Goal: Information Seeking & Learning: Understand process/instructions

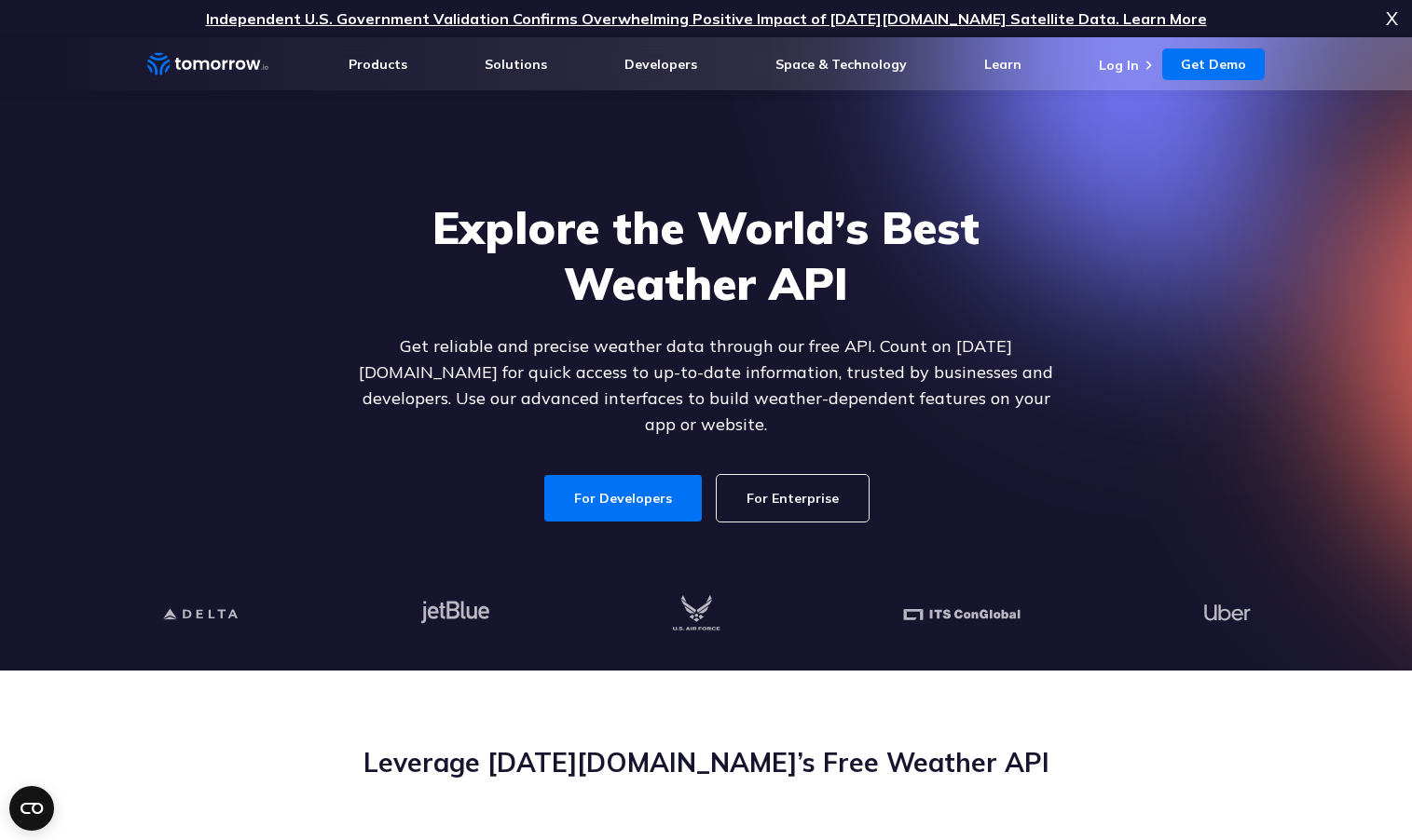
scroll to position [80, 0]
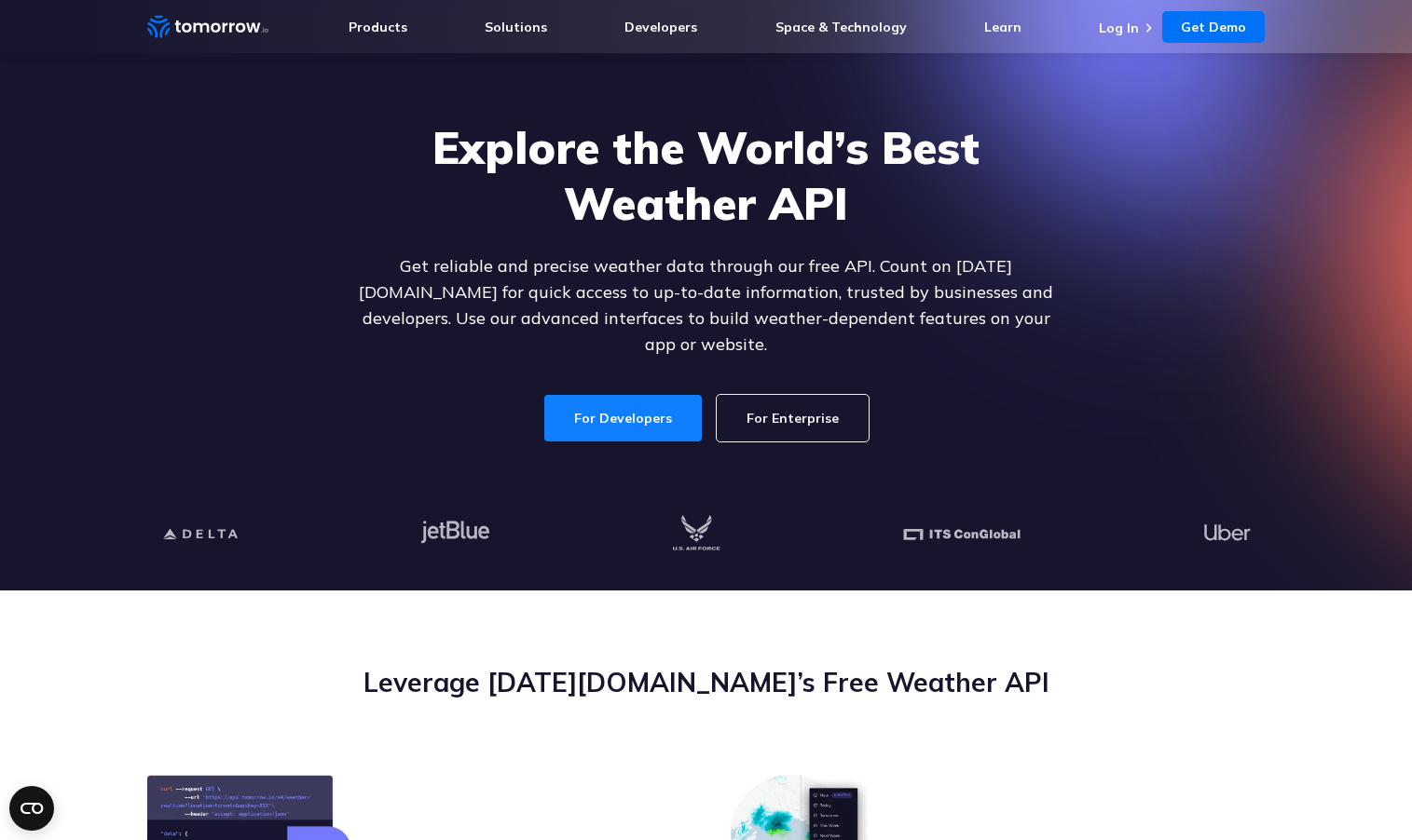
click at [614, 394] on link "For Developers" at bounding box center [623, 417] width 157 height 46
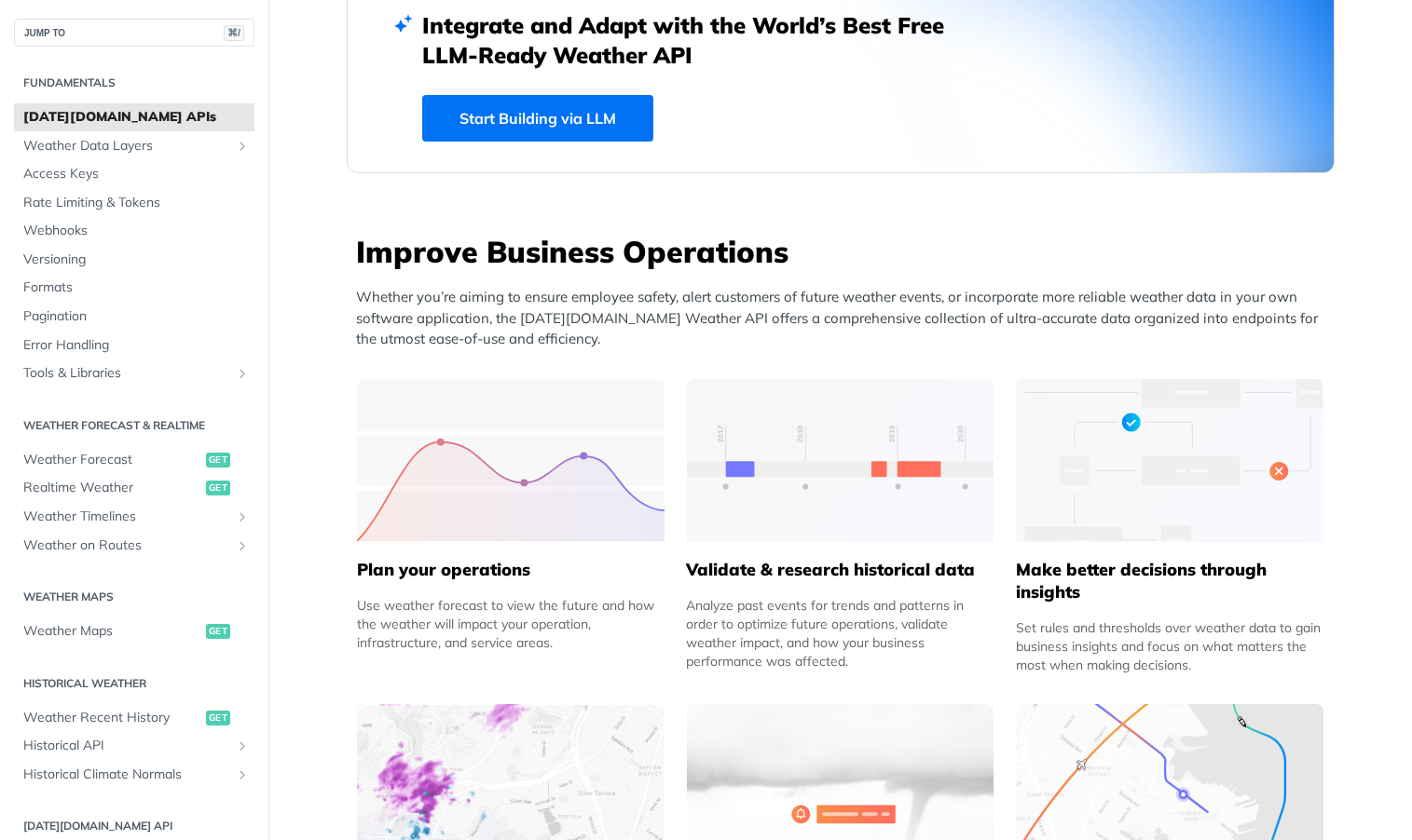
scroll to position [543, 0]
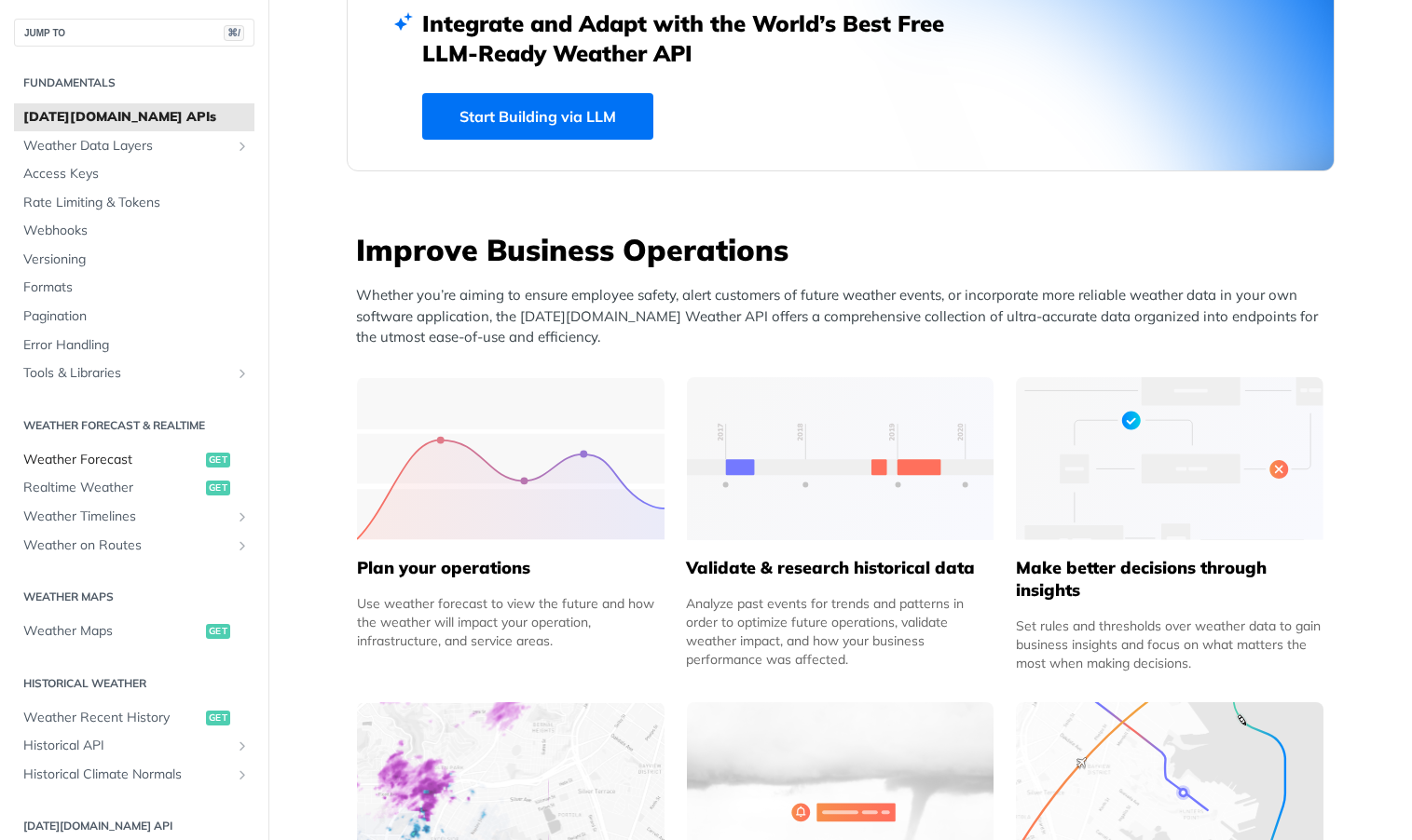
click at [143, 454] on span "Weather Forecast" at bounding box center [113, 461] width 178 height 19
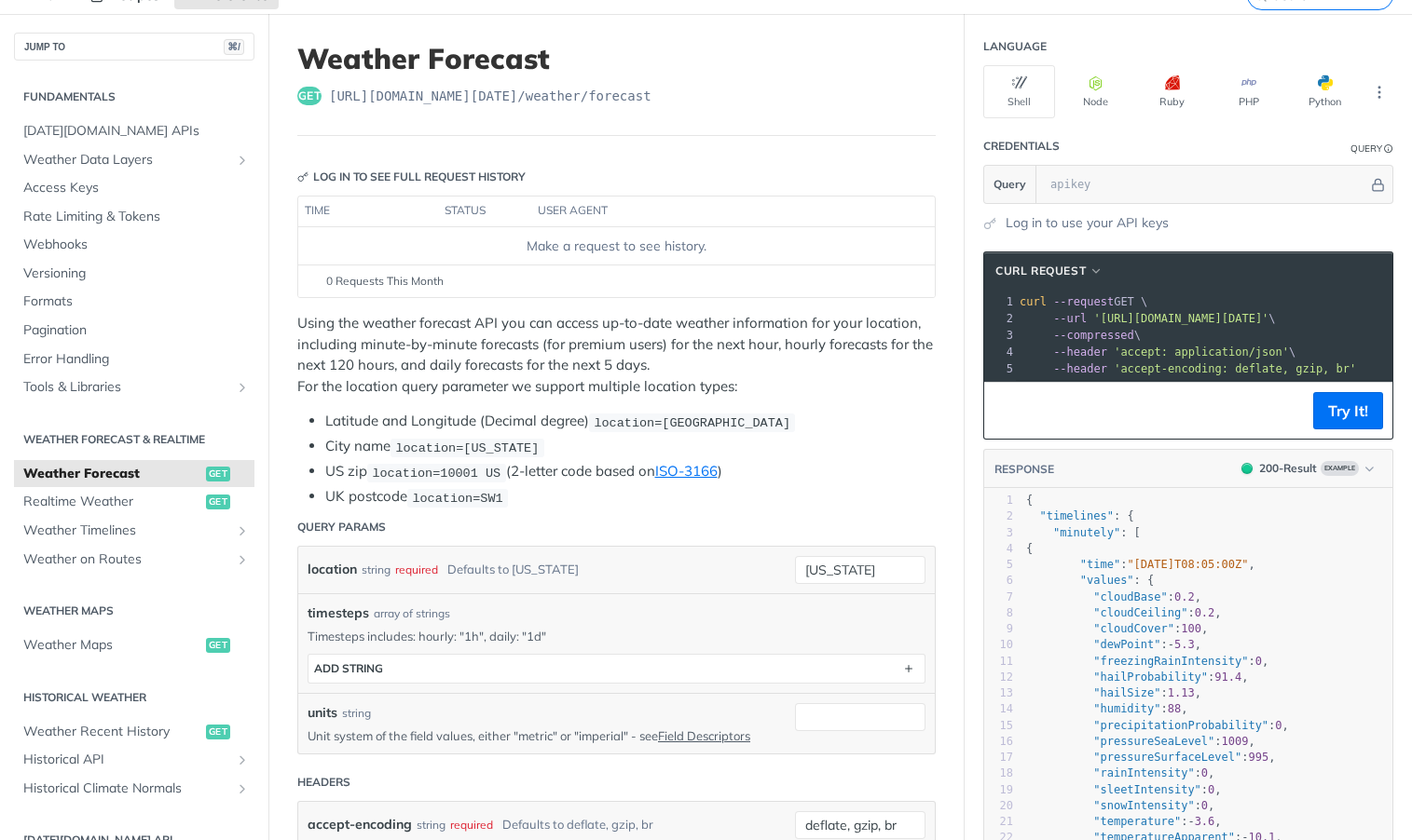
scroll to position [99, 0]
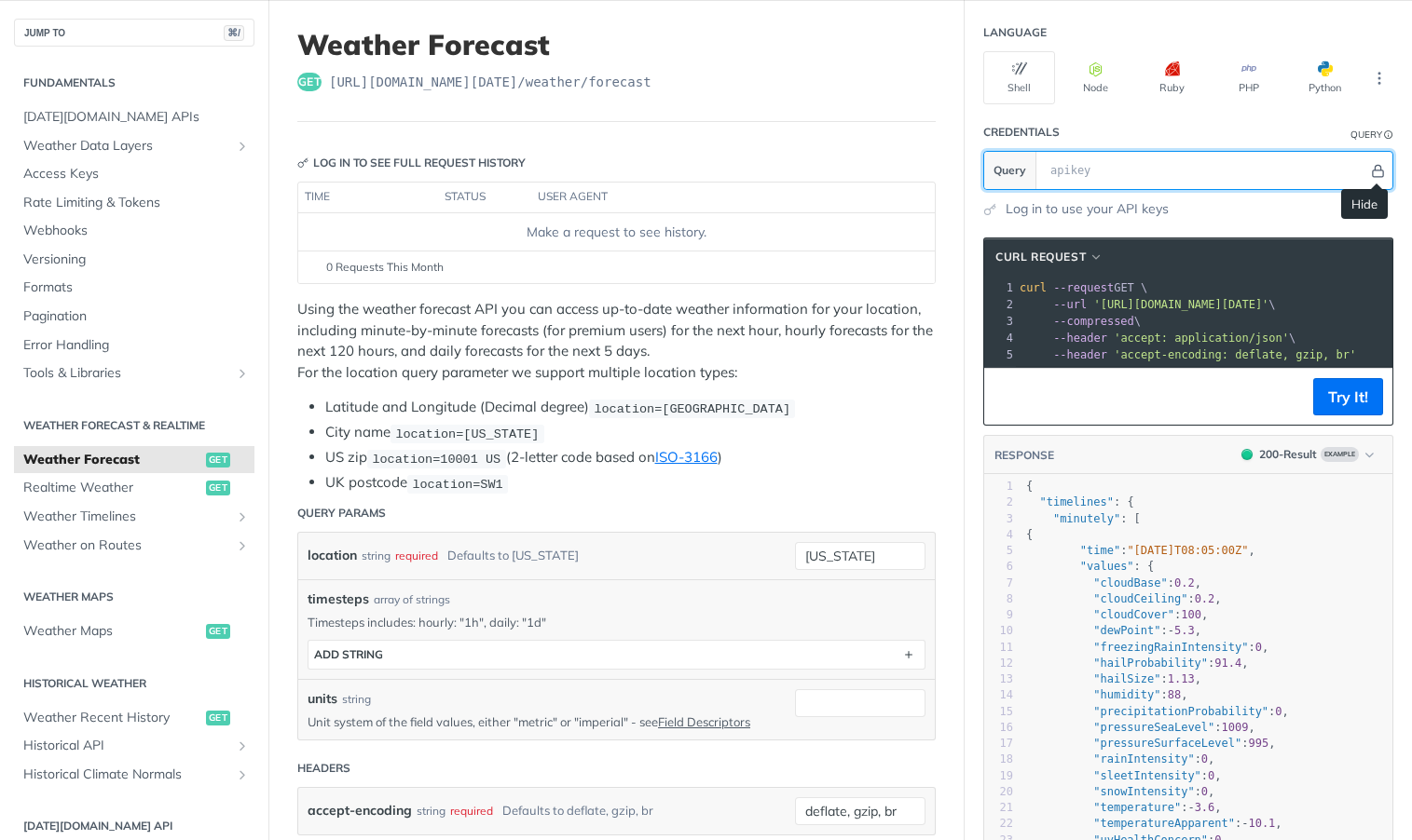
click at [1370, 166] on icon "Hide" at bounding box center [1377, 170] width 14 height 14
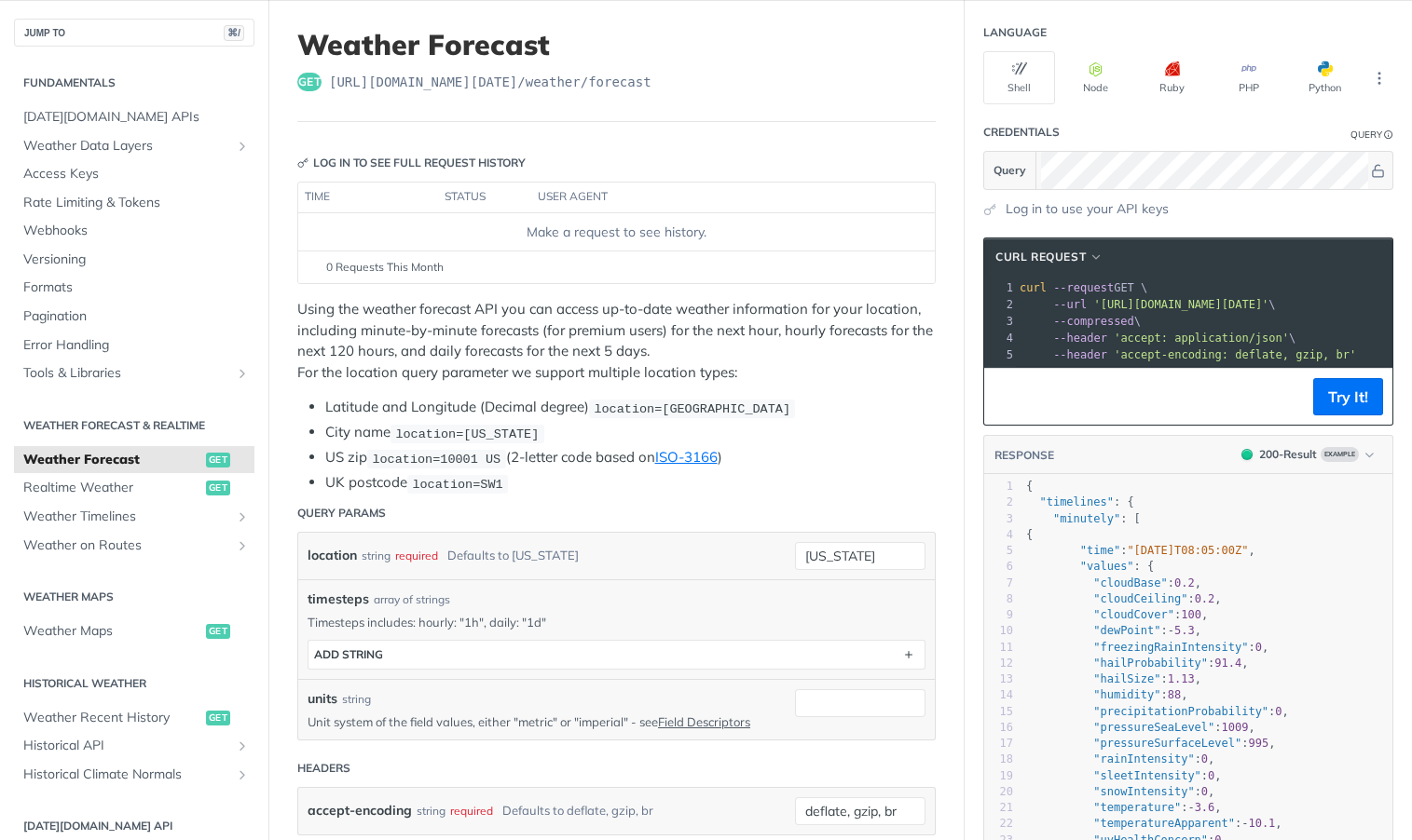
click at [1215, 213] on div "Log in to use your API keys" at bounding box center [1188, 209] width 410 height 20
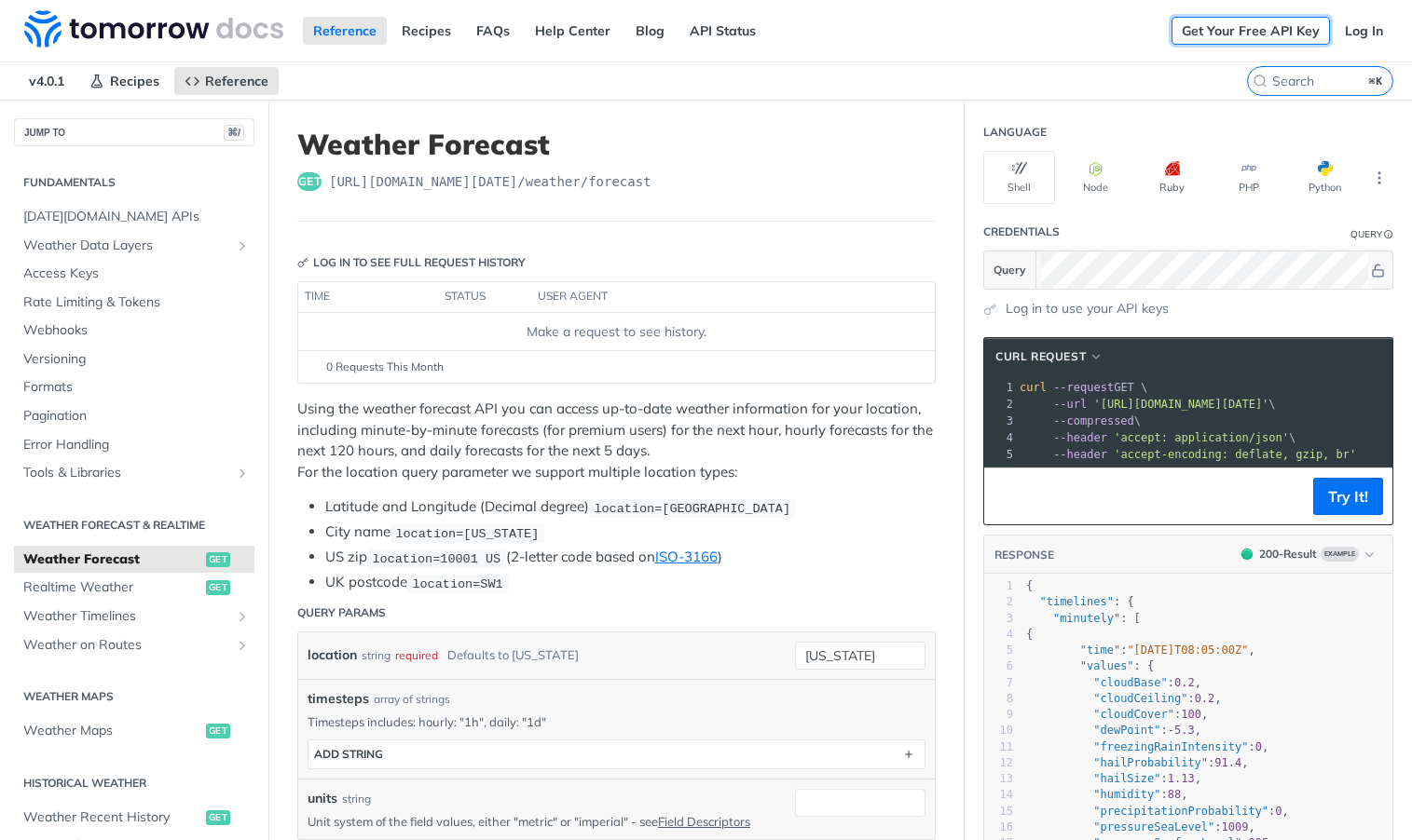
click at [1284, 29] on link "Get Your Free API Key" at bounding box center [1250, 31] width 158 height 28
click at [1372, 38] on link "Log In" at bounding box center [1364, 31] width 59 height 28
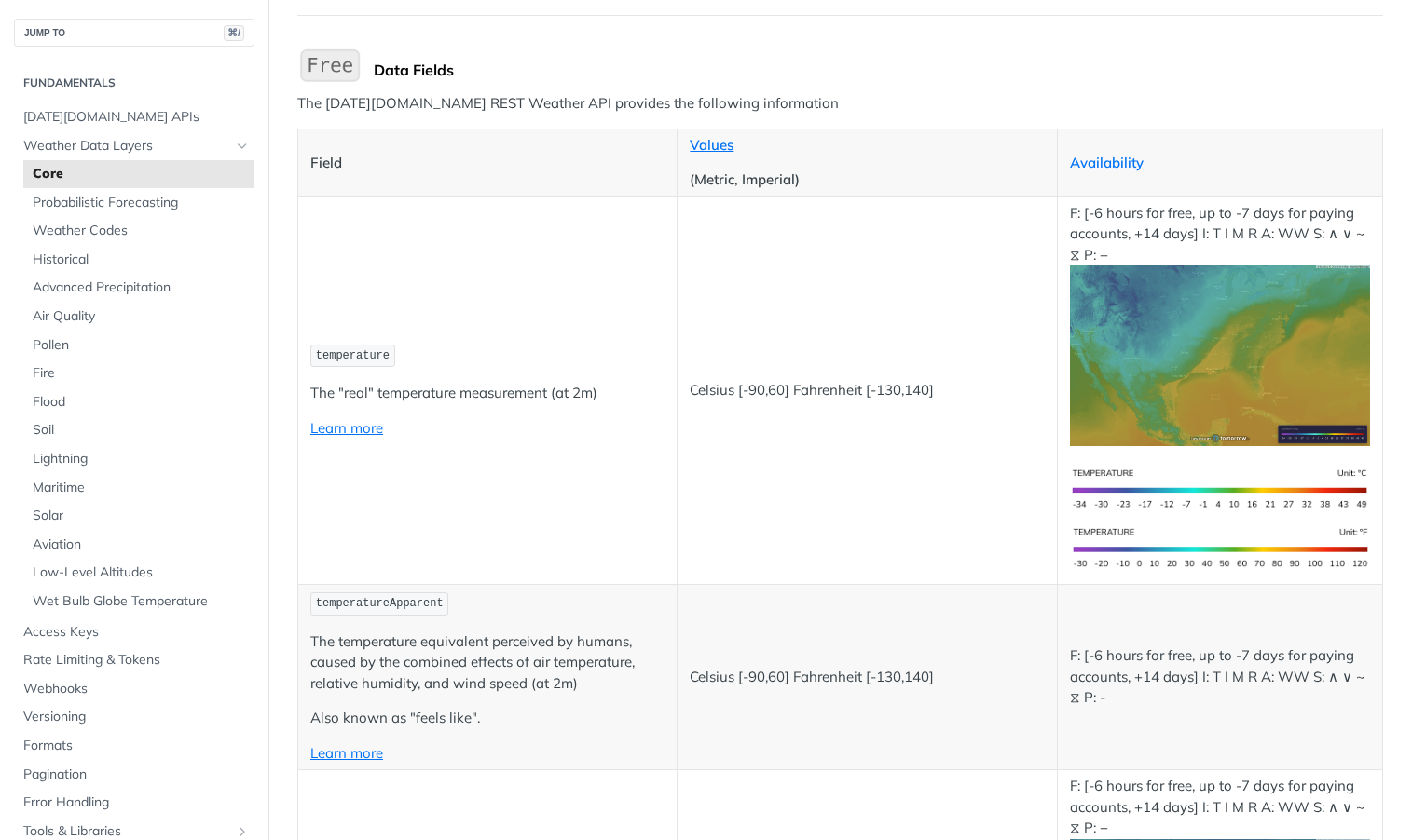
scroll to position [169, 0]
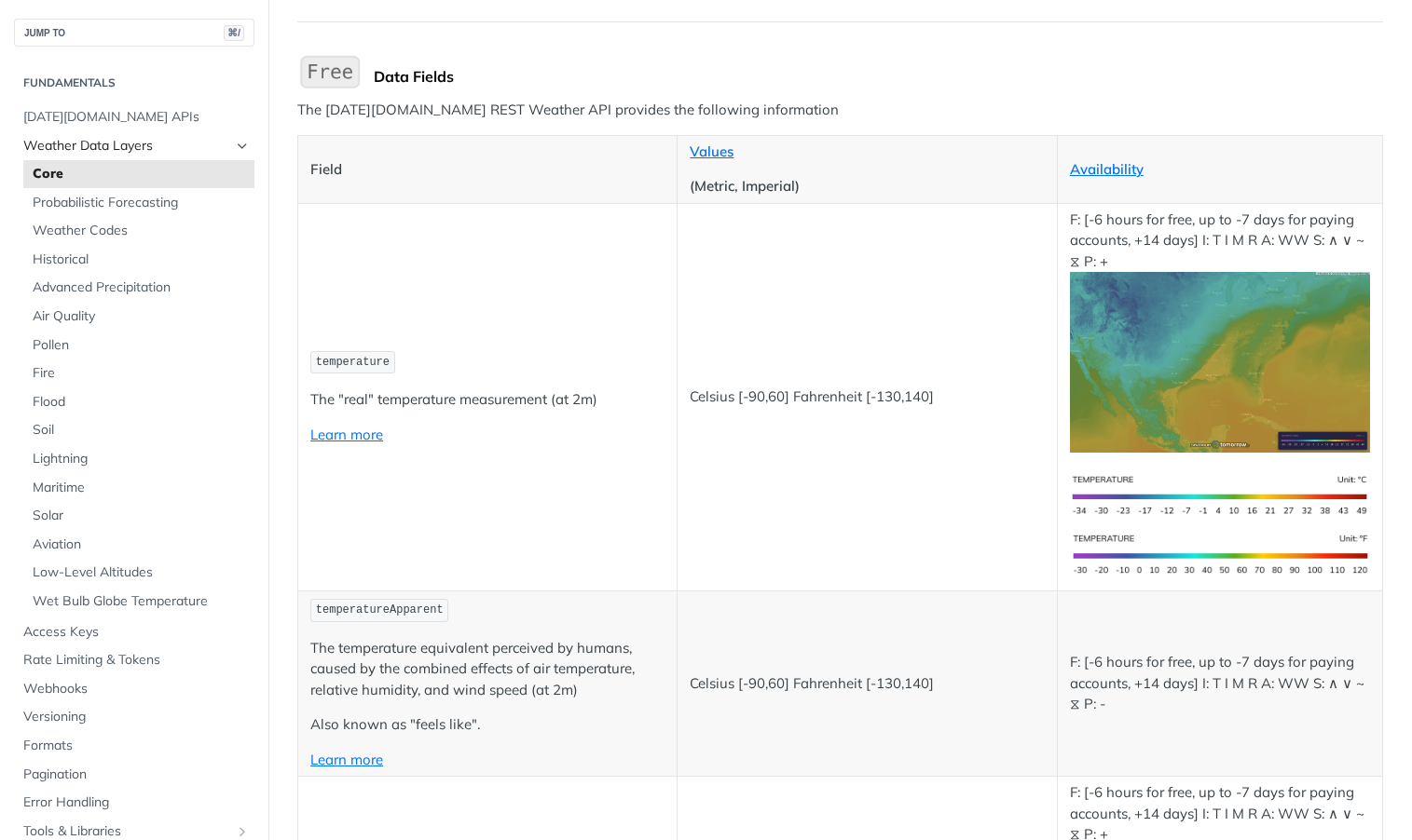
click at [110, 147] on span "Weather Data Layers" at bounding box center [127, 147] width 207 height 19
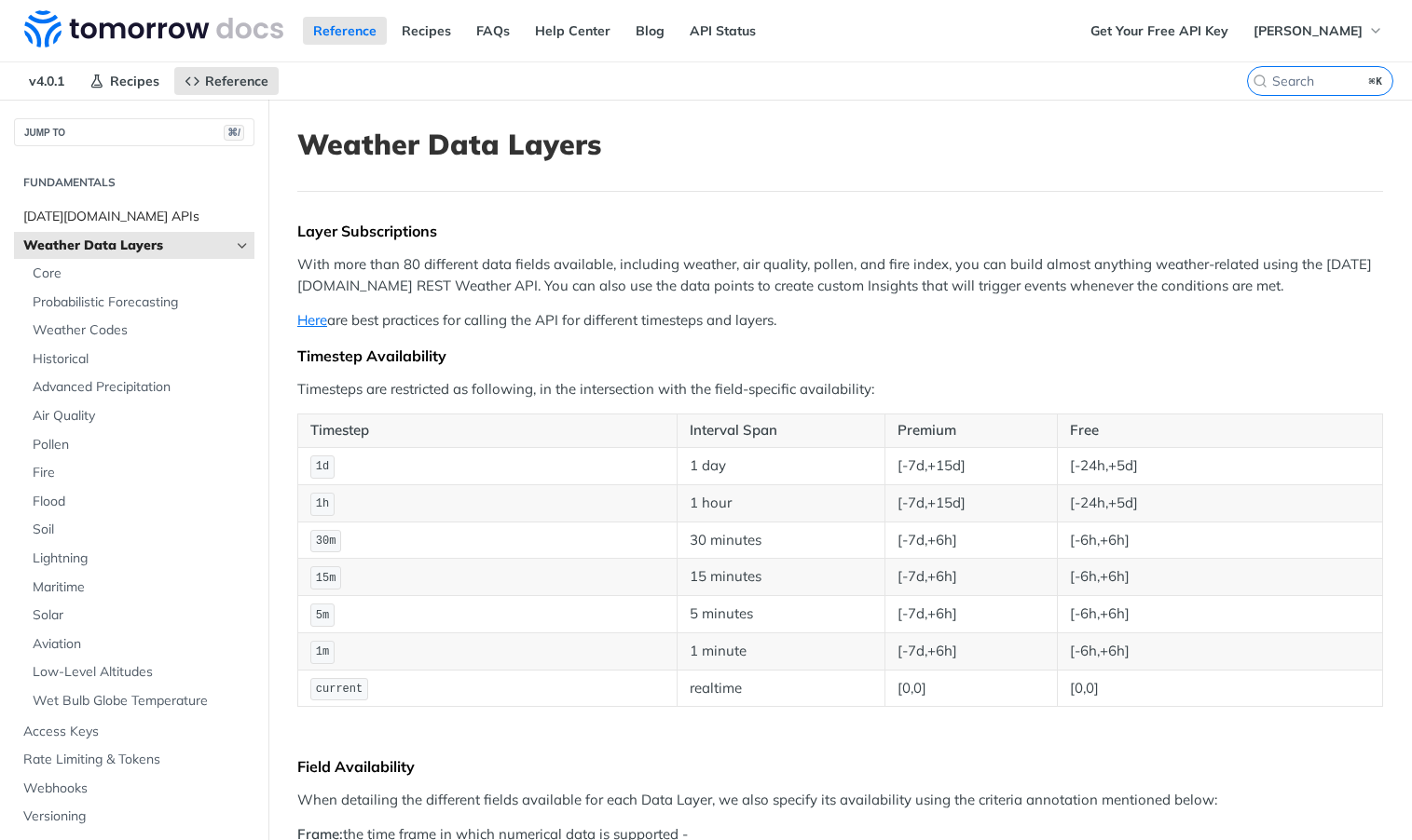
click at [149, 224] on span "[DATE][DOMAIN_NAME] APIs" at bounding box center [136, 218] width 226 height 19
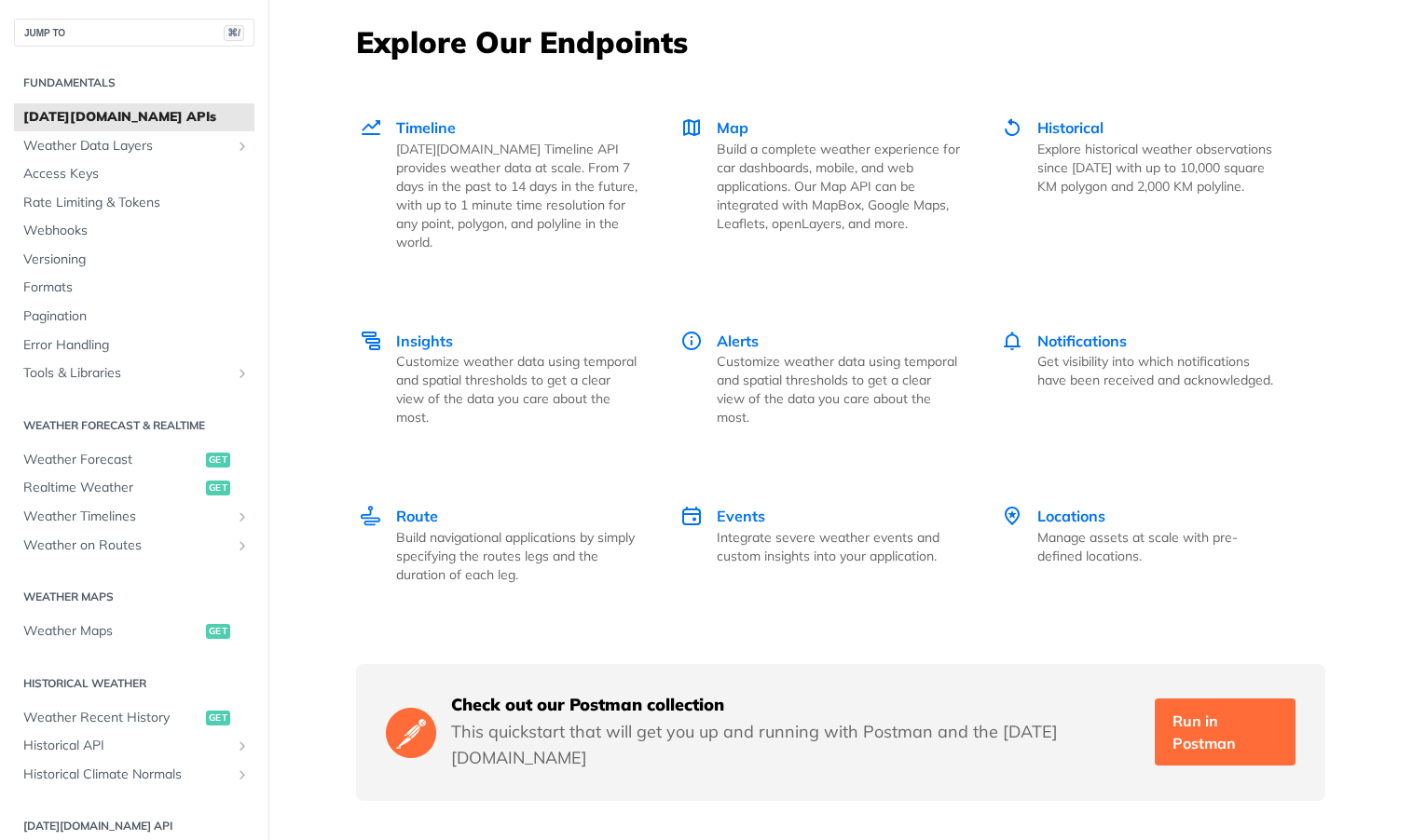
scroll to position [2558, 0]
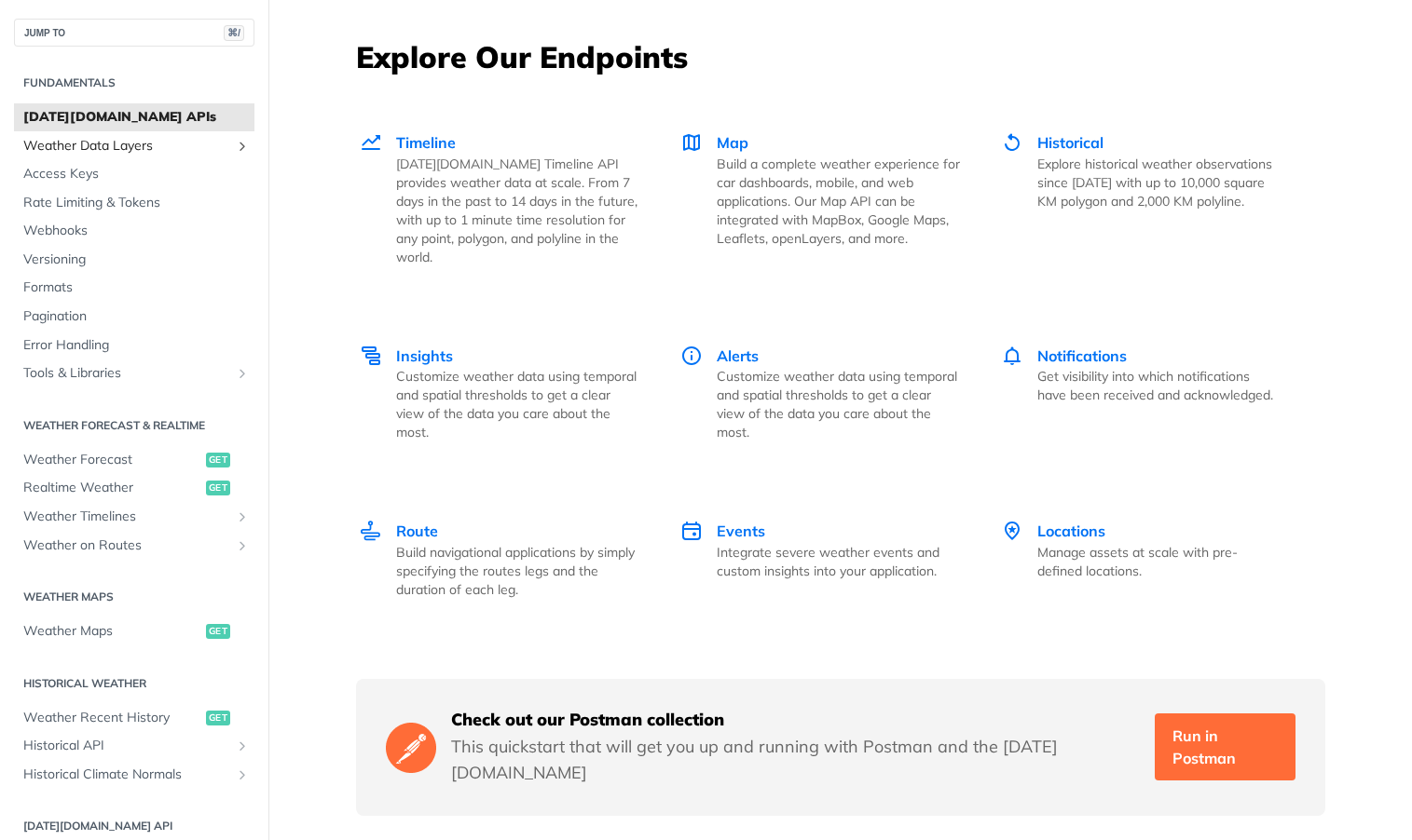
click at [179, 154] on link "Weather Data Layers" at bounding box center [134, 147] width 240 height 28
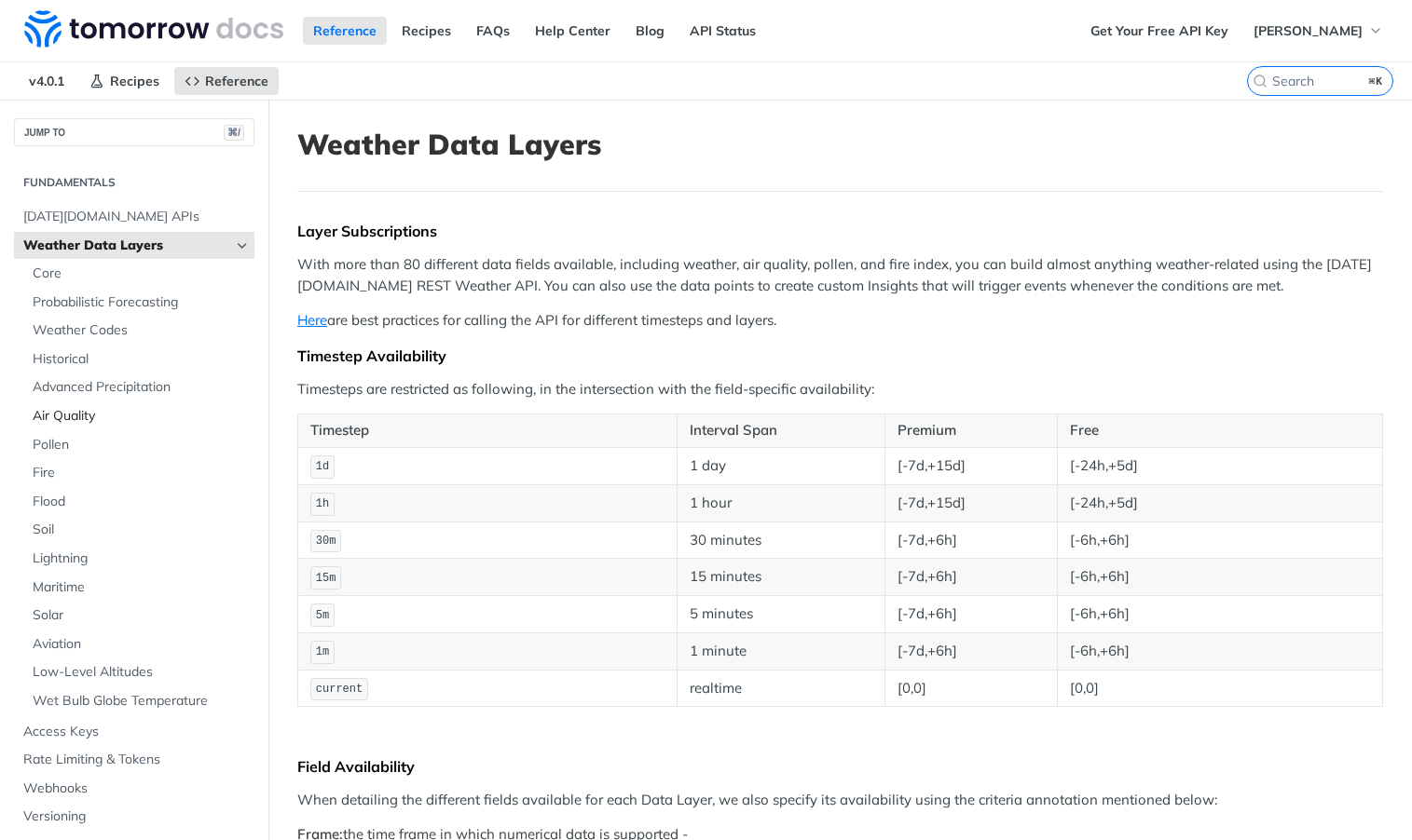
click at [83, 412] on span "Air Quality" at bounding box center [140, 416] width 217 height 19
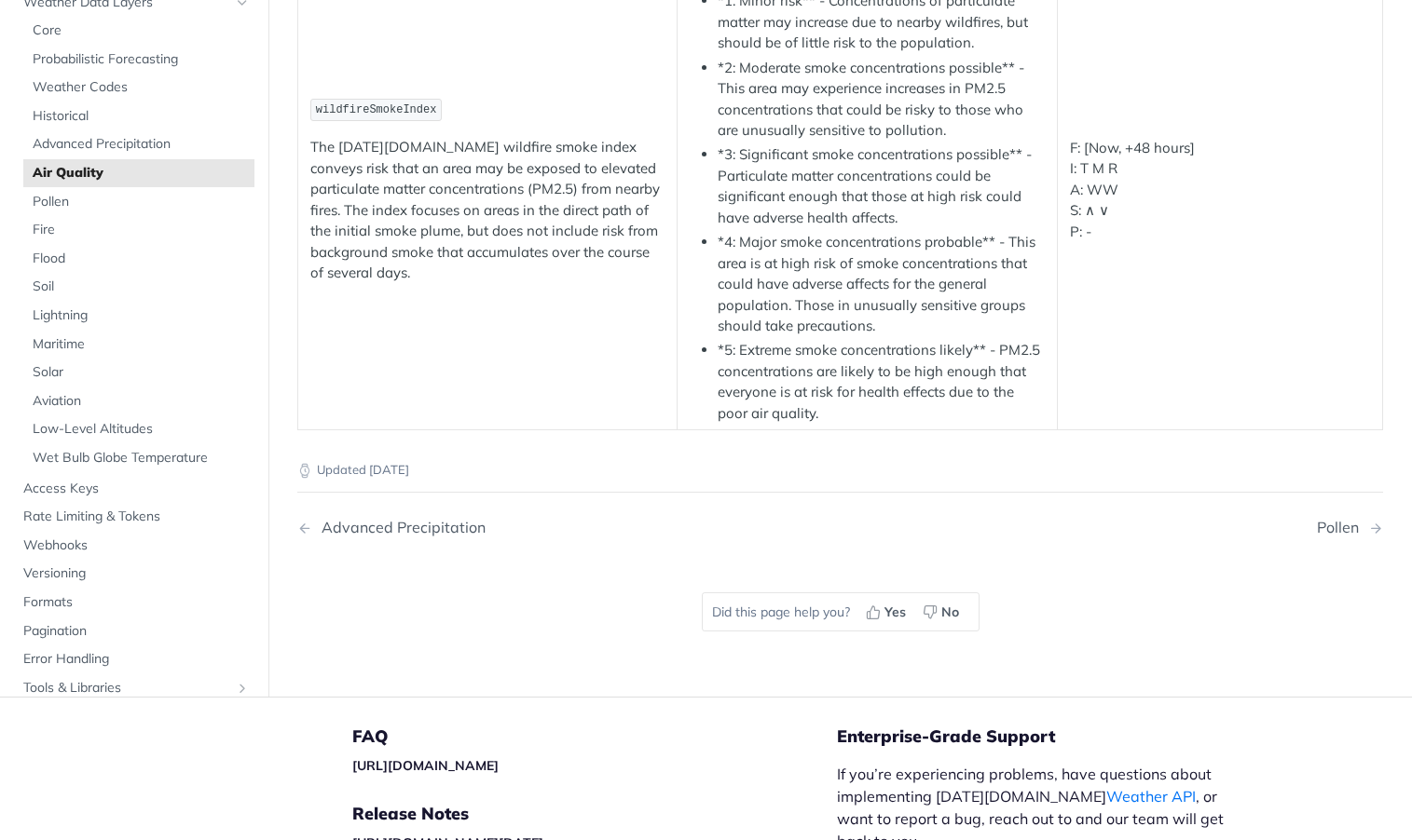
scroll to position [2095, 0]
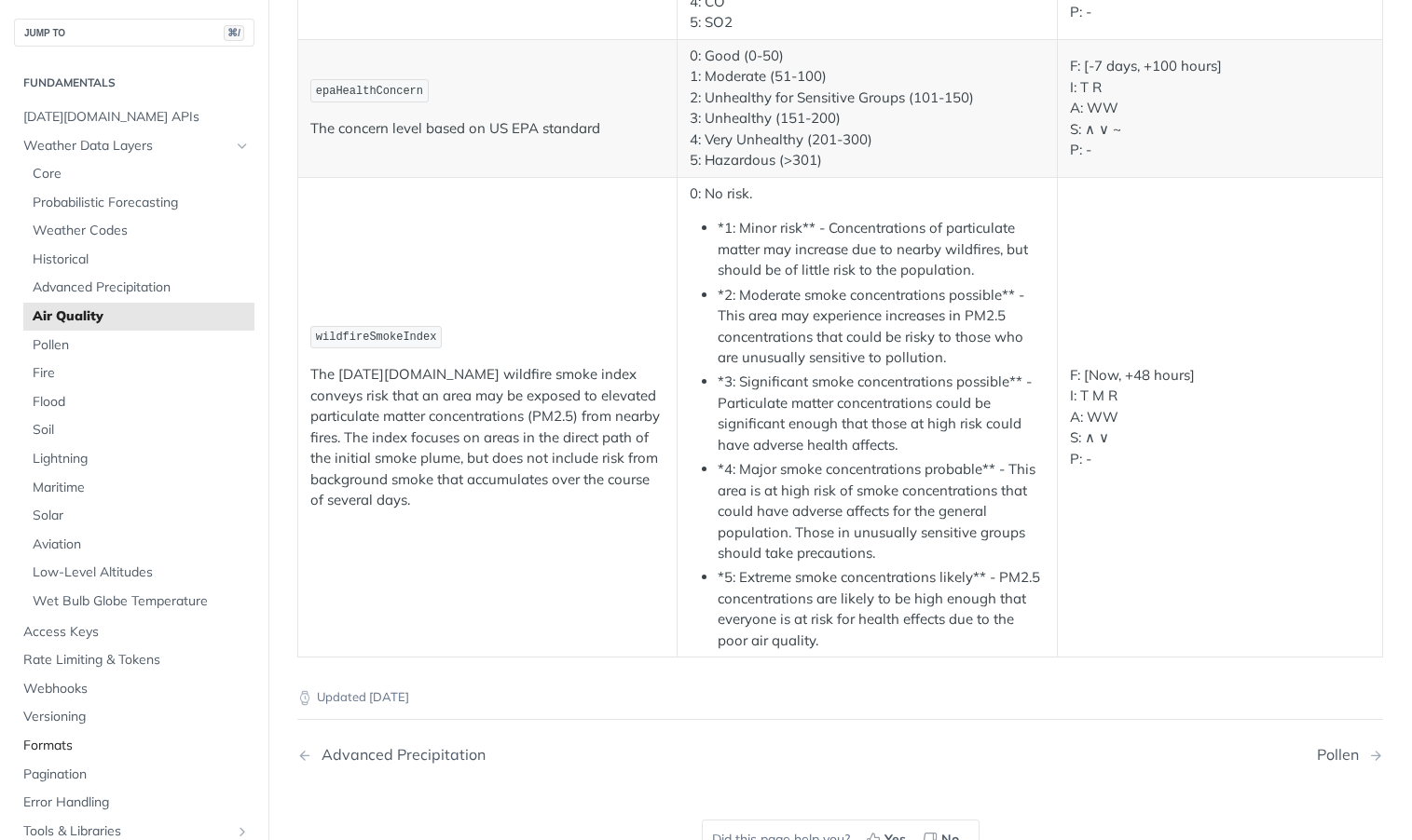
click at [73, 743] on span "Formats" at bounding box center [136, 746] width 226 height 19
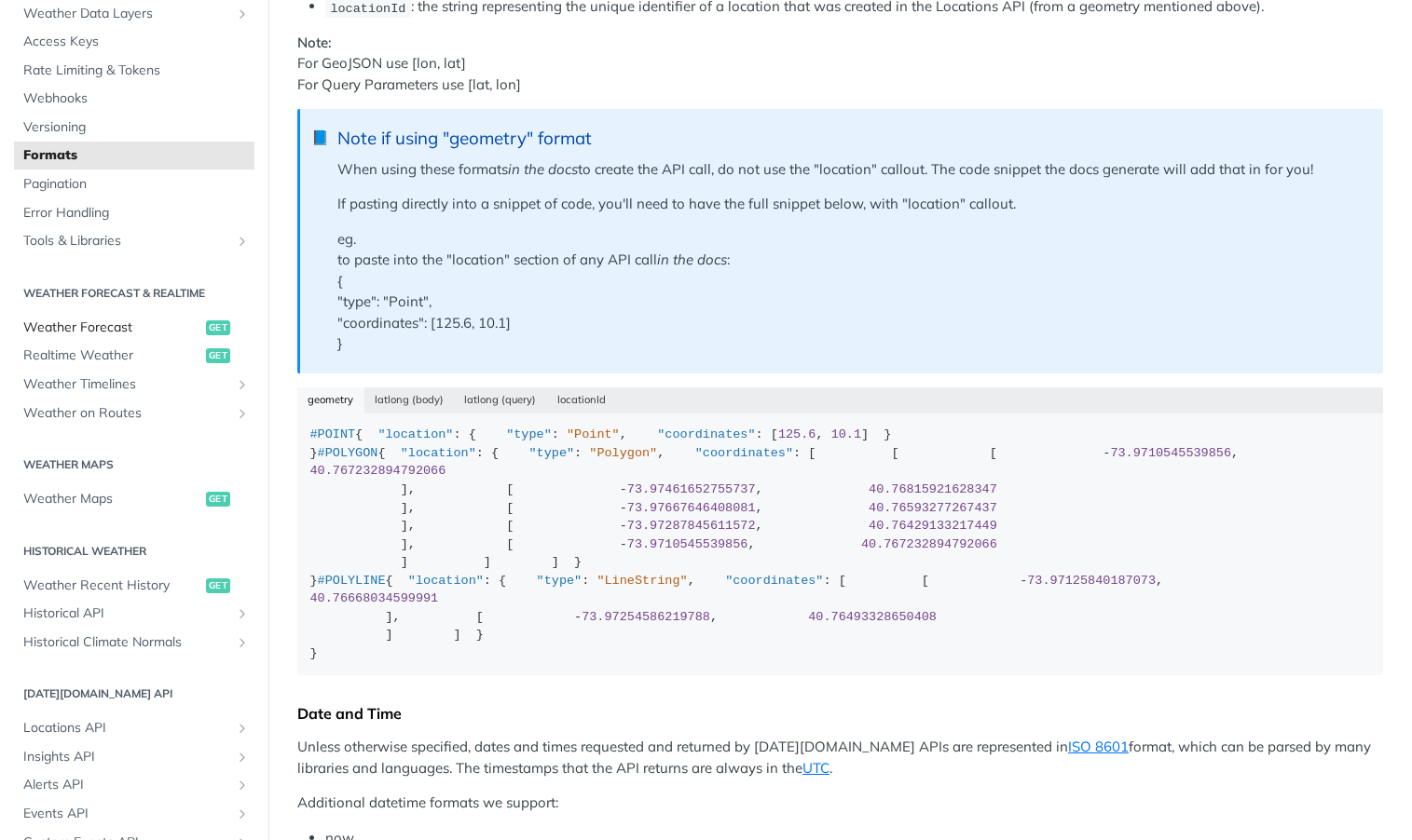
scroll to position [156, 0]
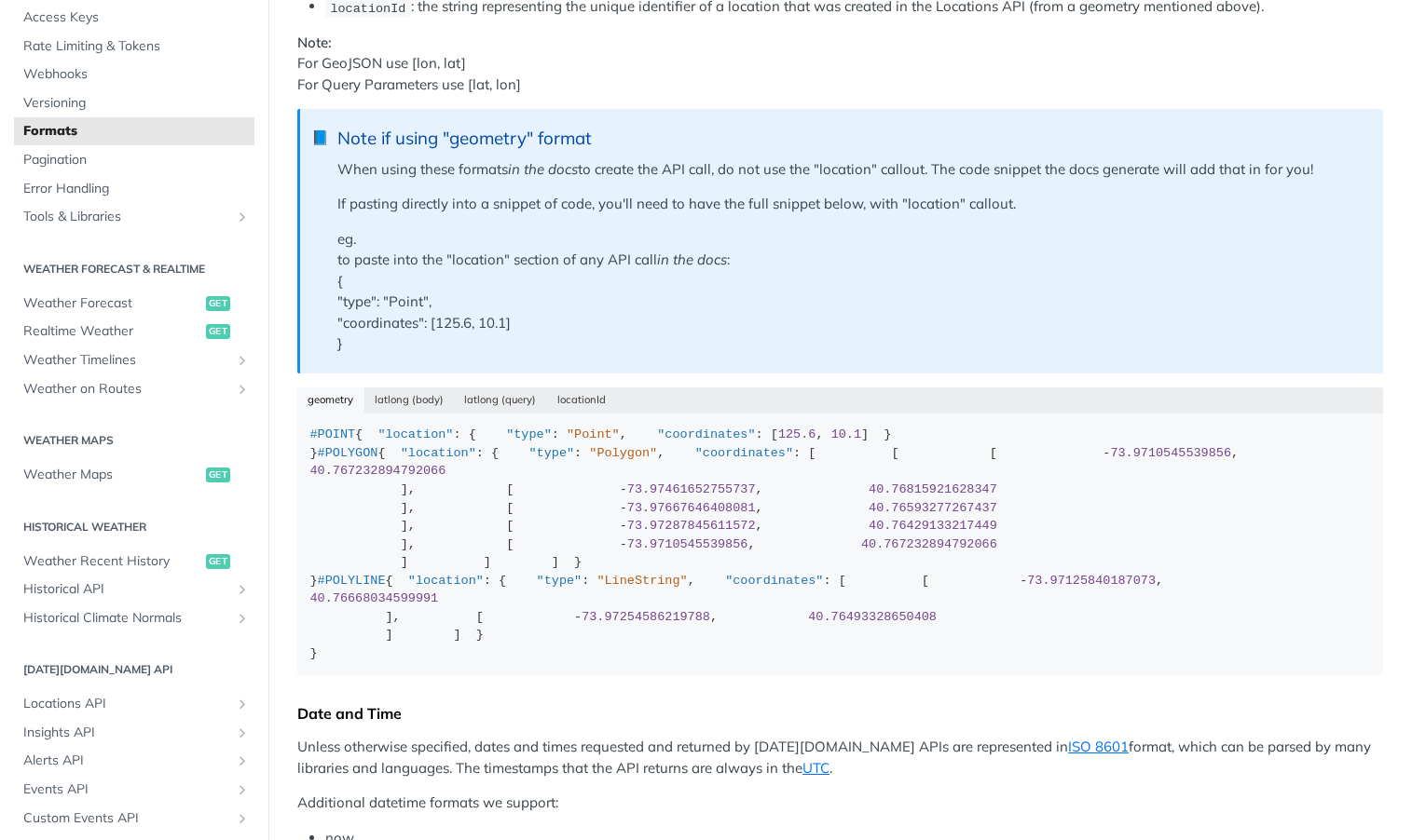
click at [483, 320] on p "eg. to paste into the "location" section of any API call in the docs : { "type"…" at bounding box center [850, 291] width 1027 height 126
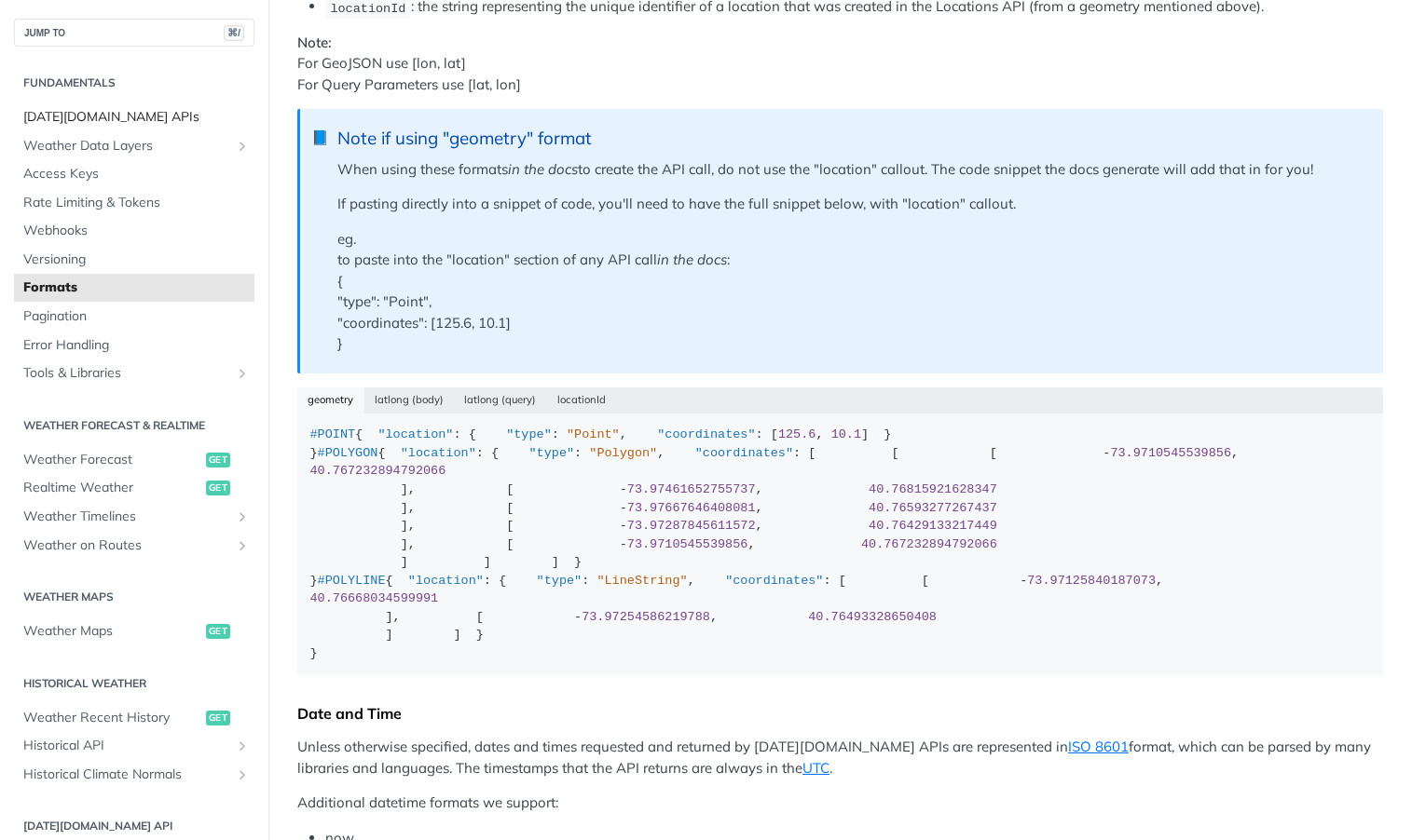
click at [140, 121] on span "[DATE][DOMAIN_NAME] APIs" at bounding box center [136, 117] width 226 height 19
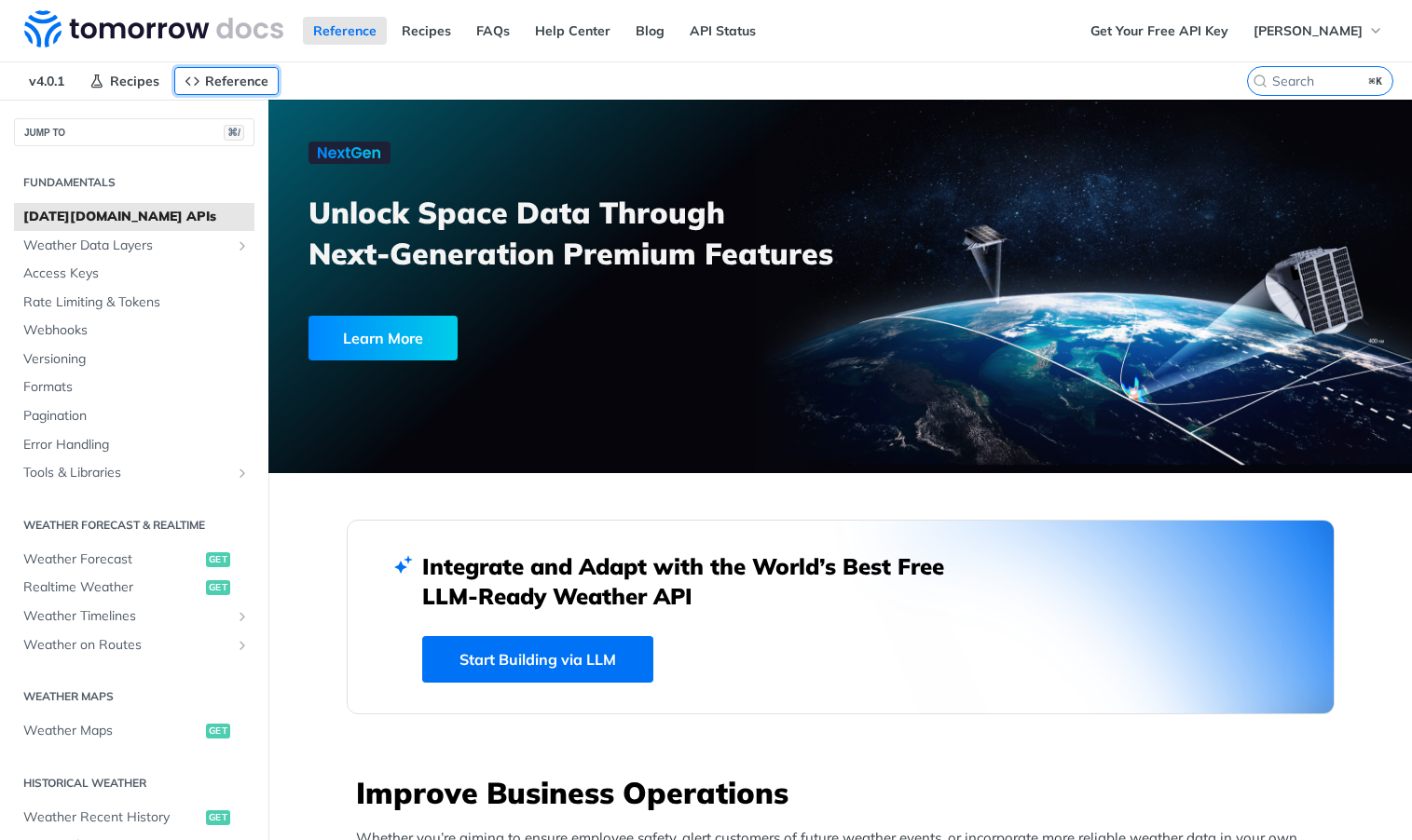
click at [235, 80] on span "Reference" at bounding box center [237, 81] width 63 height 17
click at [249, 78] on span "Reference" at bounding box center [237, 81] width 63 height 17
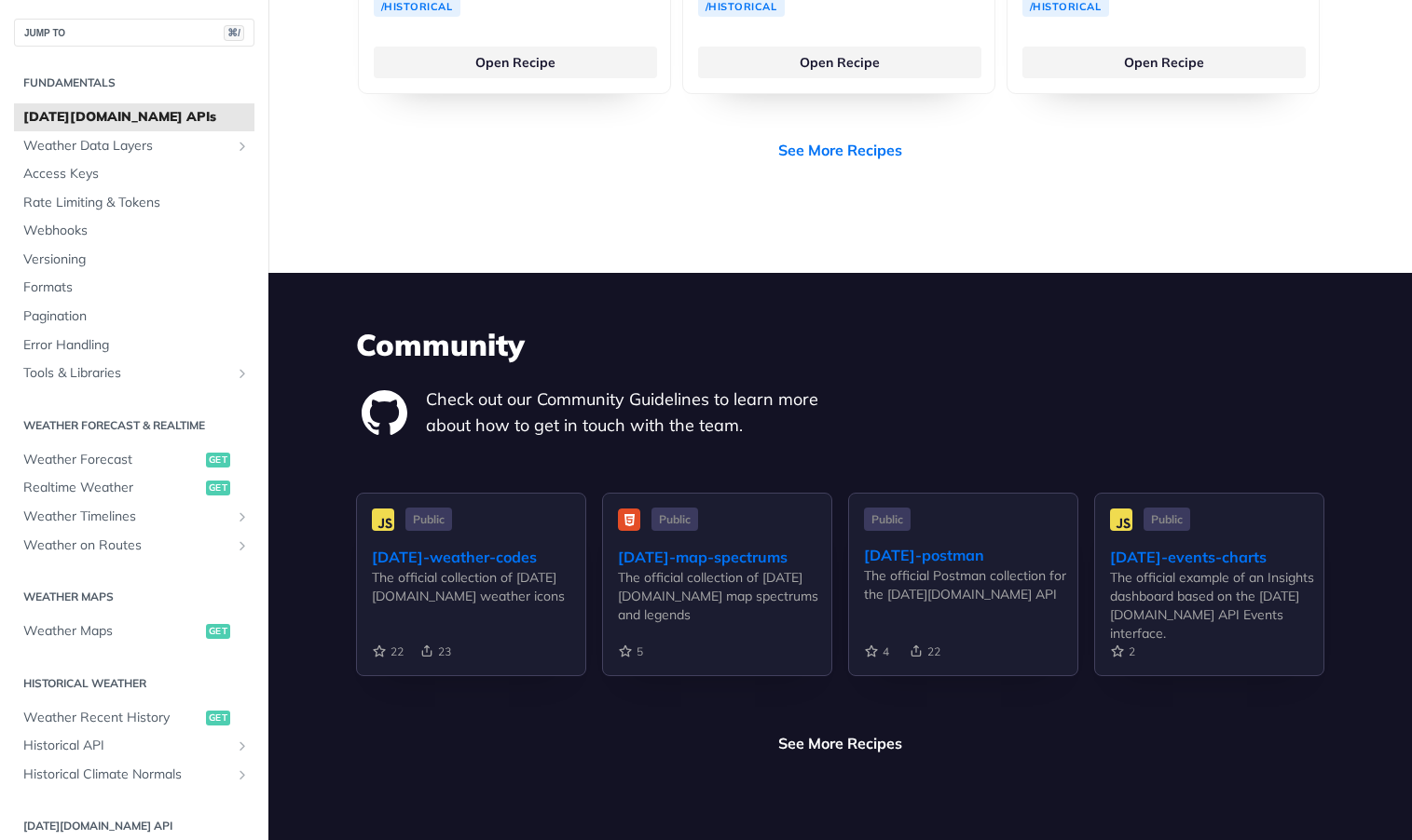
scroll to position [4160, 0]
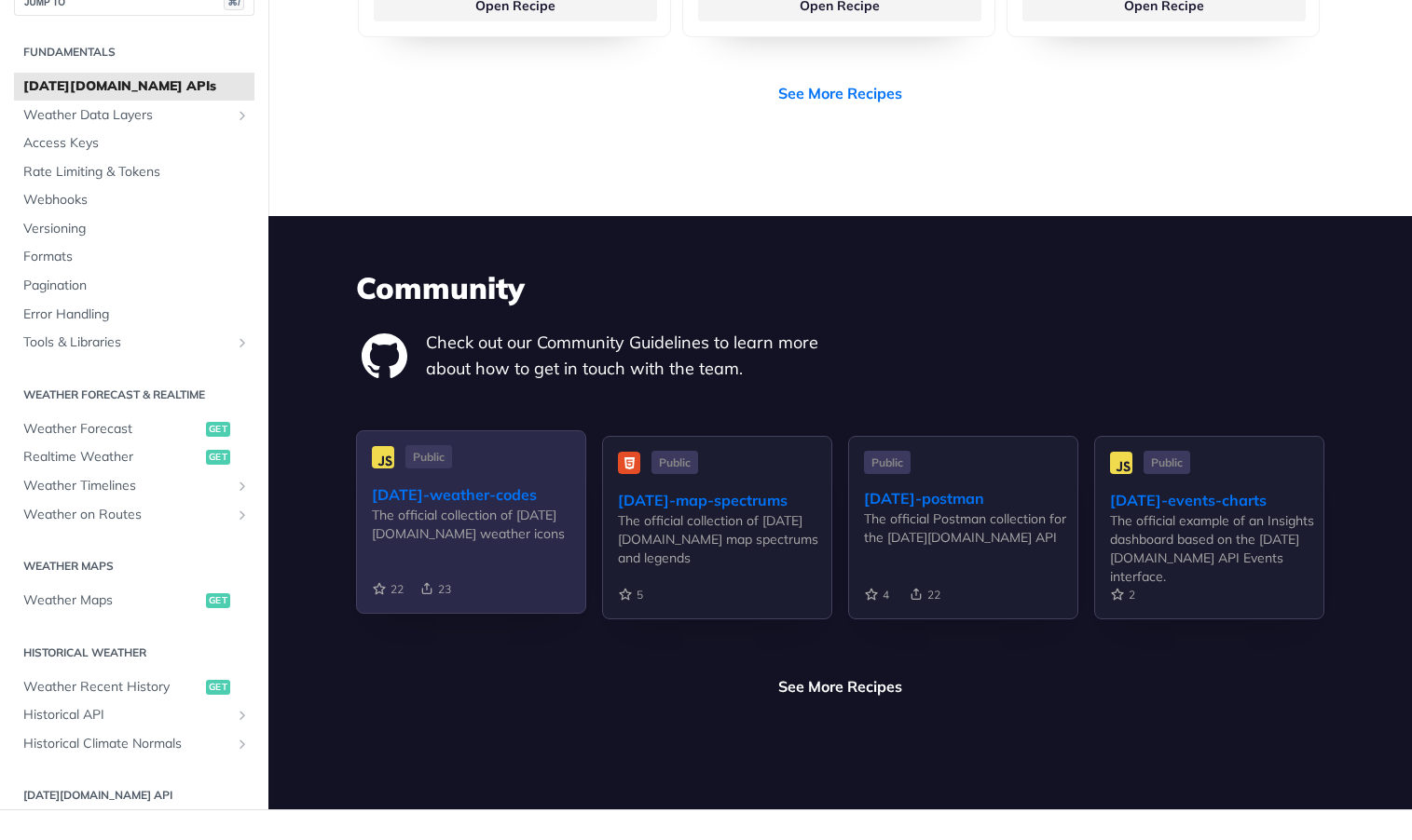
click at [398, 506] on div "The official collection of Tomorrow.io weather icons" at bounding box center [478, 524] width 213 height 37
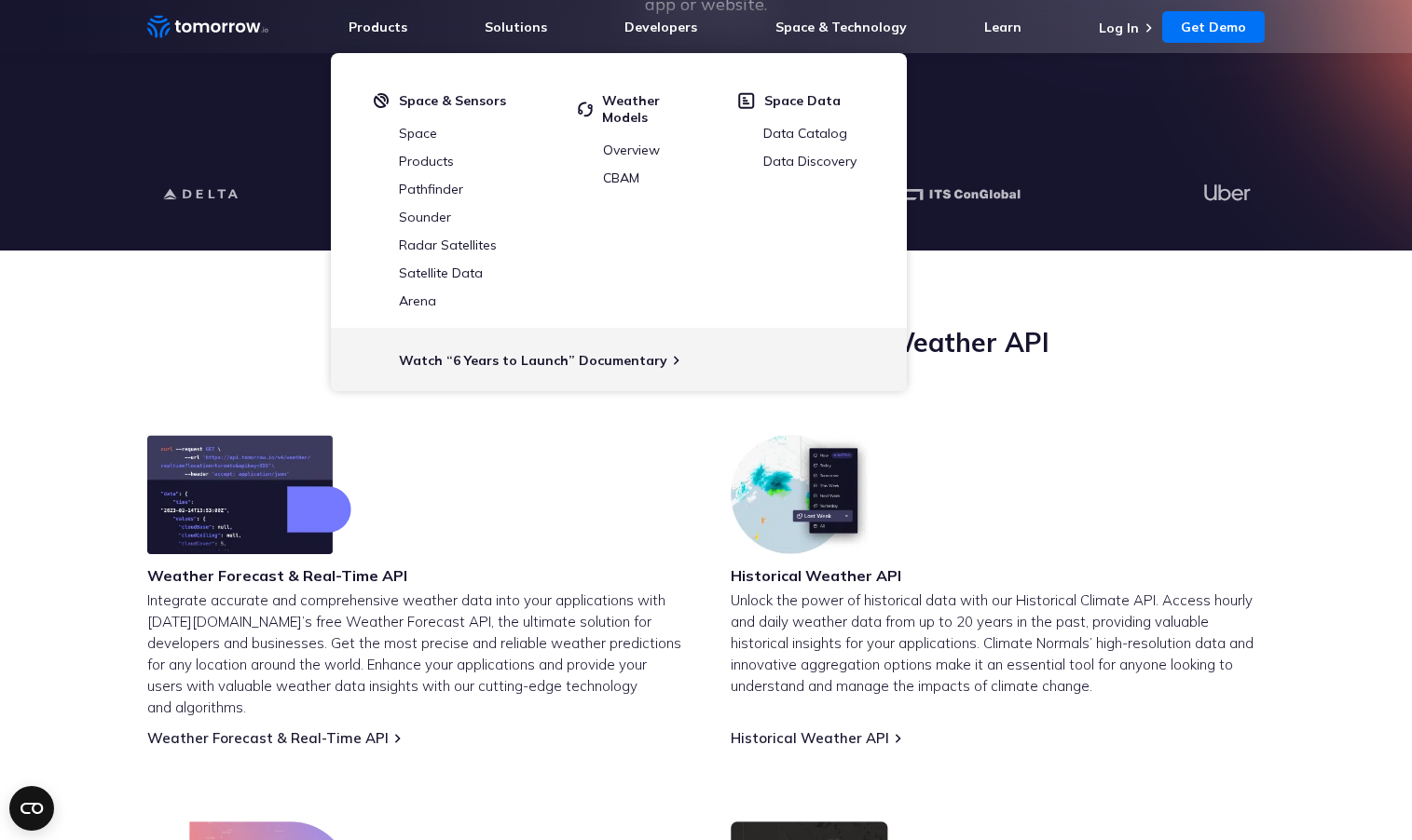
scroll to position [453, 0]
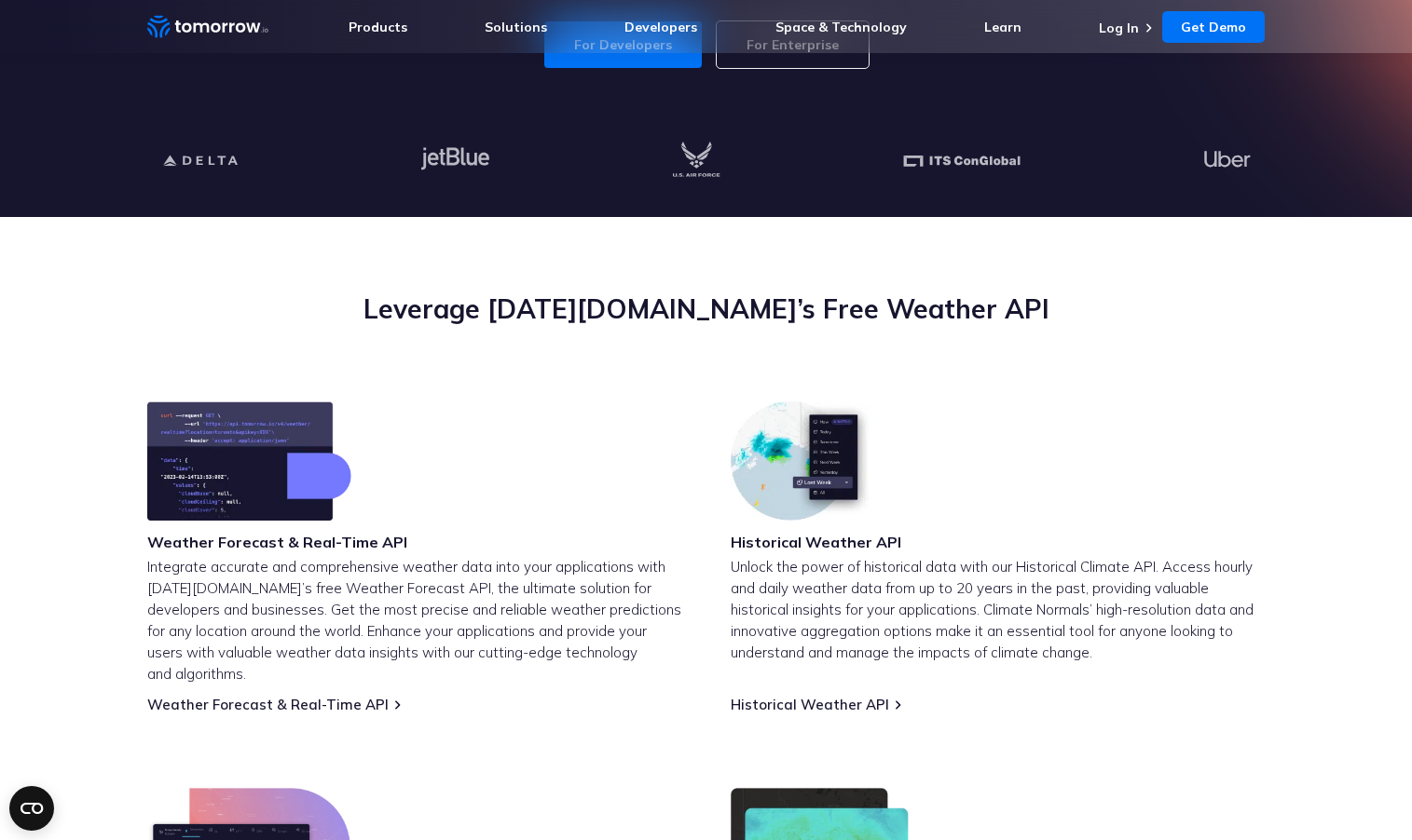
click at [1094, 342] on div "Leverage Tomorrow.io’s Free Weather API" at bounding box center [706, 346] width 1118 height 110
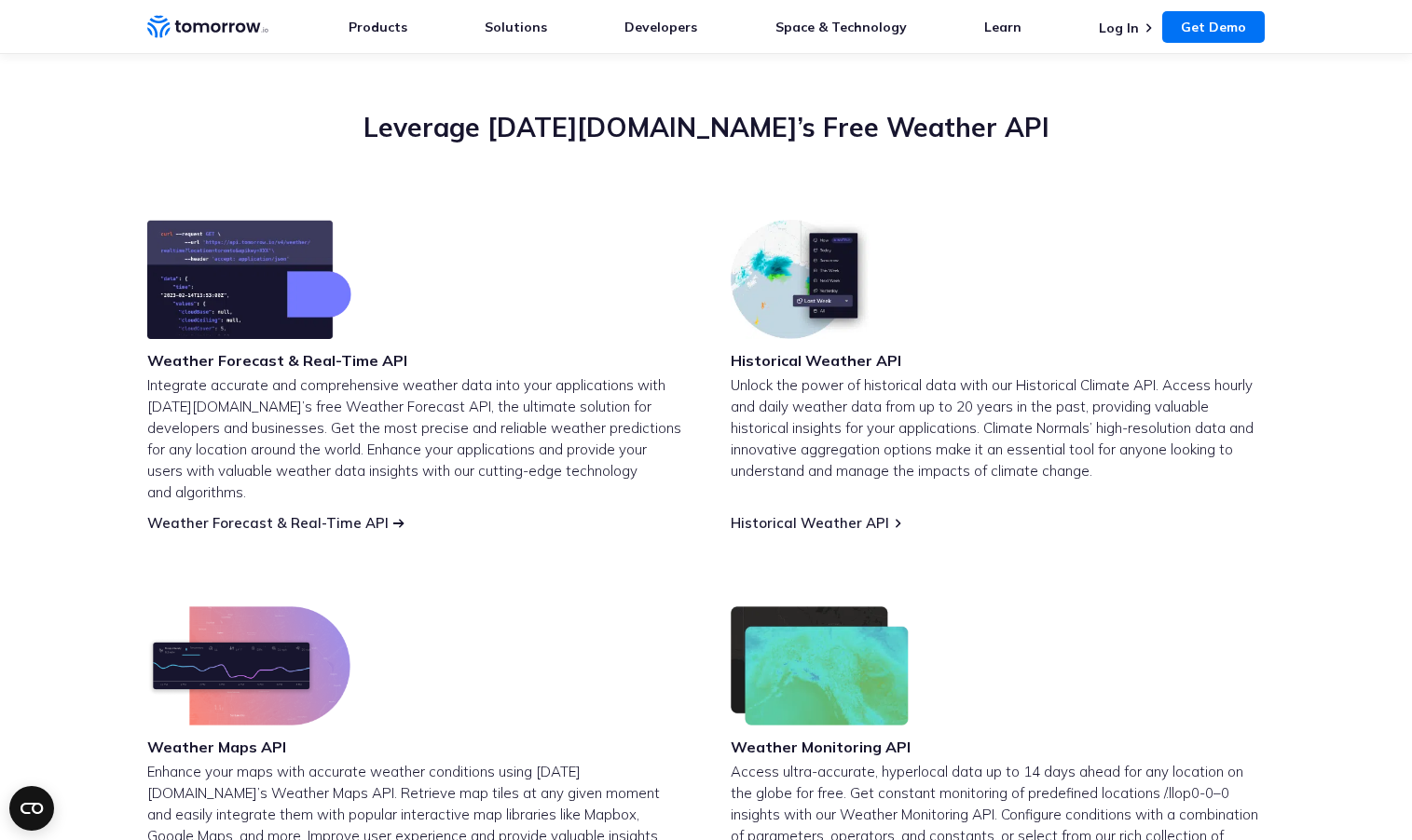
click at [278, 514] on link "Weather Forecast & Real-Time API" at bounding box center [268, 522] width 241 height 18
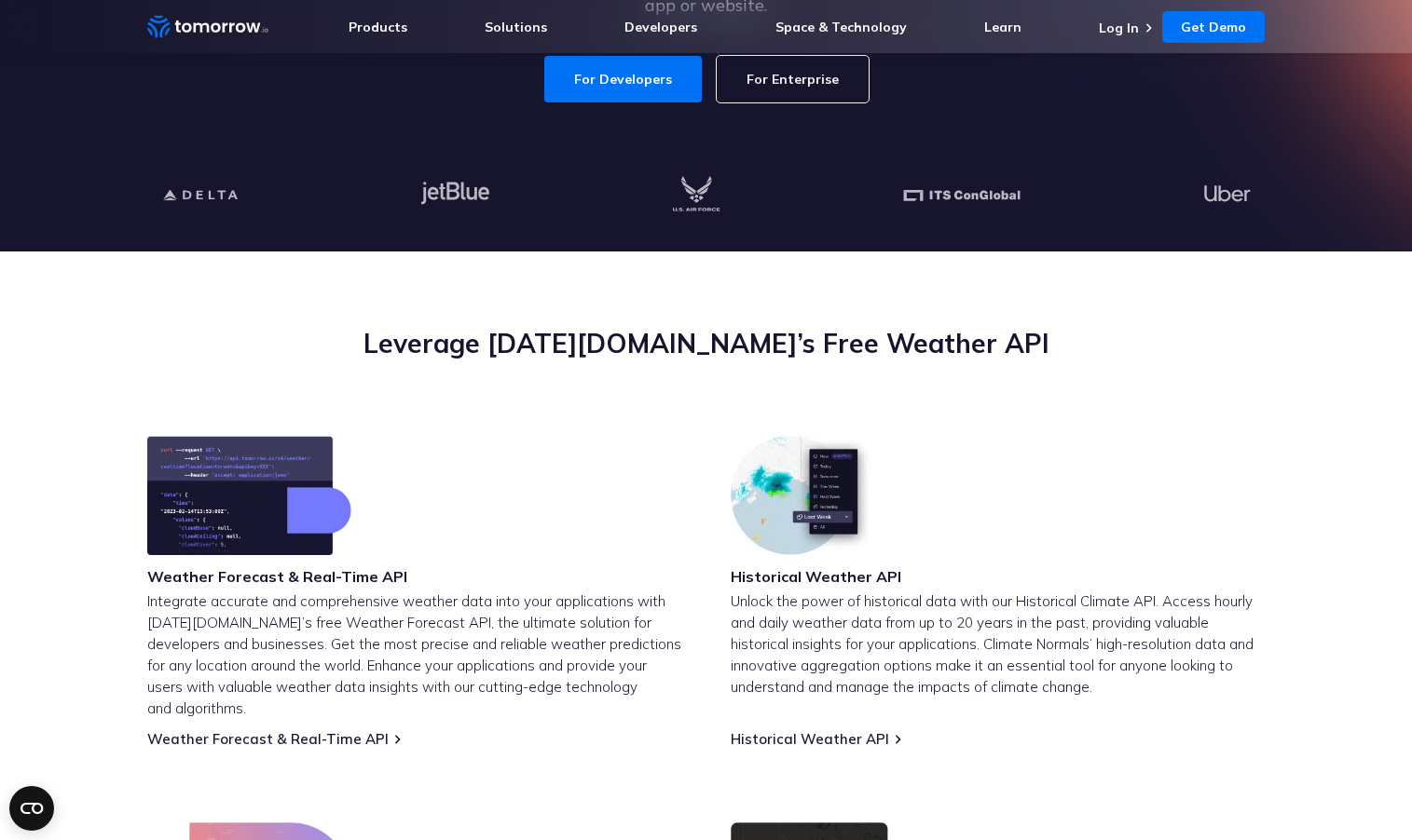
scroll to position [383, 0]
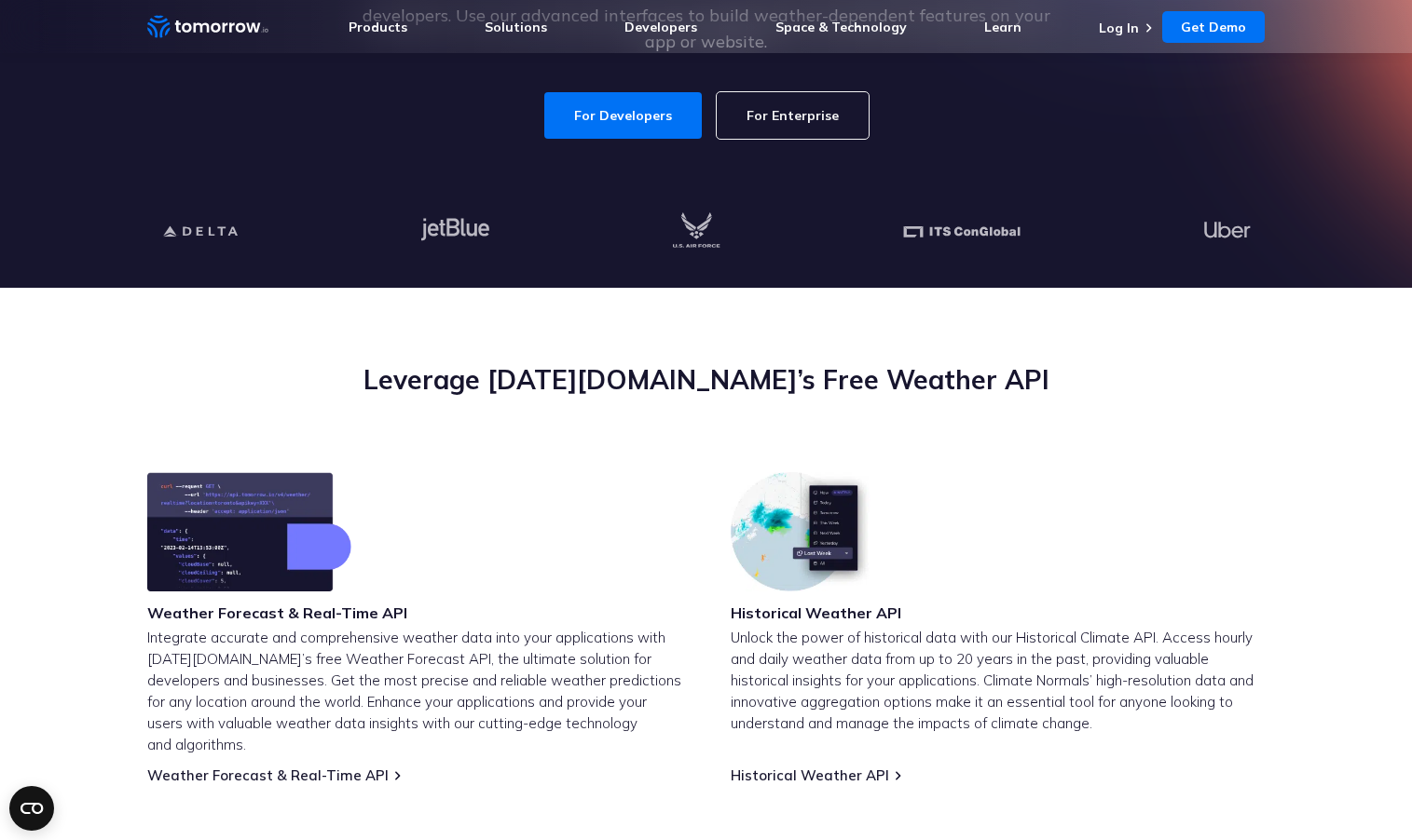
click at [631, 116] on link "For Developers" at bounding box center [623, 114] width 157 height 46
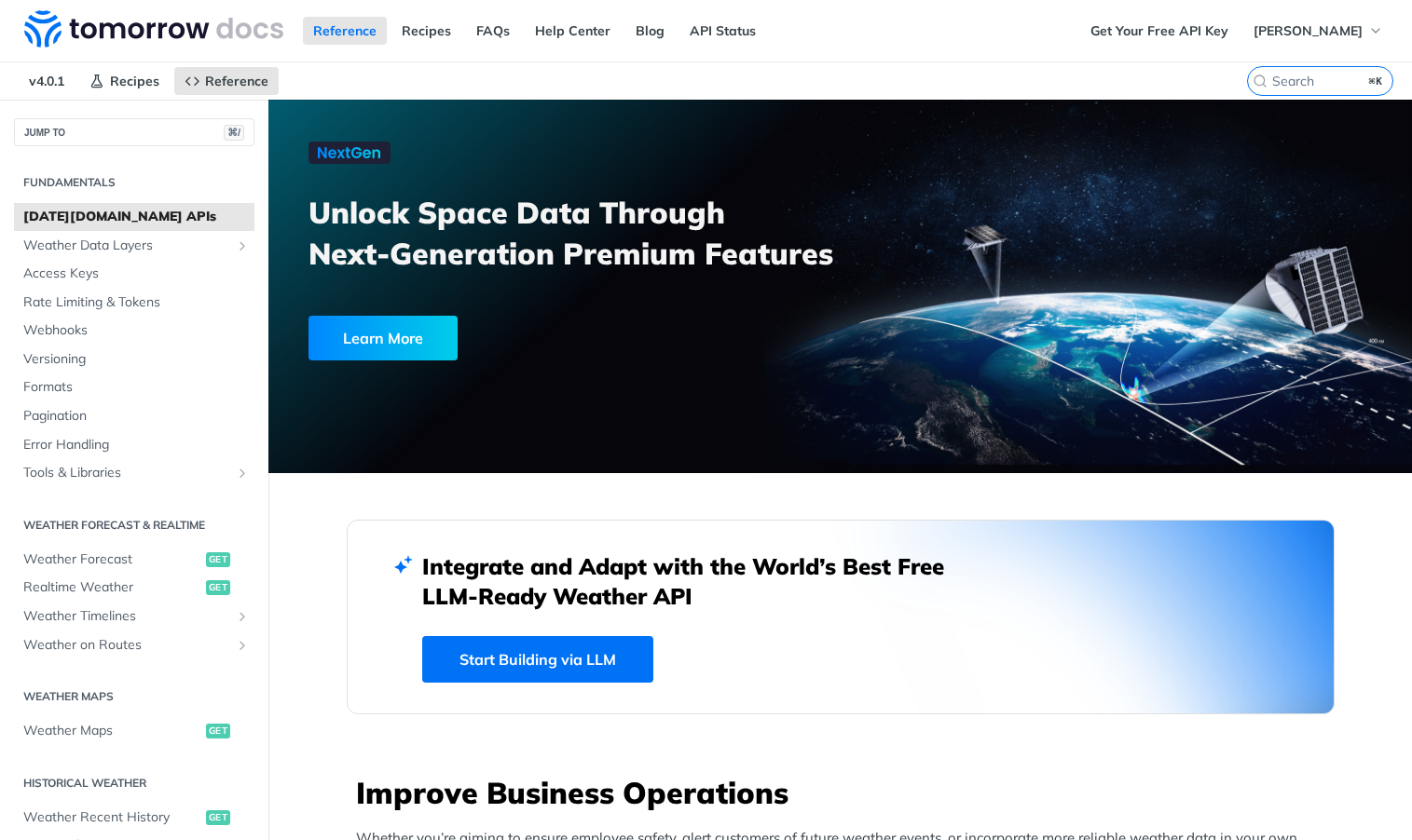
scroll to position [405, 0]
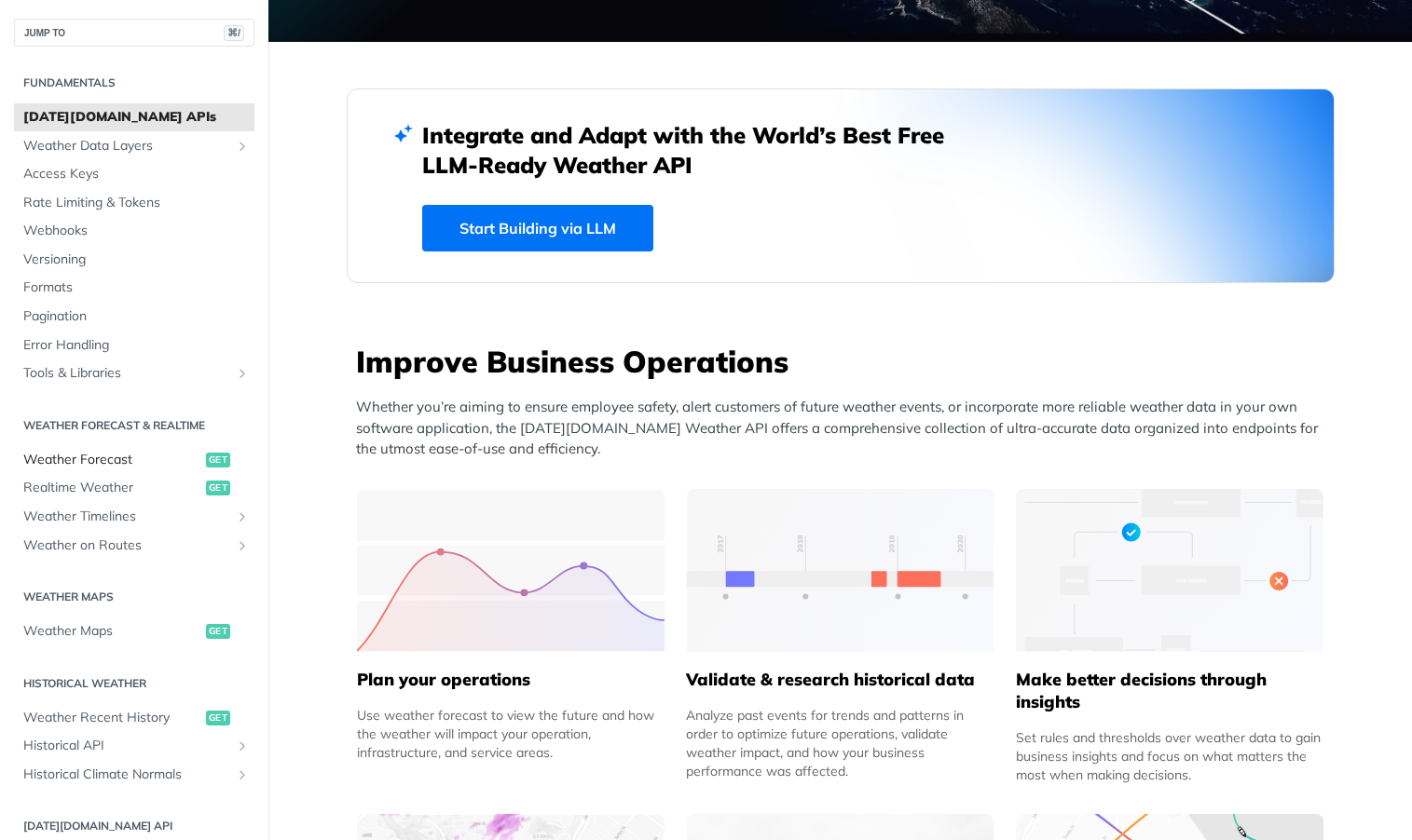
click at [161, 459] on span "Weather Forecast" at bounding box center [113, 461] width 178 height 19
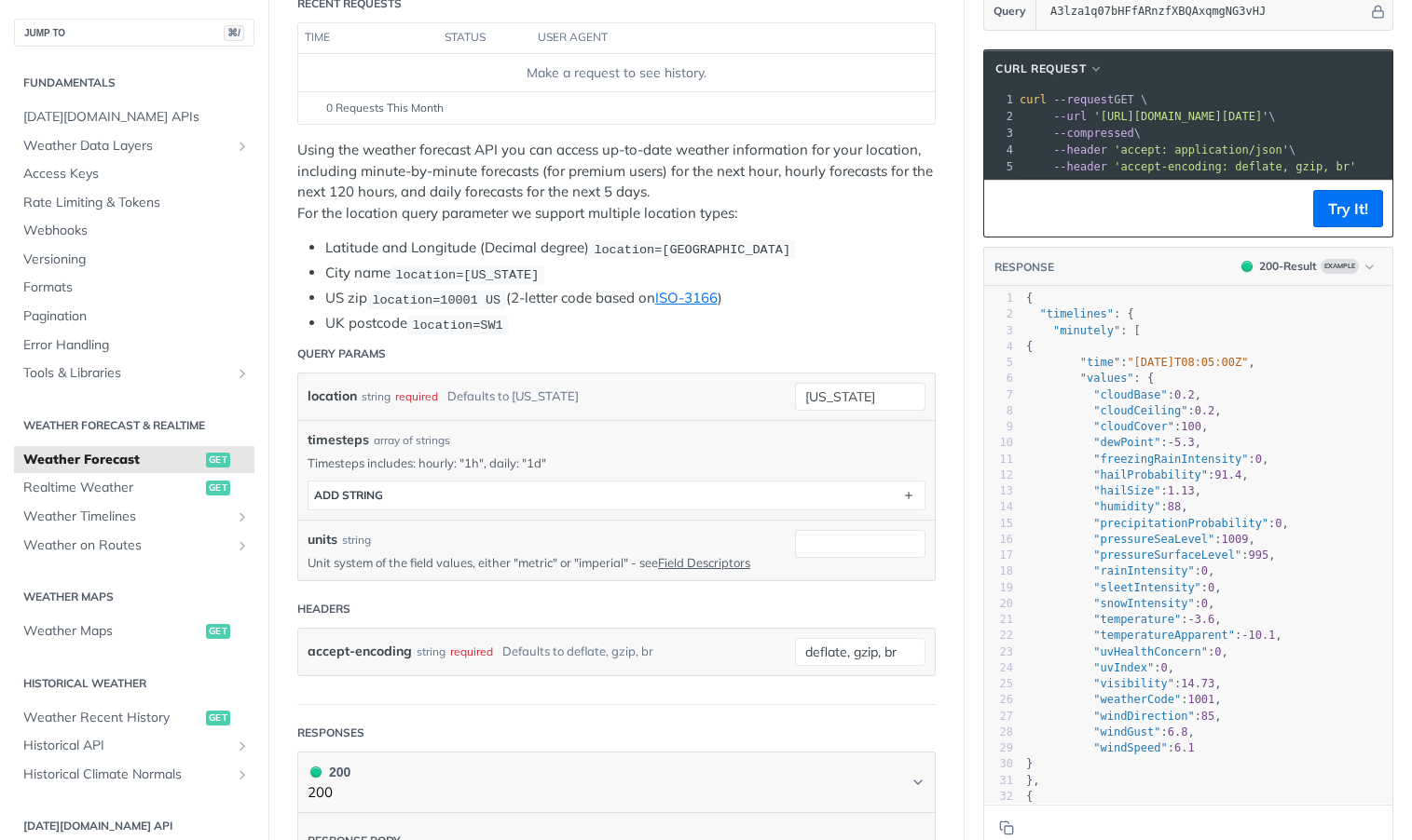
scroll to position [155, 0]
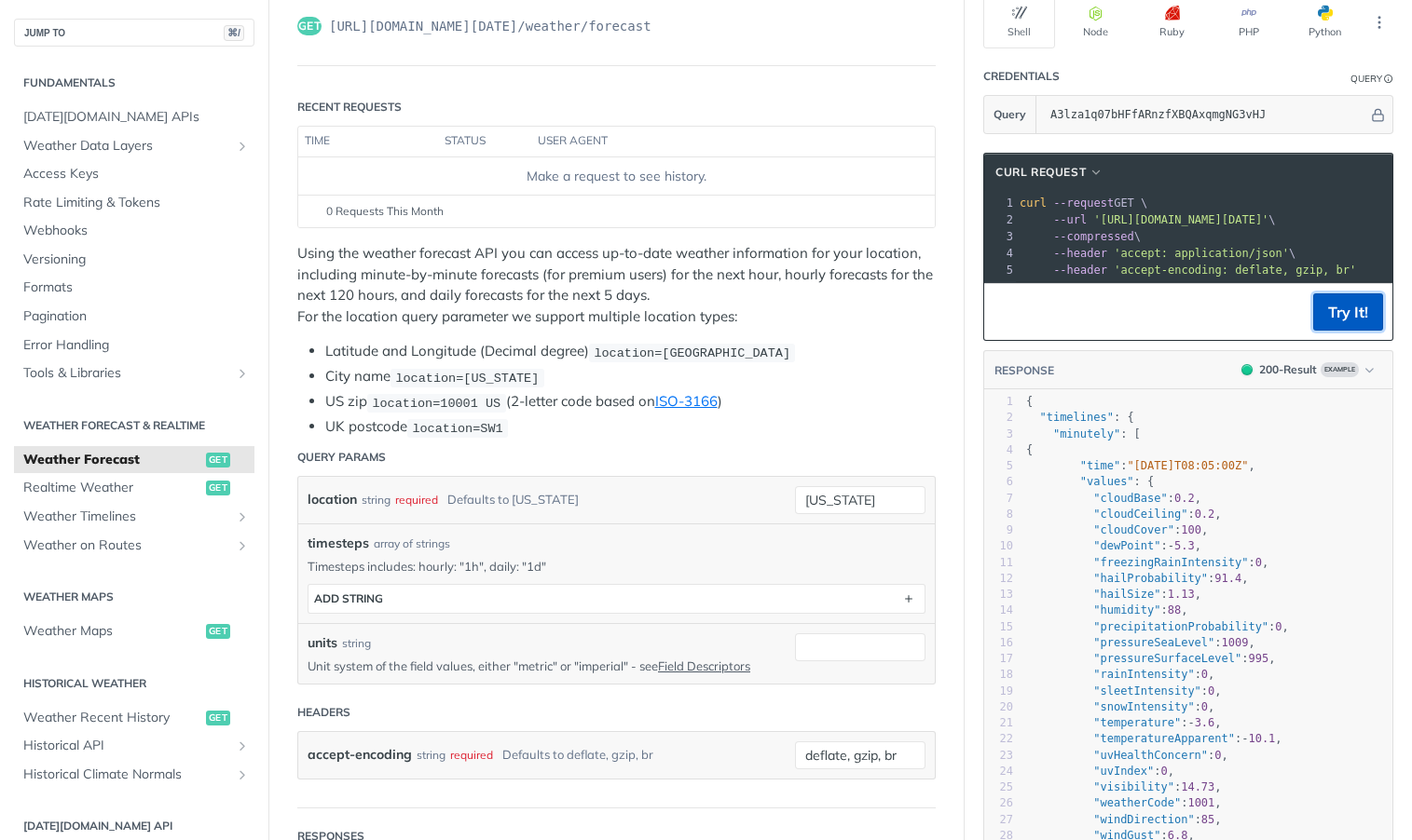
click at [1339, 311] on button "Try It!" at bounding box center [1348, 311] width 70 height 37
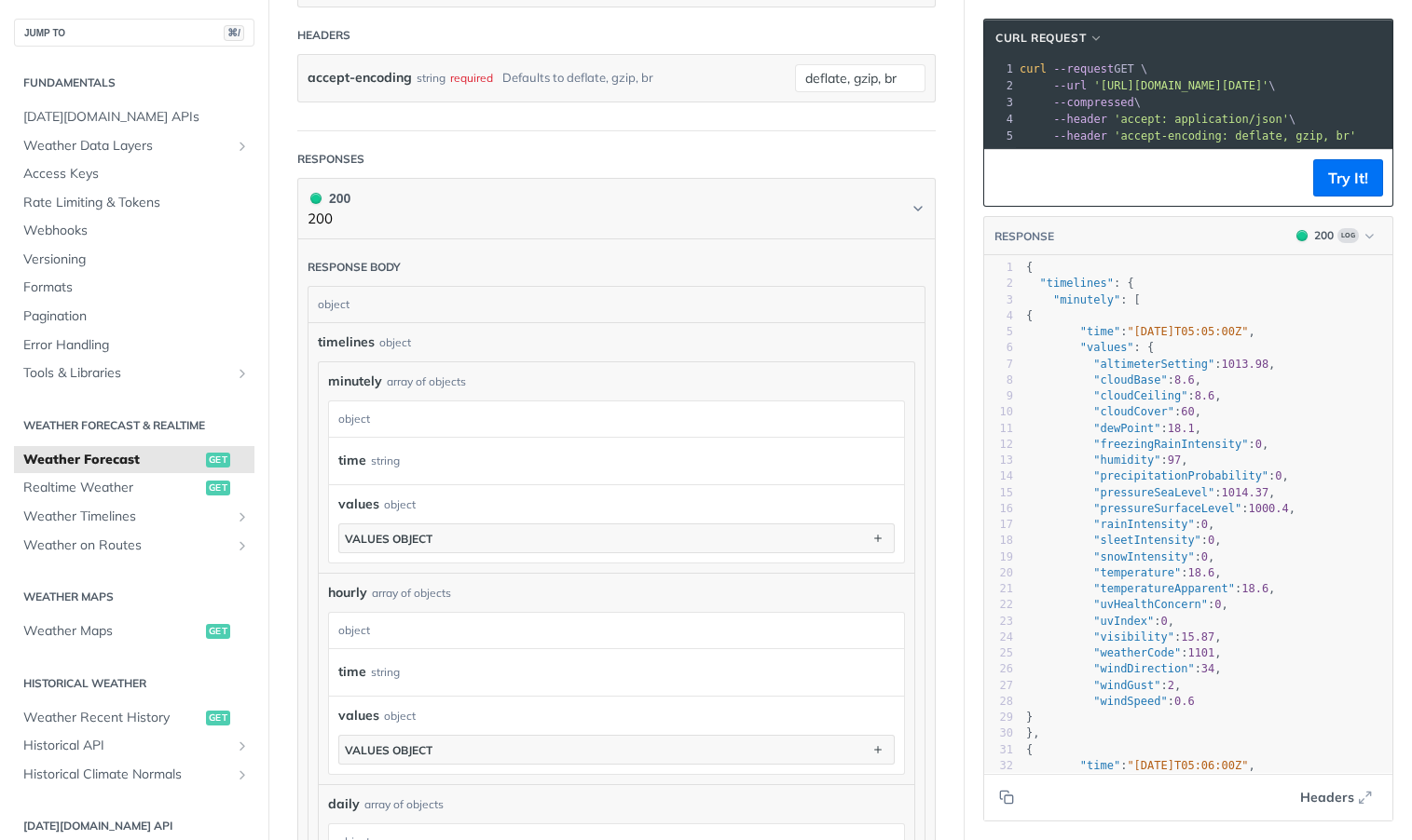
scroll to position [873, 0]
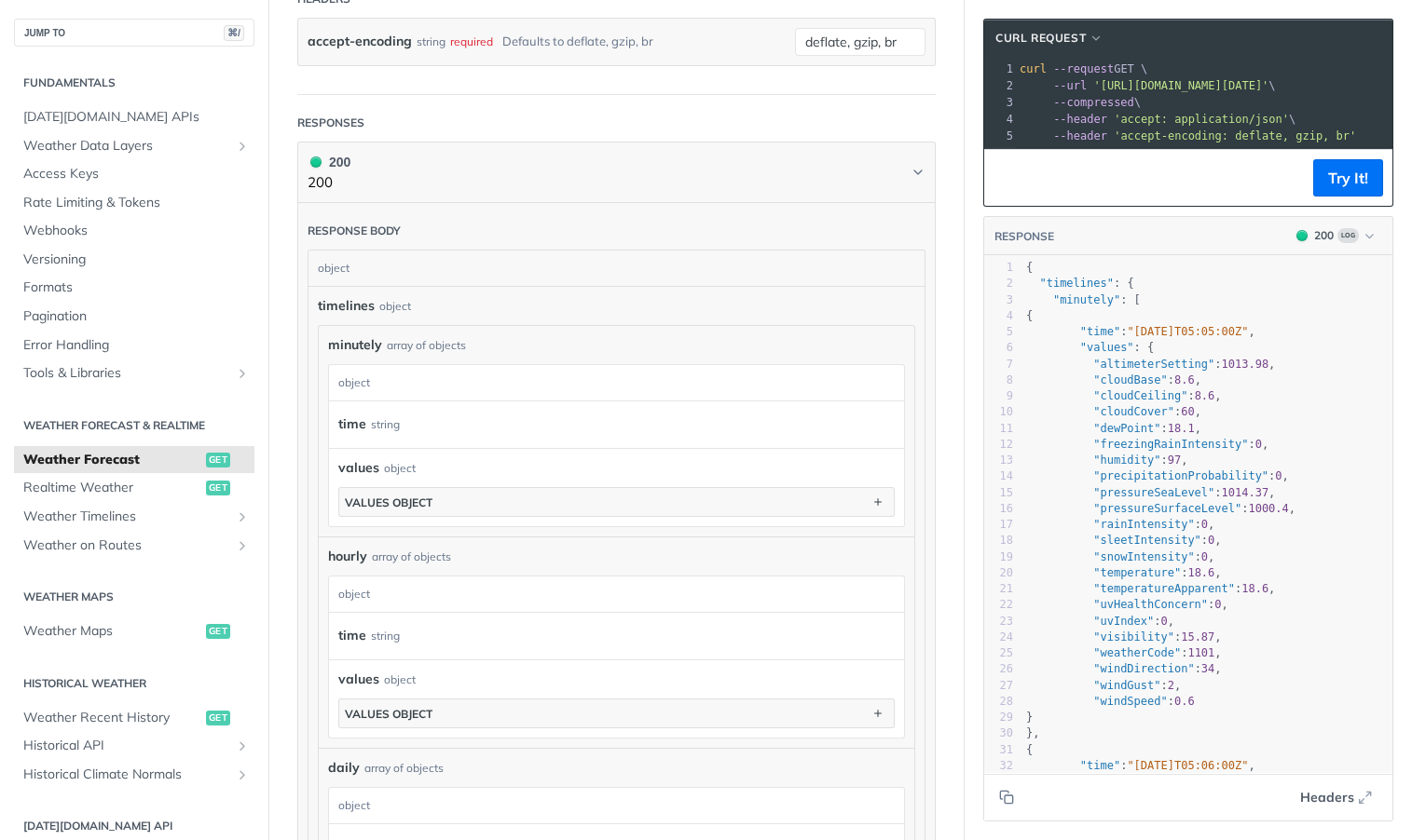
click at [384, 420] on div "string" at bounding box center [385, 424] width 29 height 27
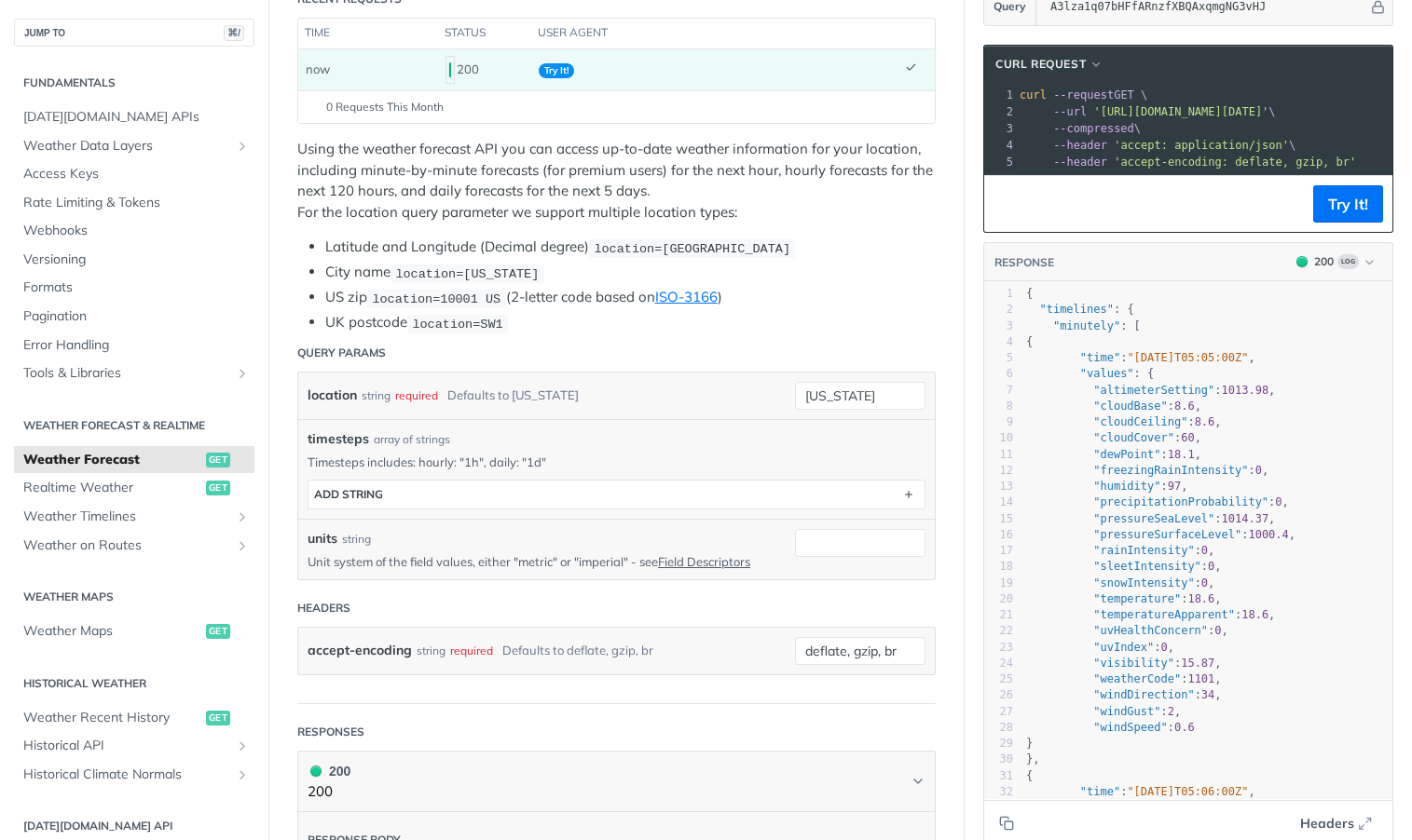
scroll to position [263, 0]
type textarea ""timeline"
drag, startPoint x: 1042, startPoint y: 309, endPoint x: 1103, endPoint y: 309, distance: 61.0
click at [1103, 309] on span ""timelines"" at bounding box center [1076, 310] width 74 height 13
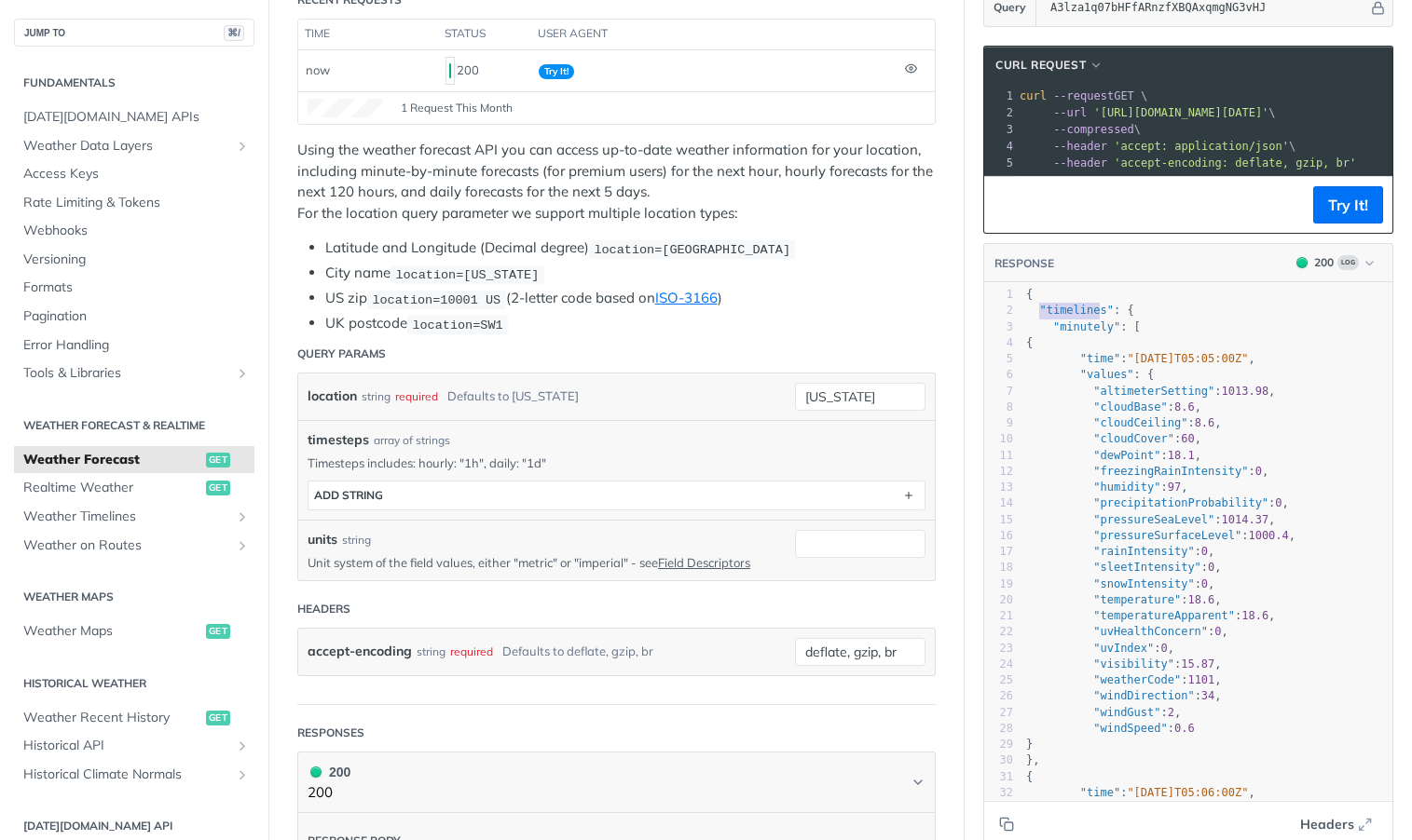
click at [1087, 329] on span ""minutely"" at bounding box center [1086, 327] width 67 height 13
click at [1179, 473] on span ""freezingRainIntensity"" at bounding box center [1170, 471] width 154 height 13
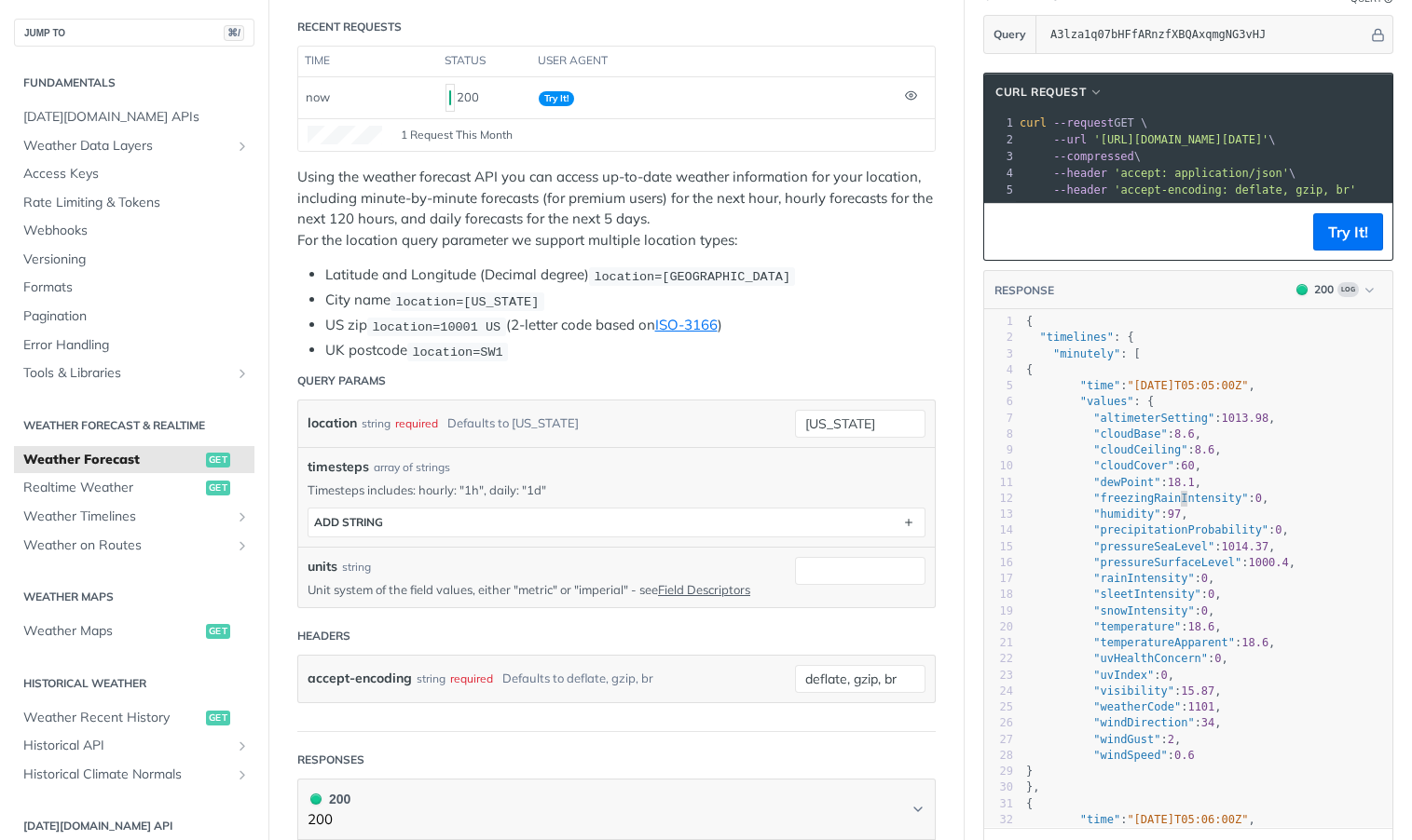
scroll to position [212, 0]
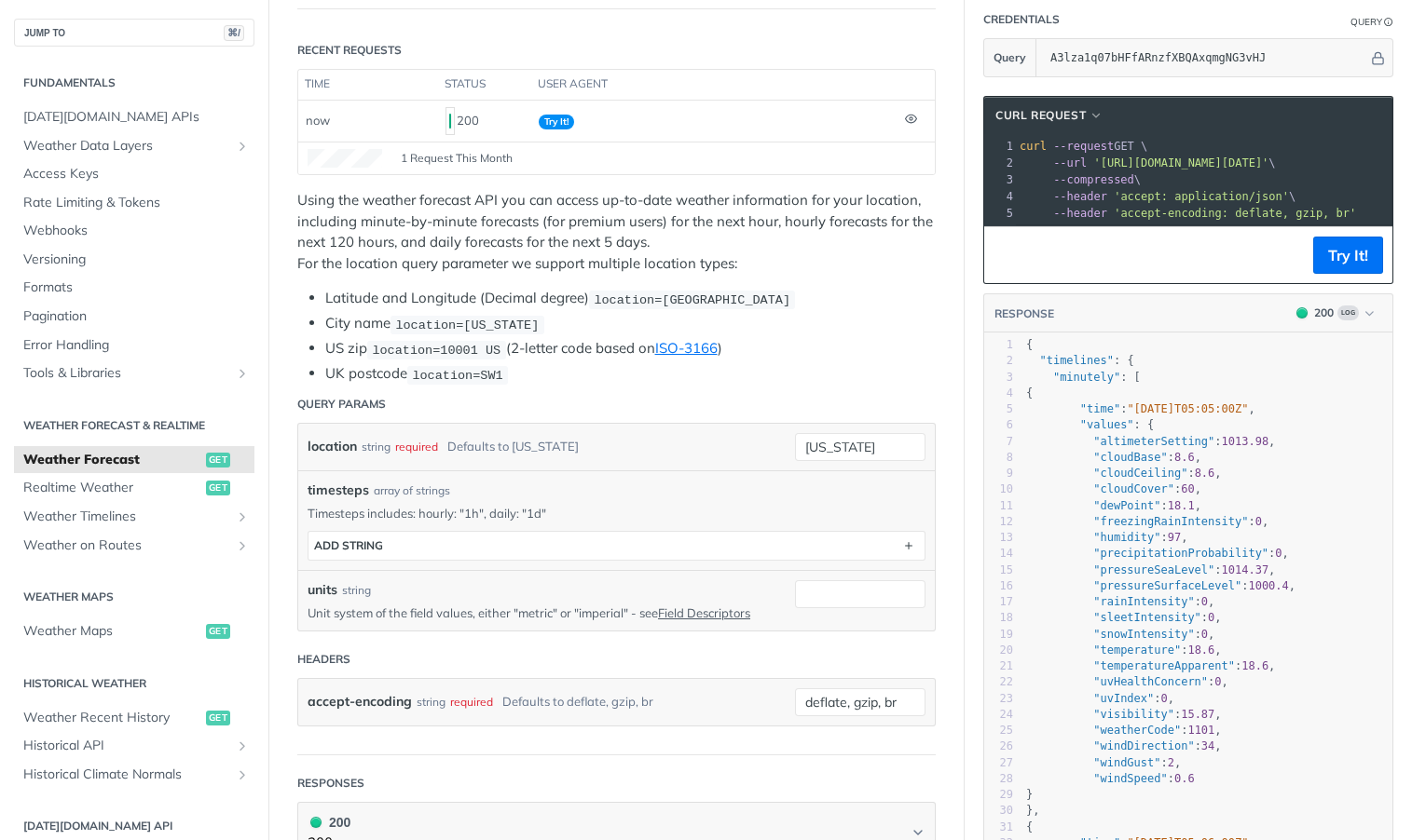
click at [1112, 378] on span ""minutely"" at bounding box center [1086, 377] width 67 height 13
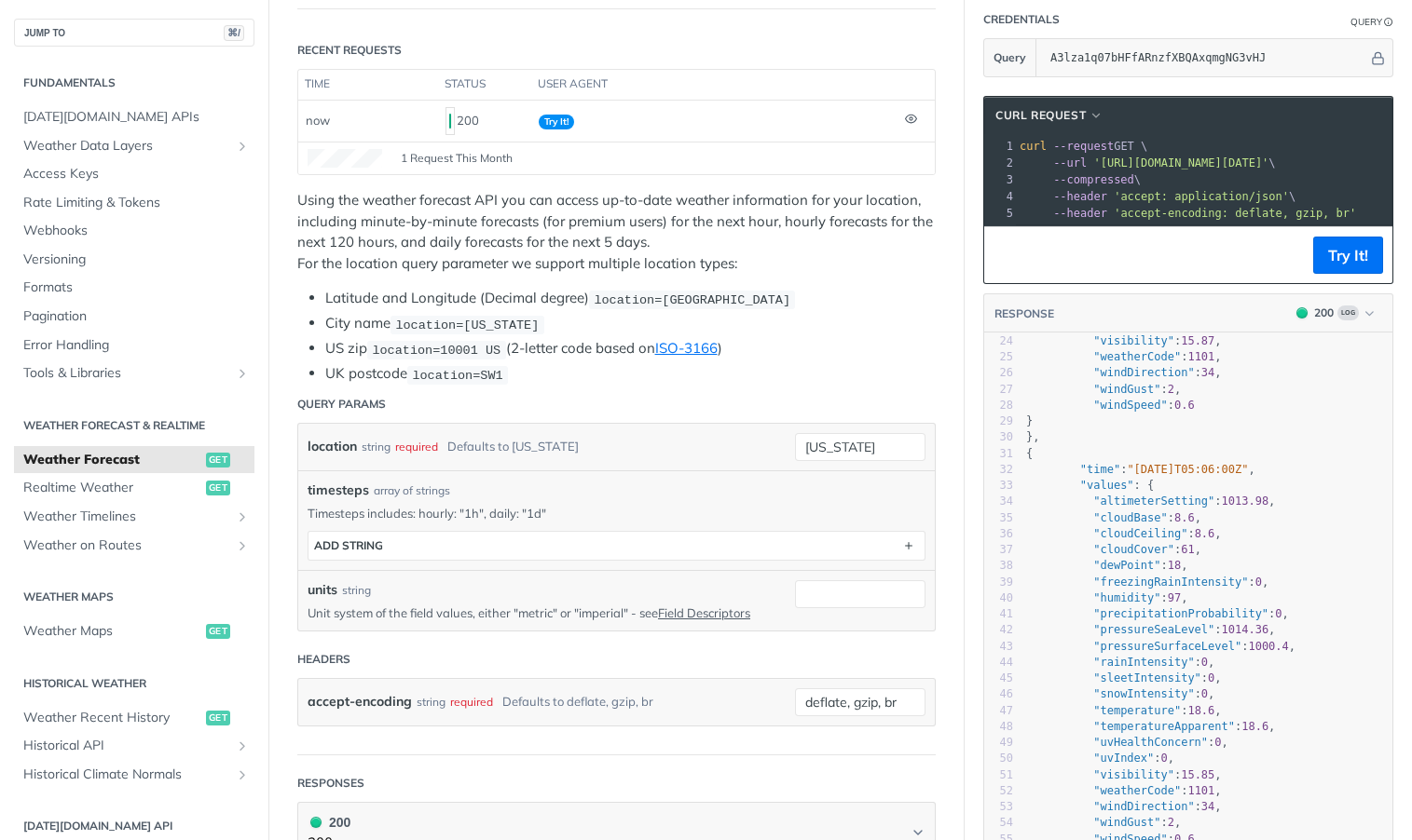
scroll to position [0, 0]
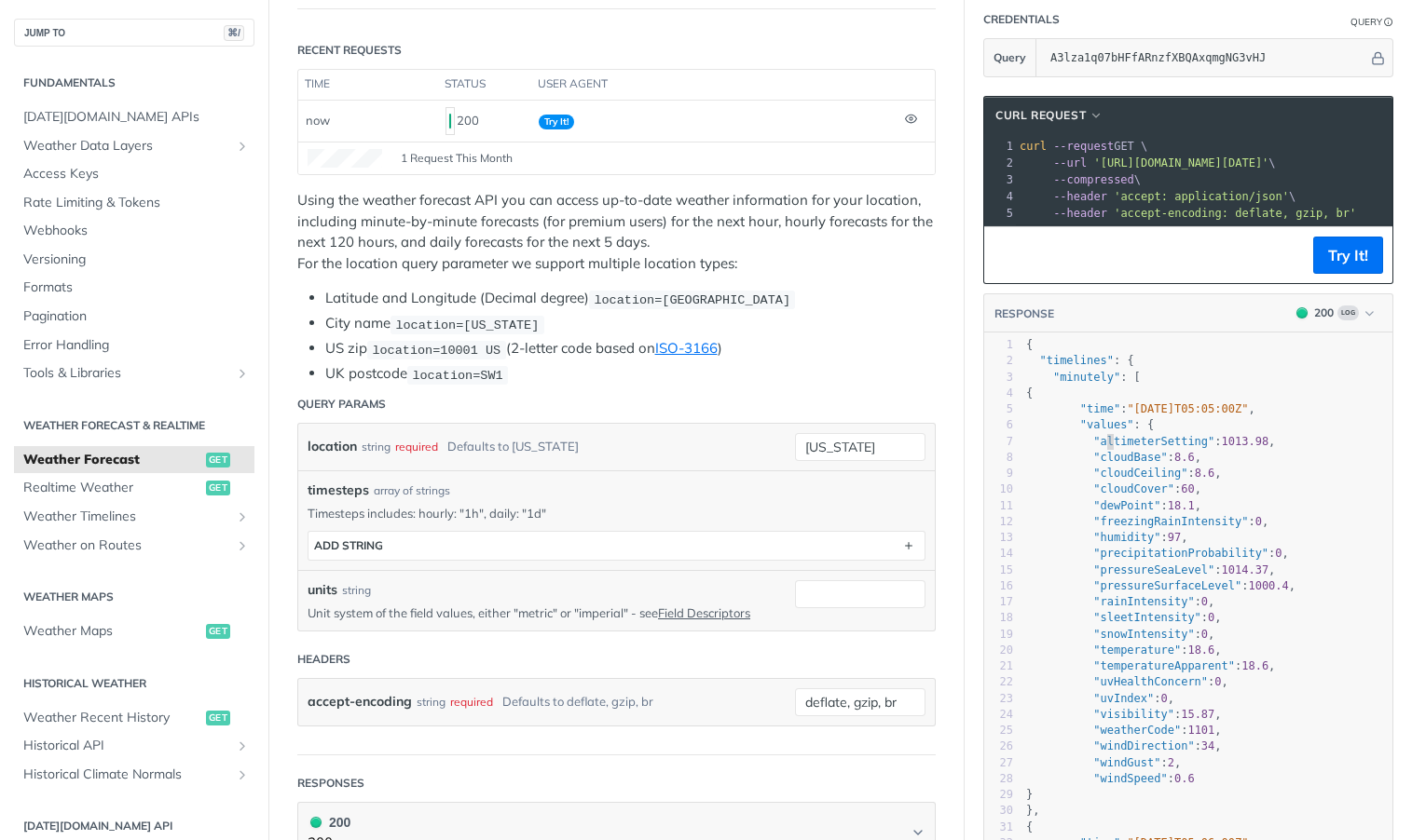
click at [1105, 438] on span ""altimeterSetting"" at bounding box center [1154, 442] width 121 height 13
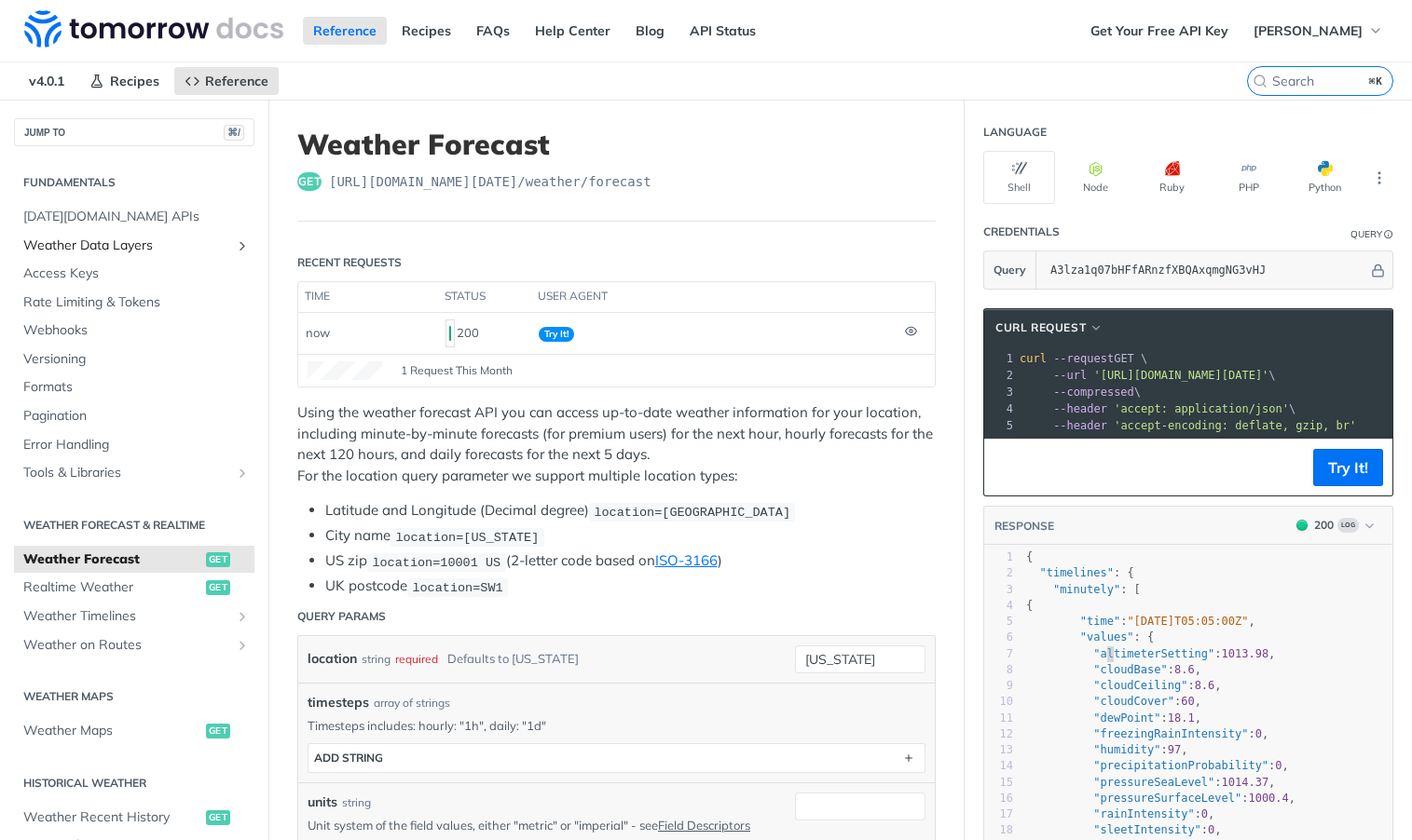
click at [134, 245] on span "Weather Data Layers" at bounding box center [127, 246] width 207 height 19
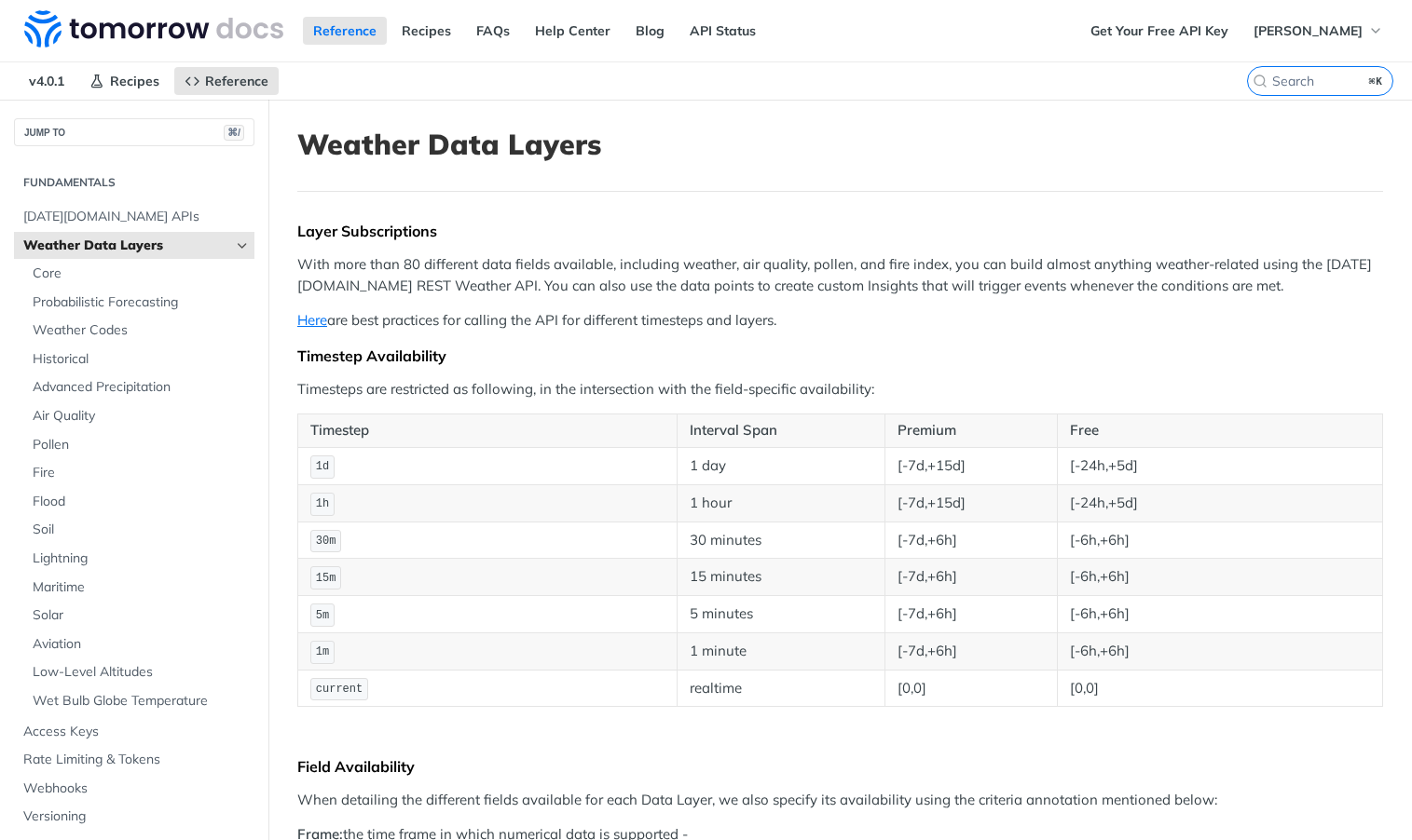
click at [321, 661] on code "1m" at bounding box center [323, 652] width 25 height 24
click at [321, 640] on code "1m" at bounding box center [323, 652] width 25 height 24
click at [321, 322] on link "Here" at bounding box center [312, 320] width 30 height 18
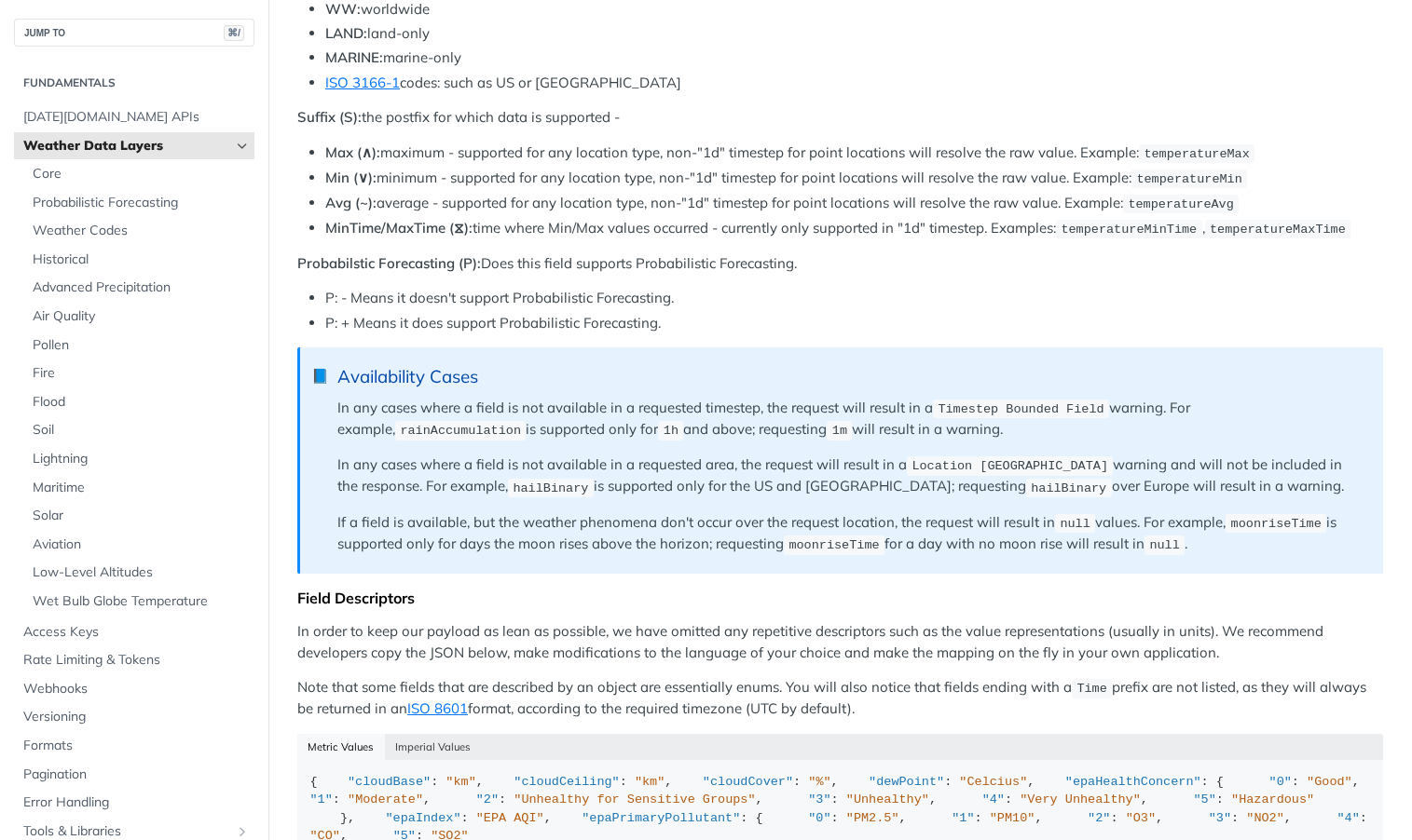
scroll to position [935, 0]
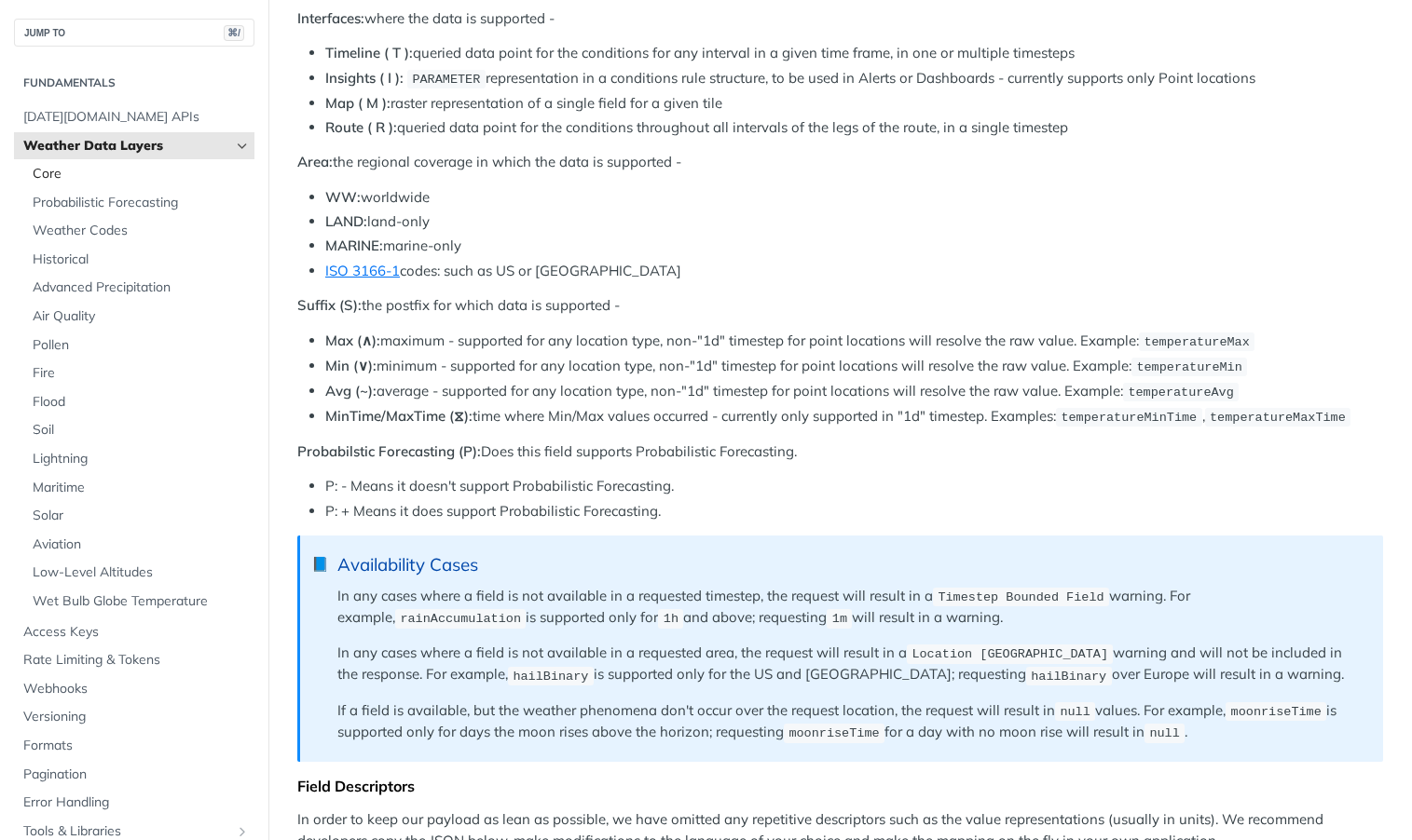
click at [100, 176] on span "Core" at bounding box center [140, 174] width 217 height 19
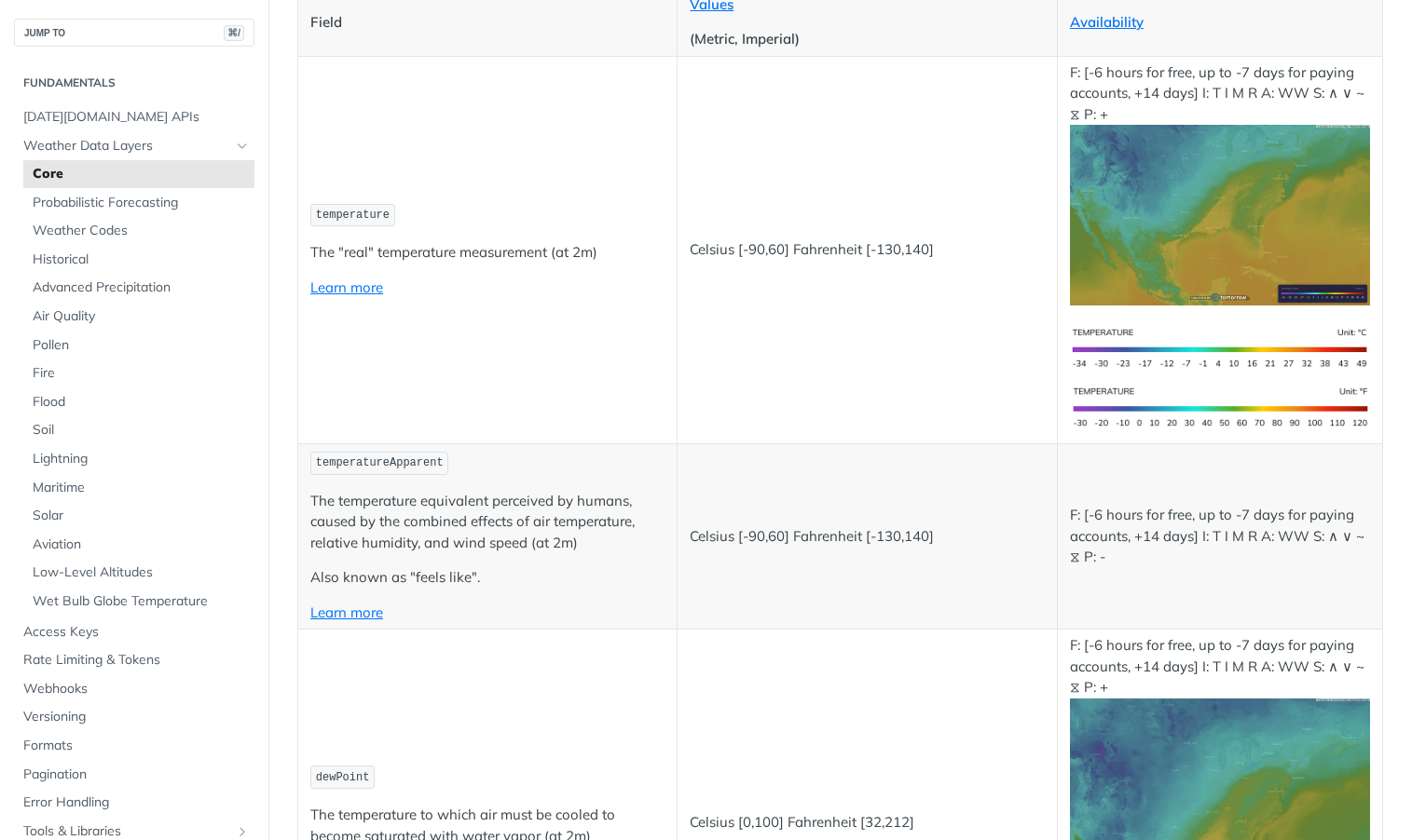
scroll to position [268, 0]
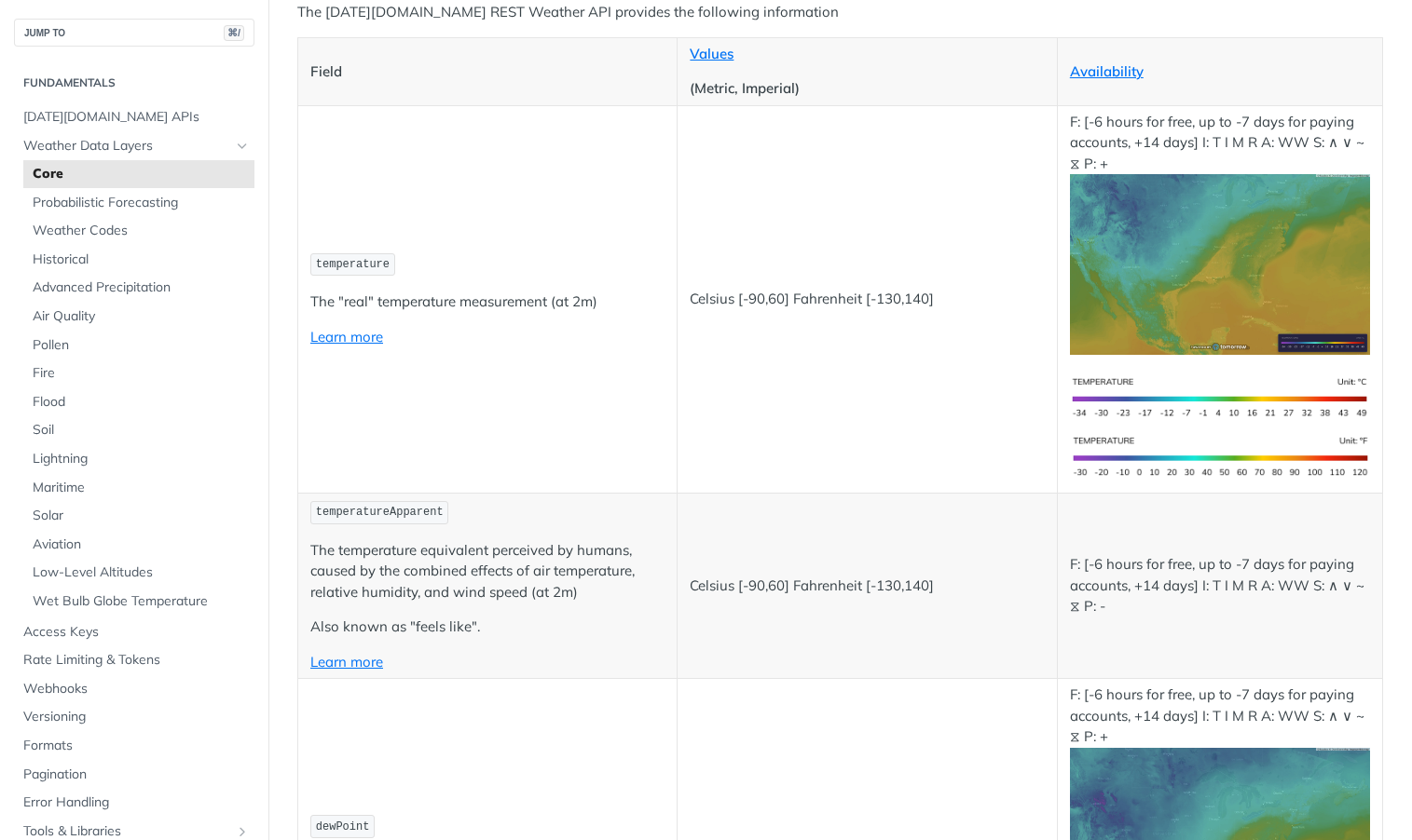
click at [356, 277] on td "temperature The "real" temperature measurement (at 2m) Learn more" at bounding box center [487, 299] width 379 height 388
click at [361, 270] on span "temperature" at bounding box center [353, 265] width 74 height 13
click at [361, 339] on link "Learn more" at bounding box center [346, 337] width 73 height 18
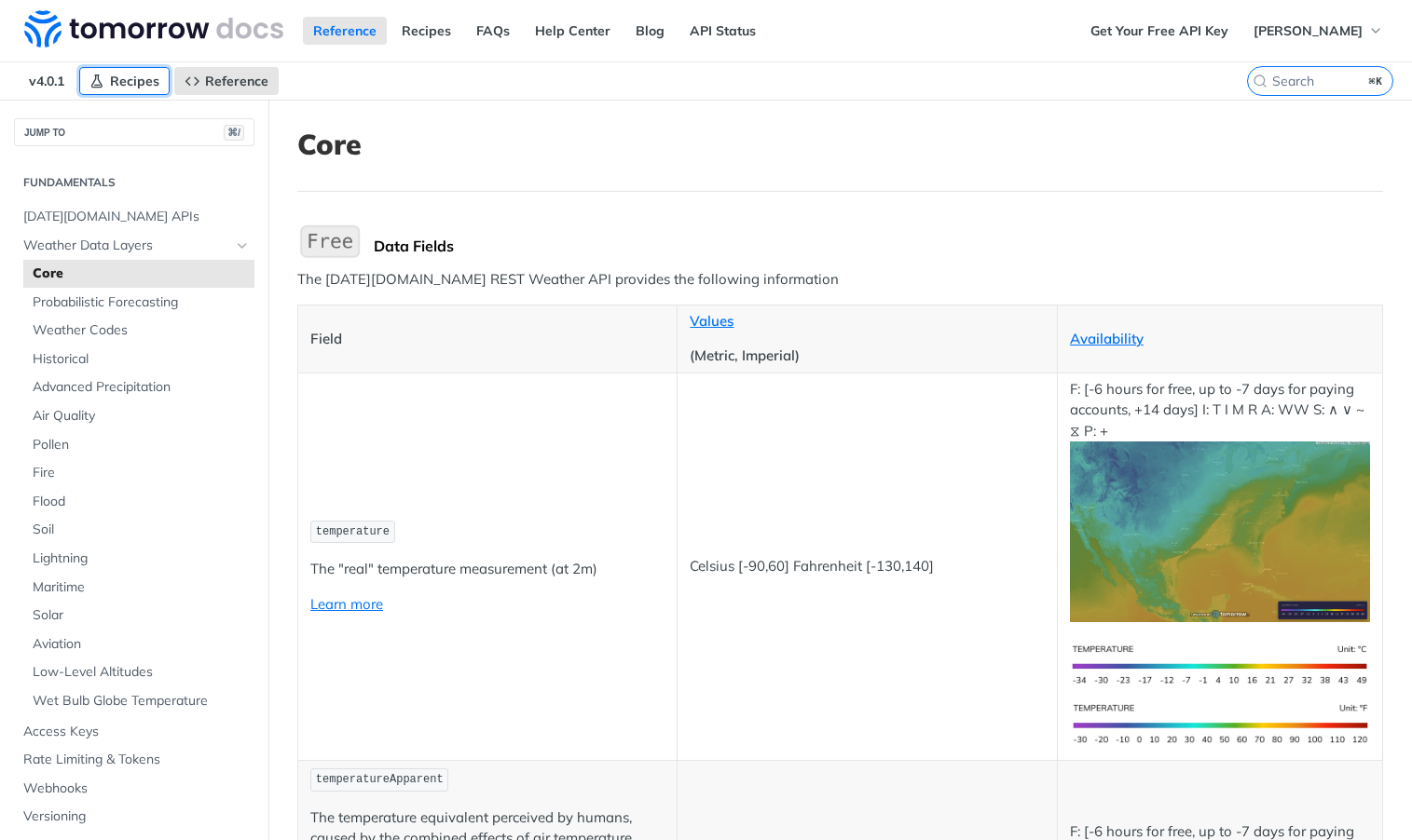
click at [126, 84] on span "Recipes" at bounding box center [134, 81] width 49 height 17
click at [97, 219] on span "[DATE][DOMAIN_NAME] APIs" at bounding box center [136, 218] width 226 height 19
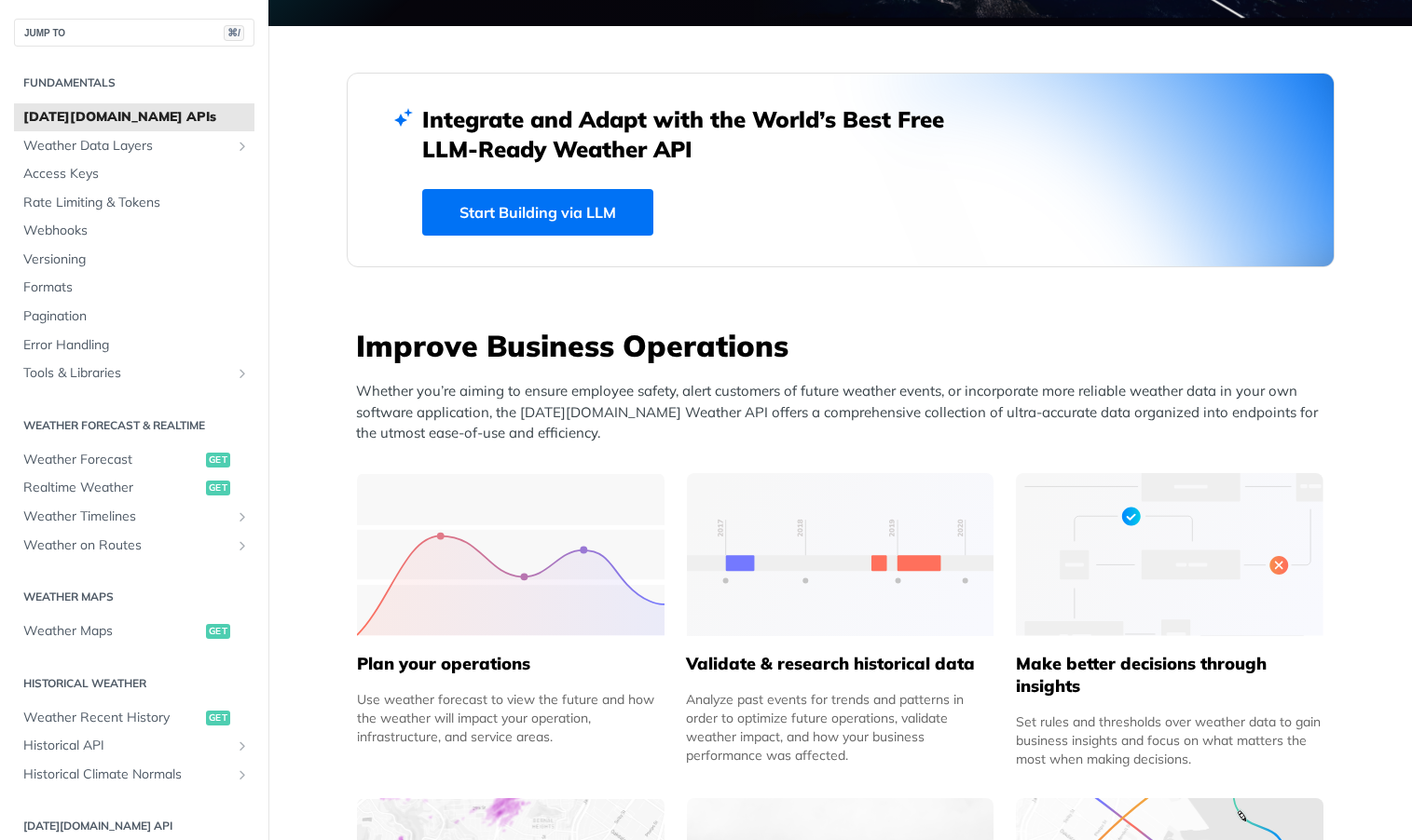
scroll to position [551, 0]
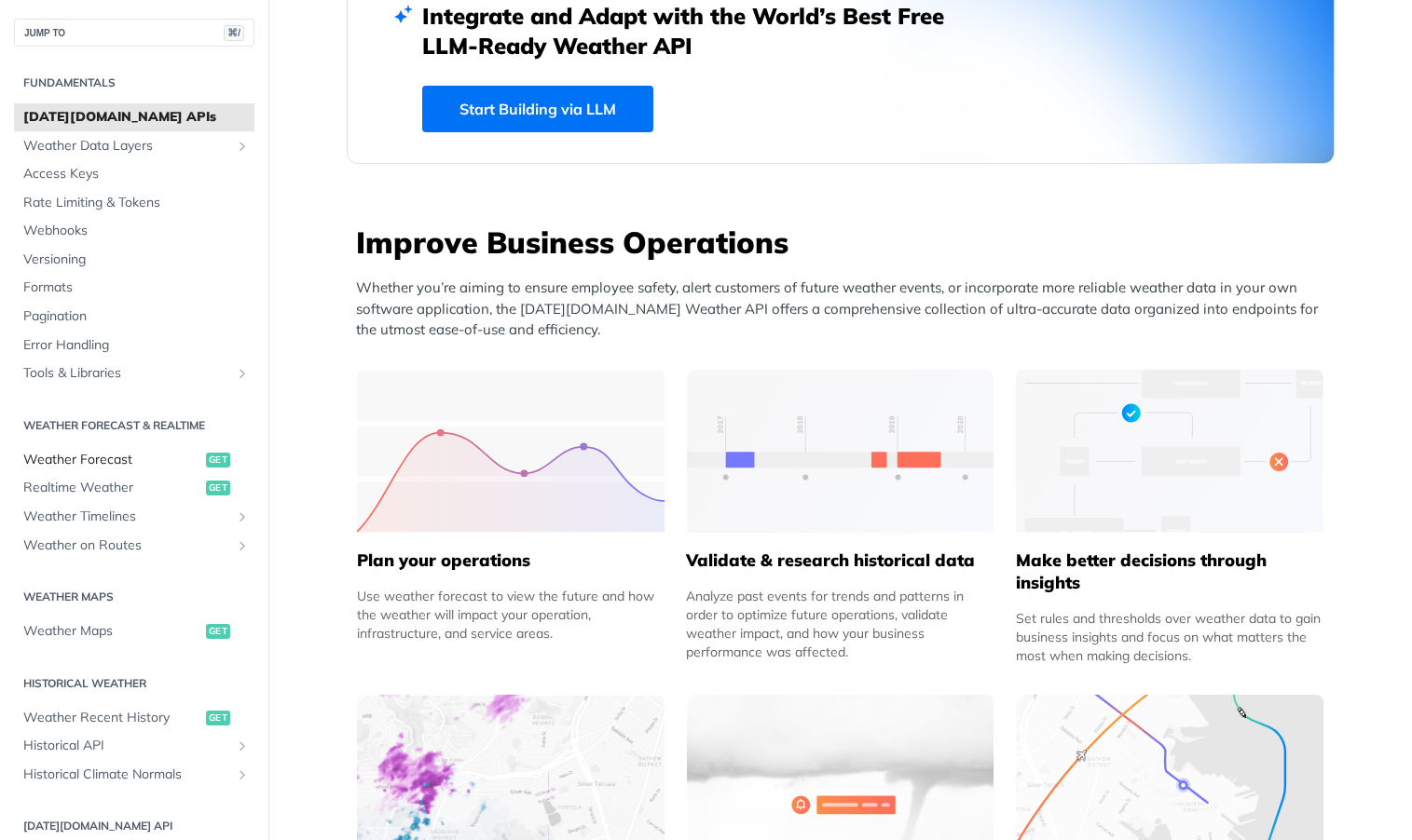
click at [115, 463] on span "Weather Forecast" at bounding box center [113, 461] width 178 height 19
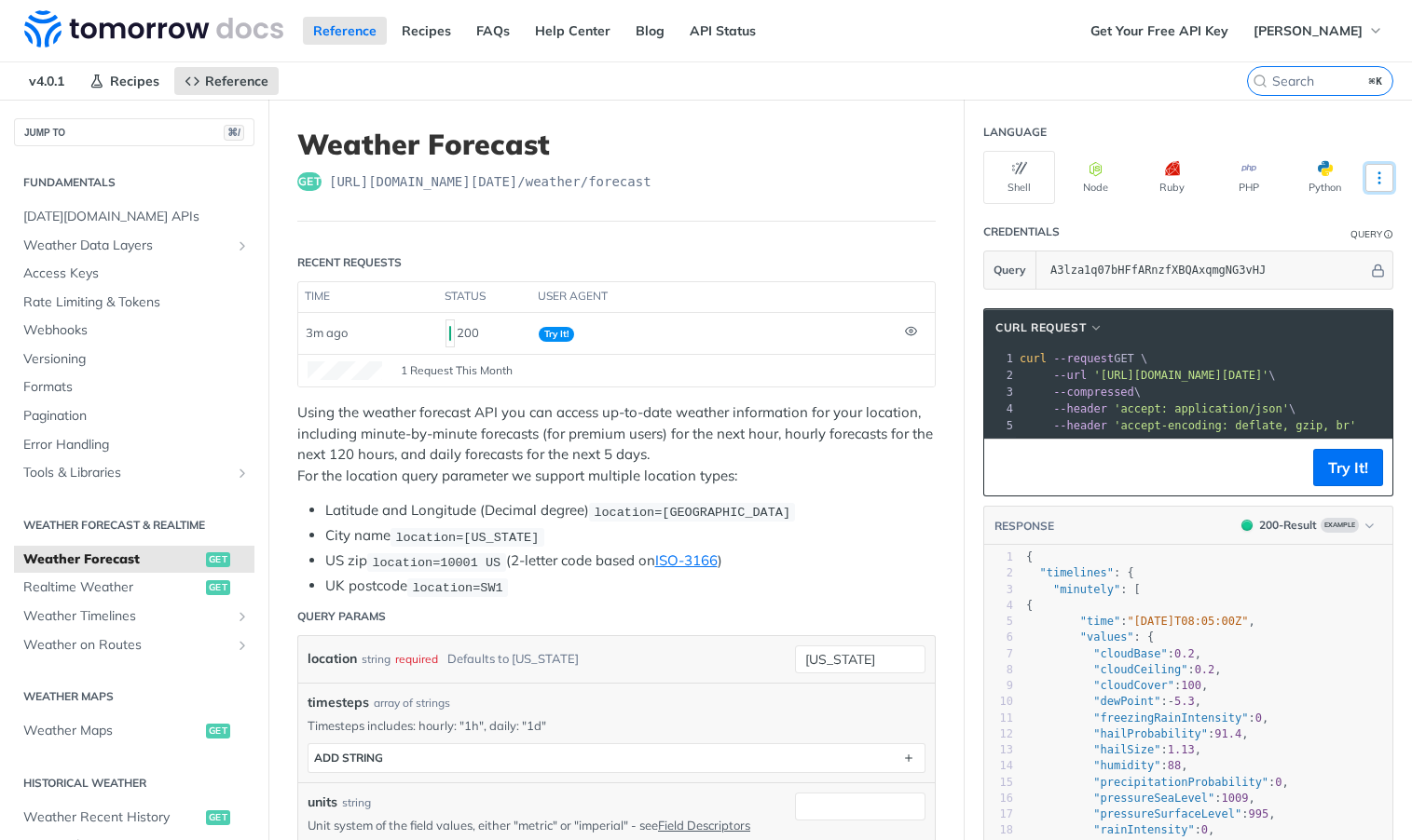
click at [1375, 177] on icon "More ellipsis" at bounding box center [1379, 178] width 17 height 17
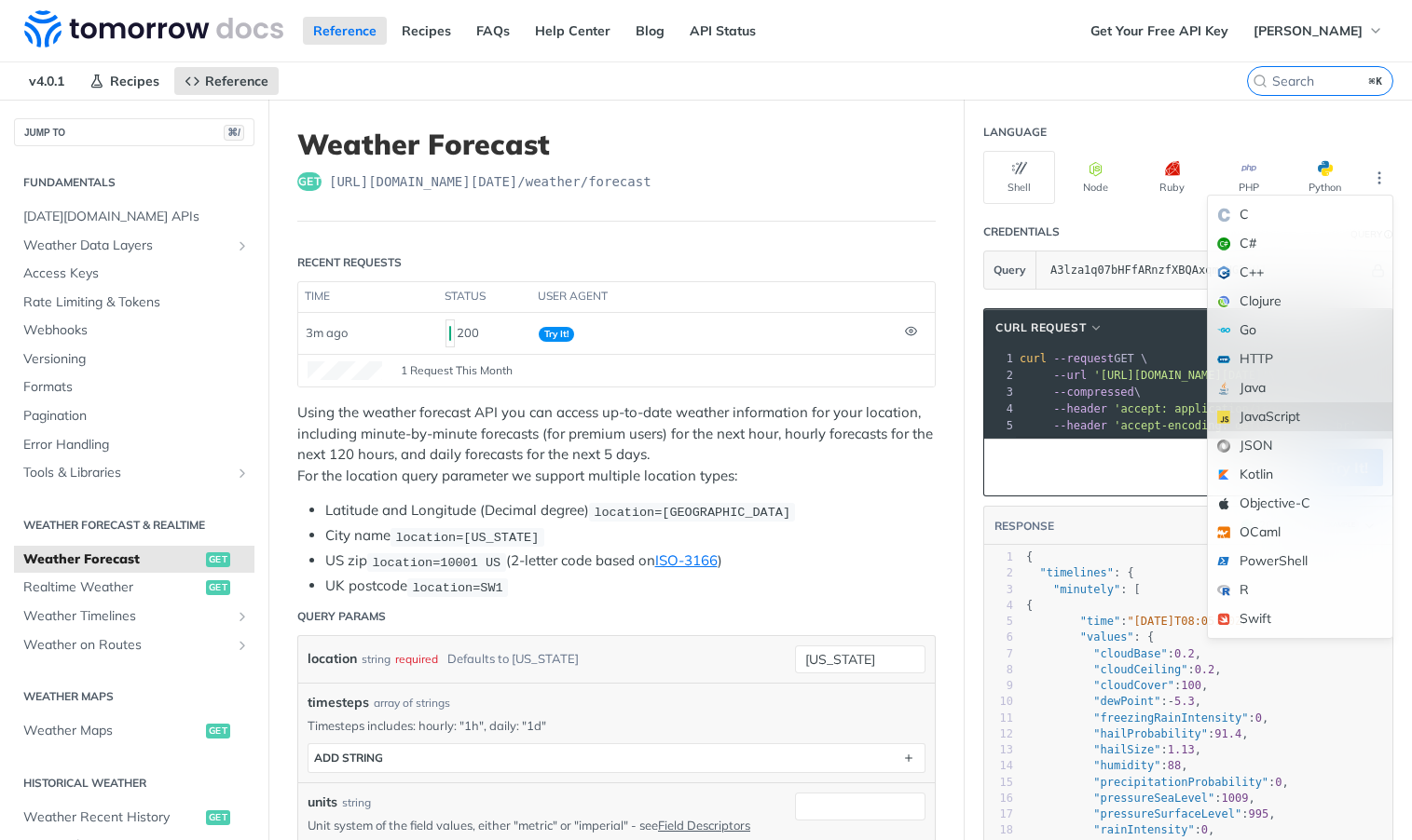
click at [1303, 412] on div "JavaScript" at bounding box center [1299, 416] width 185 height 29
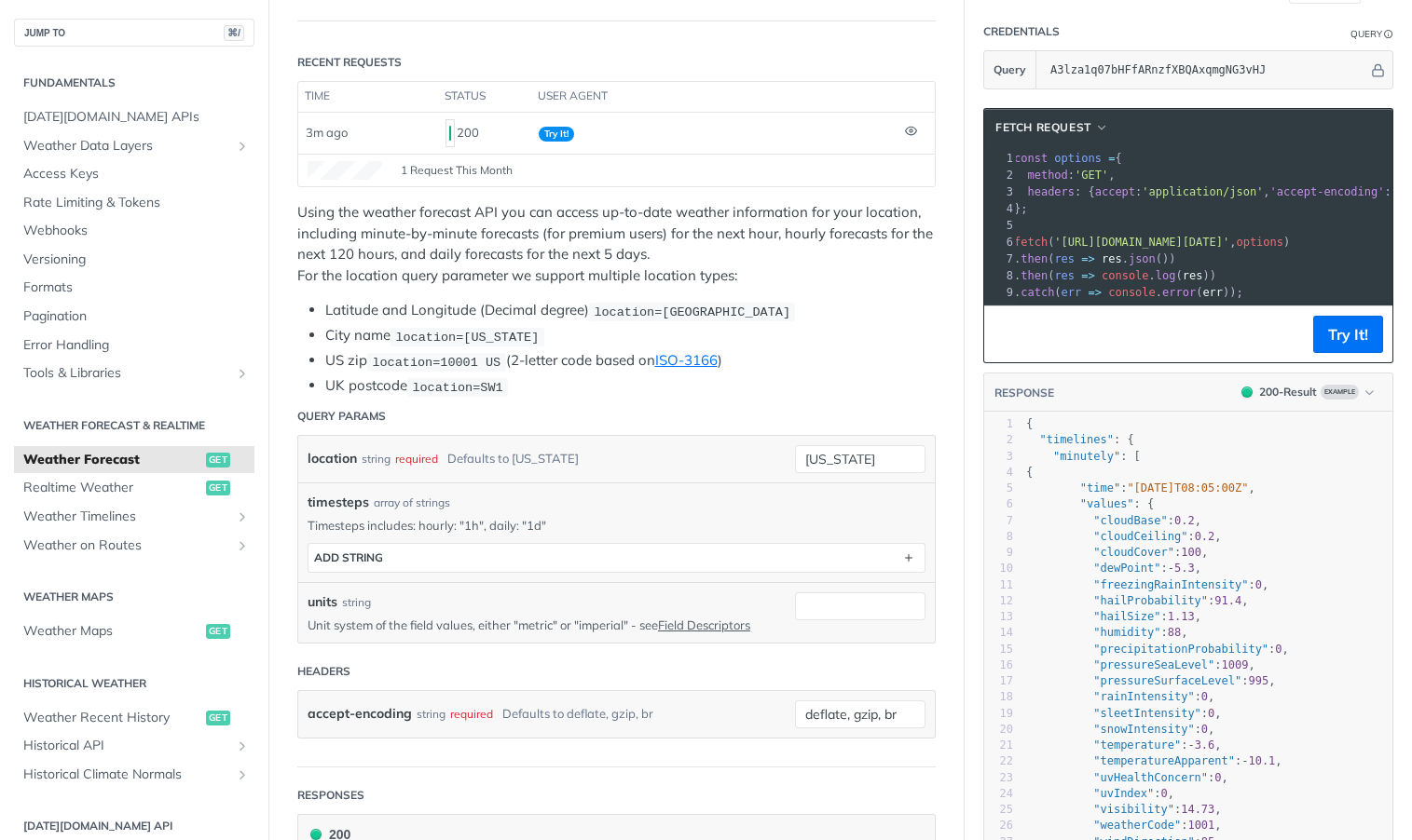
scroll to position [205, 0]
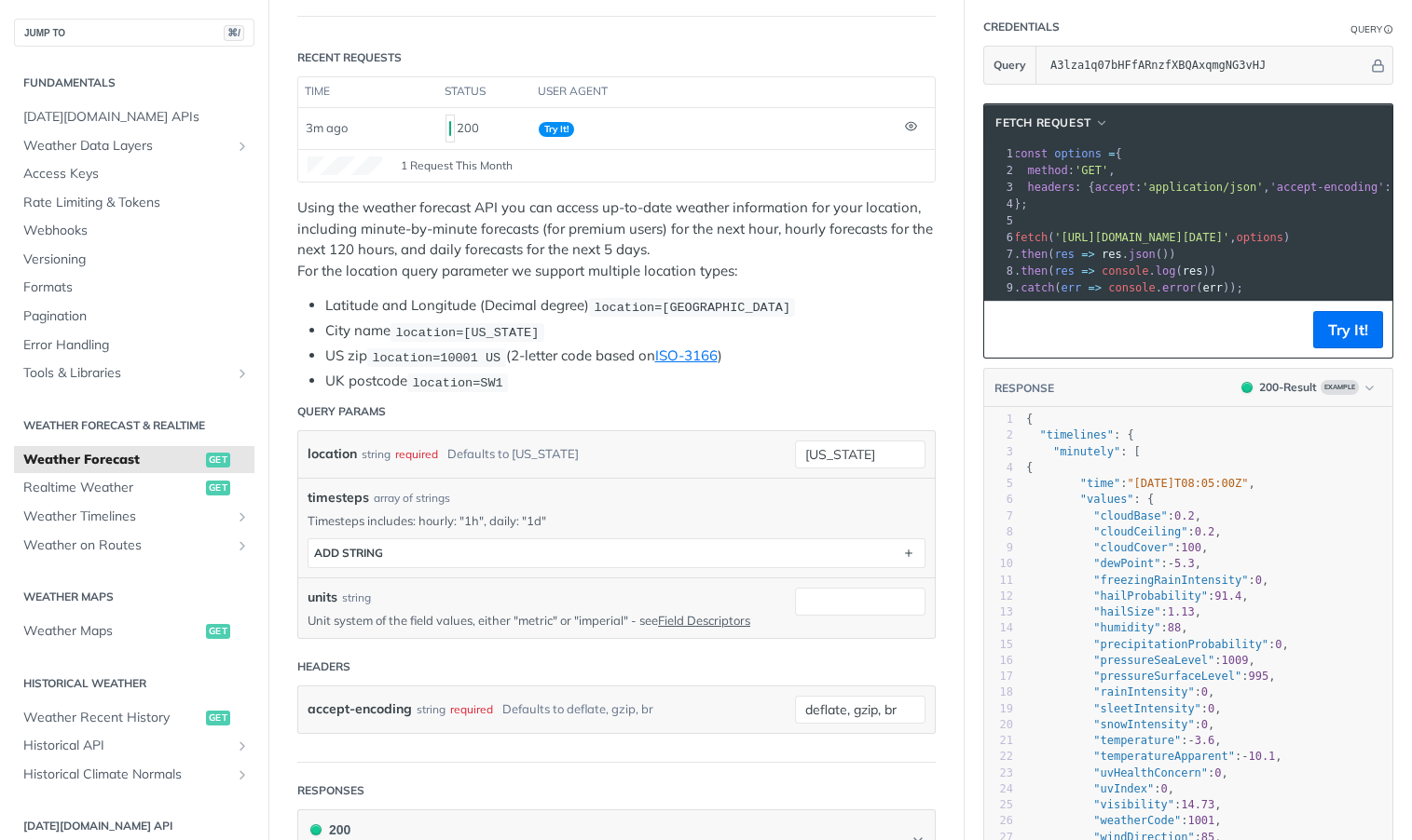
click at [876, 564] on section "ADD string" at bounding box center [616, 553] width 618 height 30
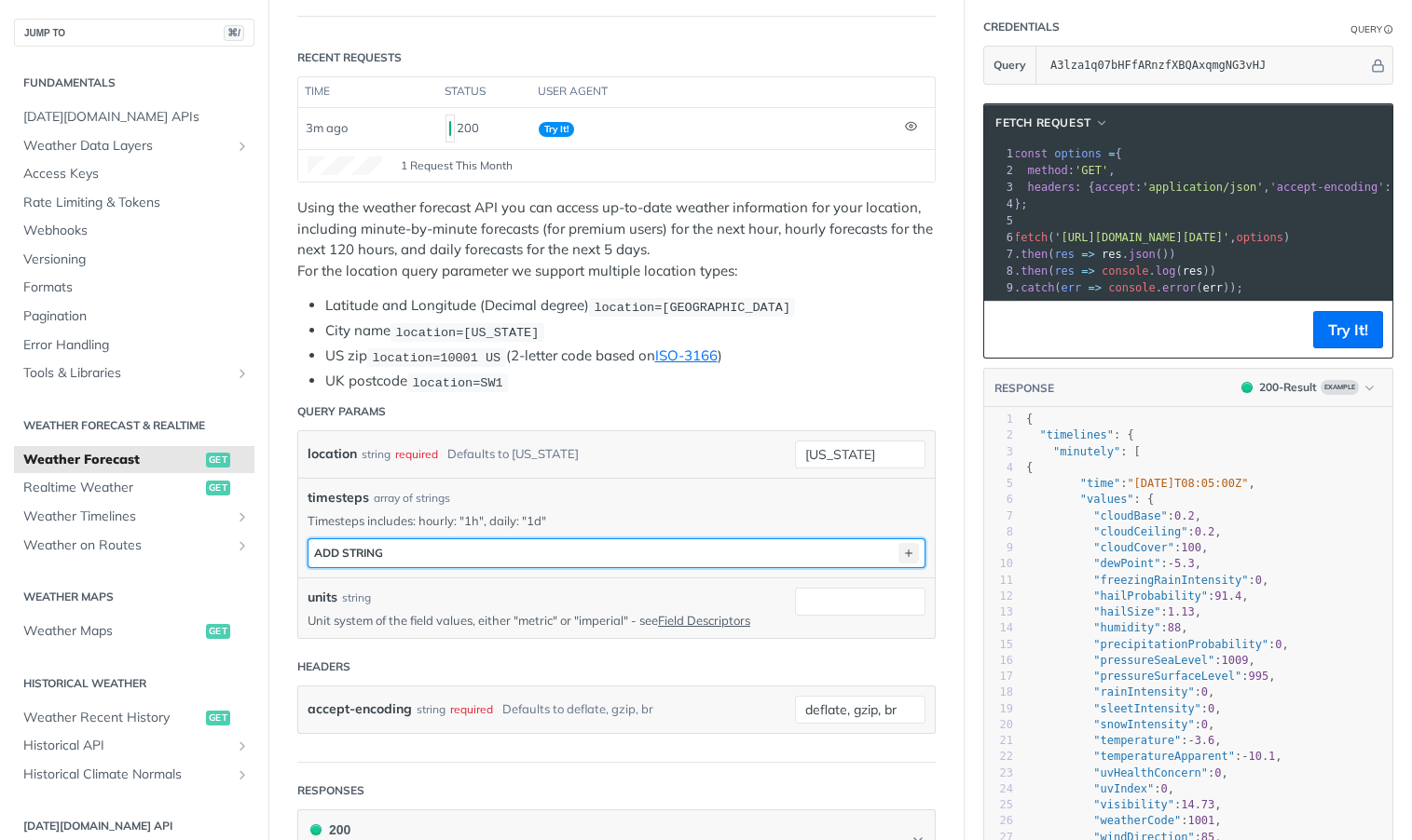
click at [900, 544] on icon "button" at bounding box center [909, 553] width 21 height 21
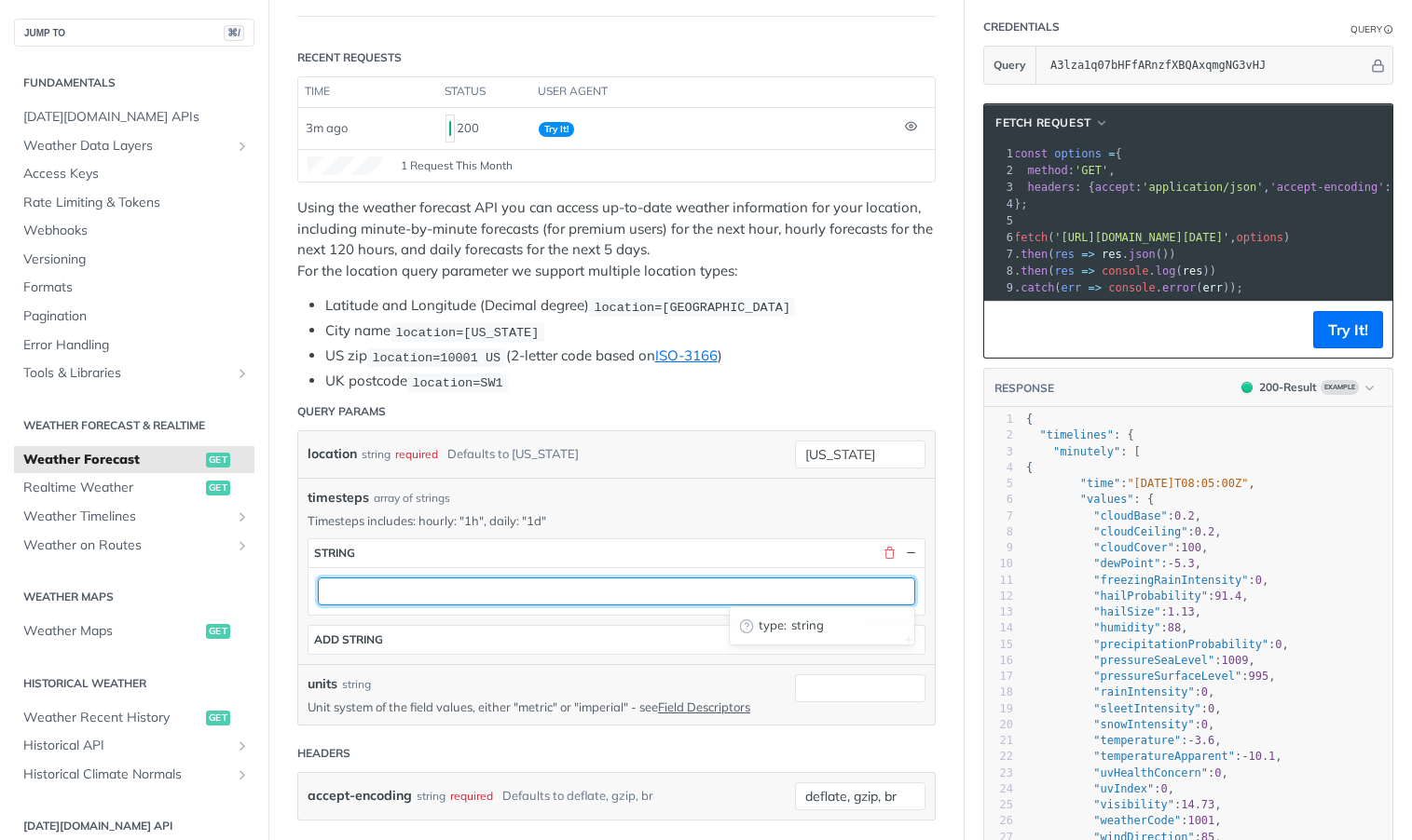
click at [687, 589] on input "text" at bounding box center [616, 591] width 597 height 28
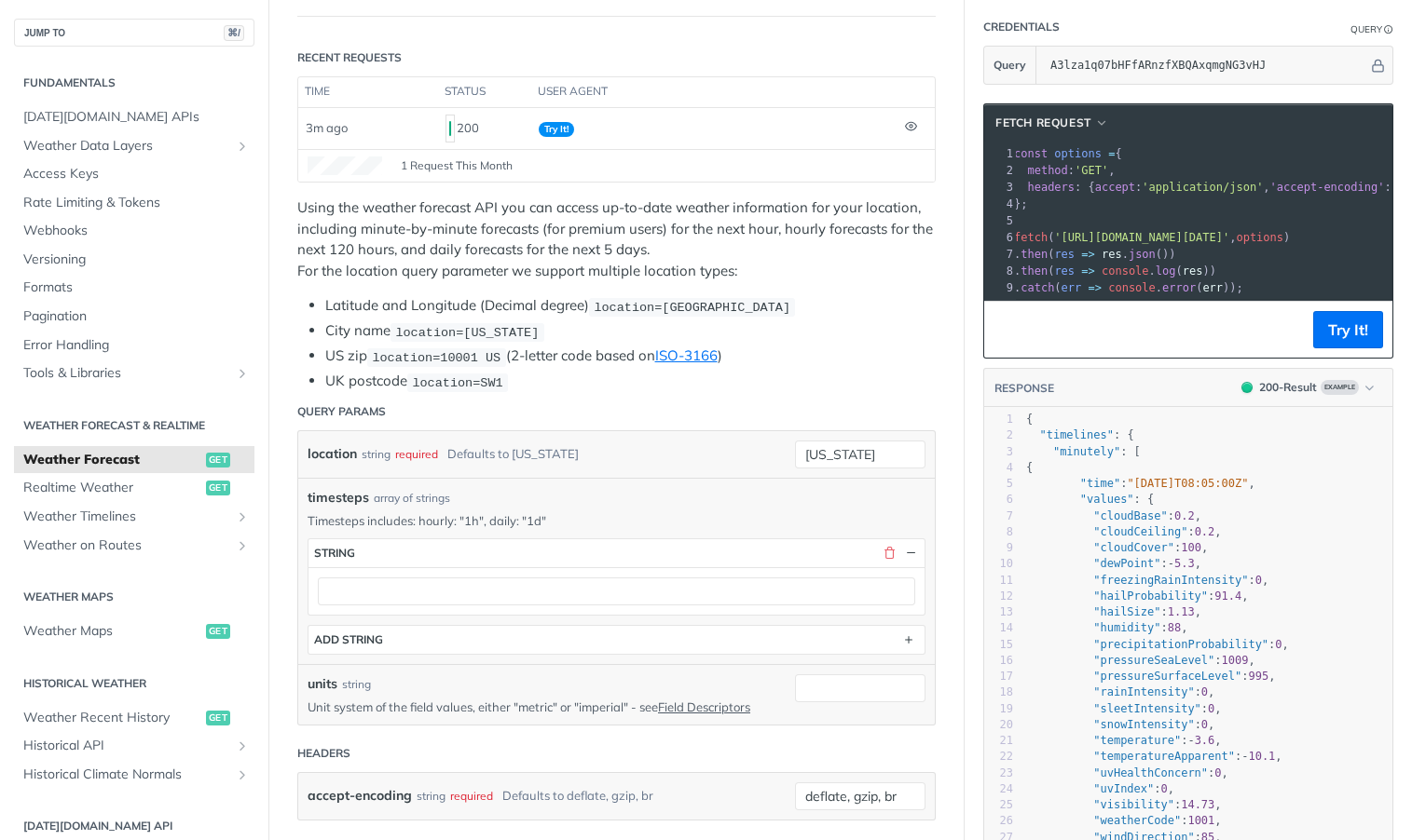
click at [718, 518] on p "Timesteps includes: hourly: "1h", daily: "1d"" at bounding box center [616, 520] width 618 height 17
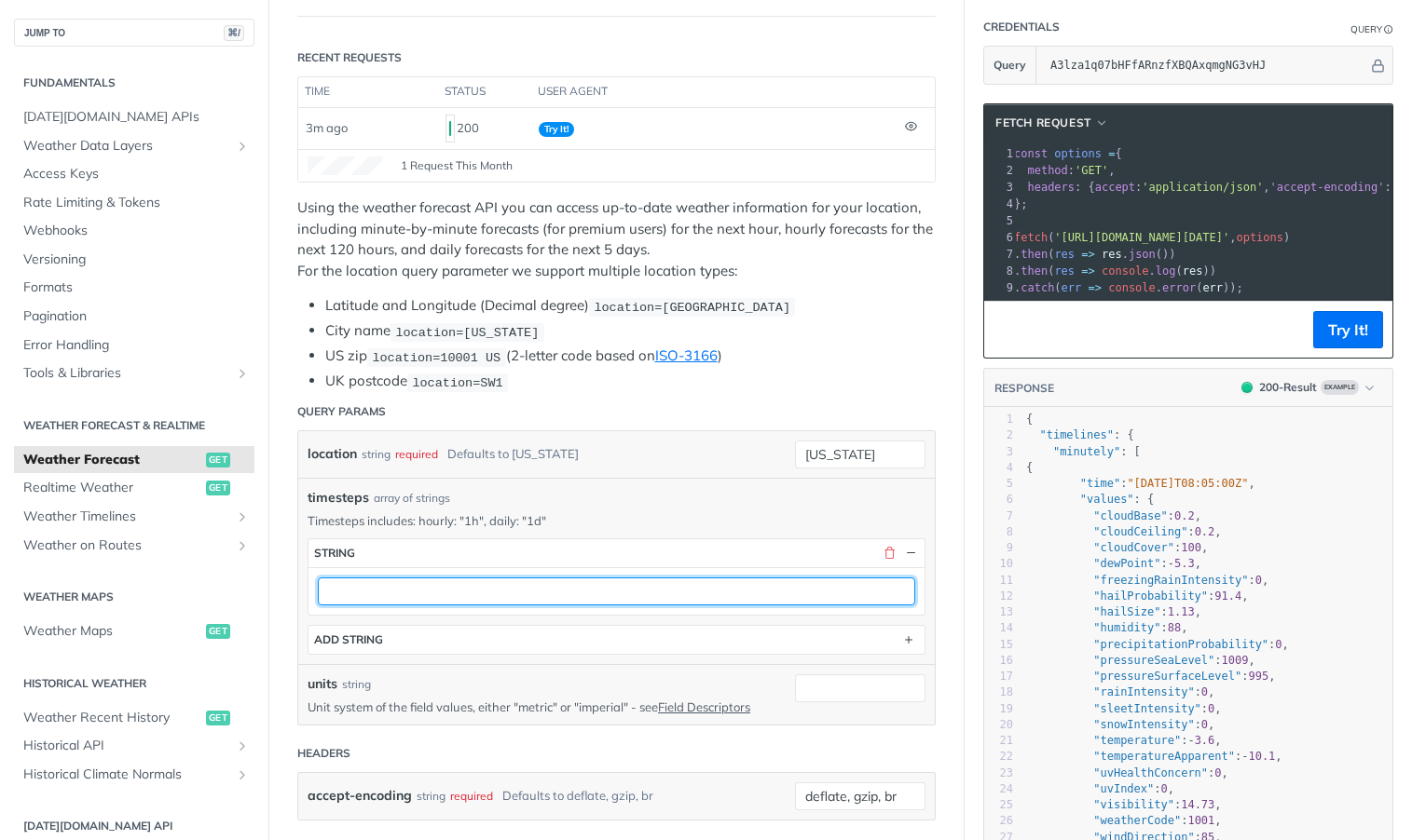
click at [707, 584] on input "text" at bounding box center [616, 591] width 597 height 28
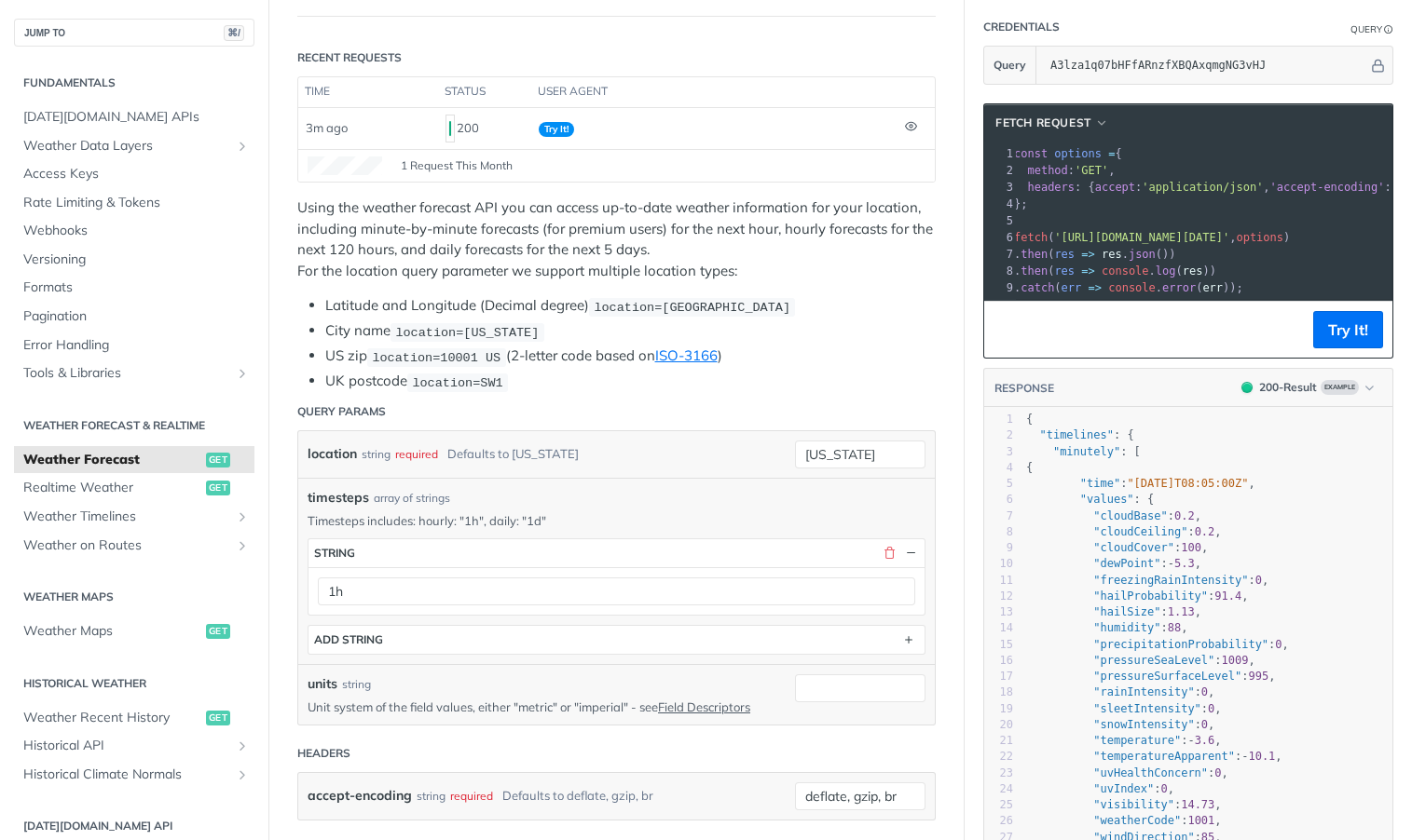
click at [863, 512] on p "Timesteps includes: hourly: "1h", daily: "1d"" at bounding box center [616, 520] width 618 height 17
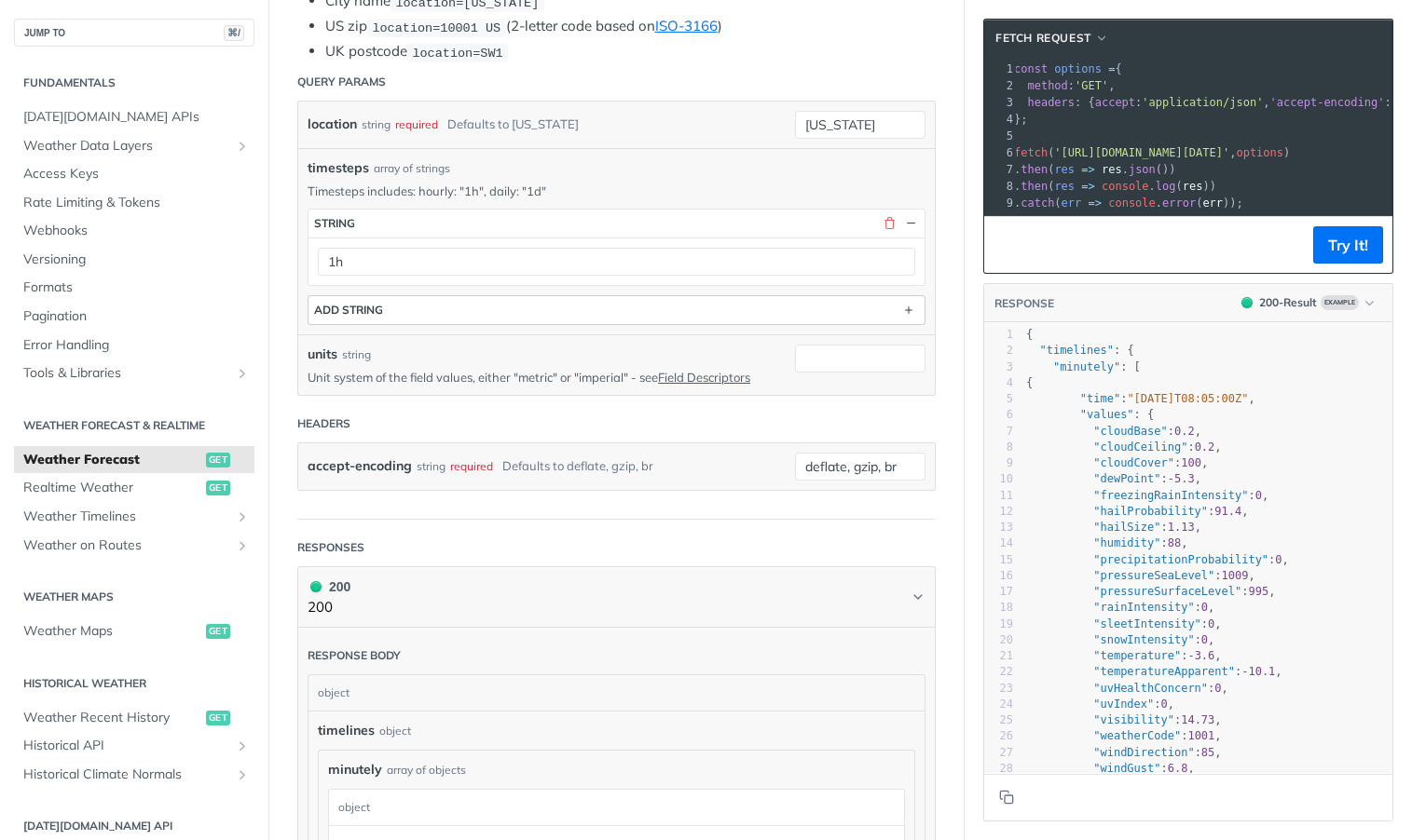
scroll to position [431, 0]
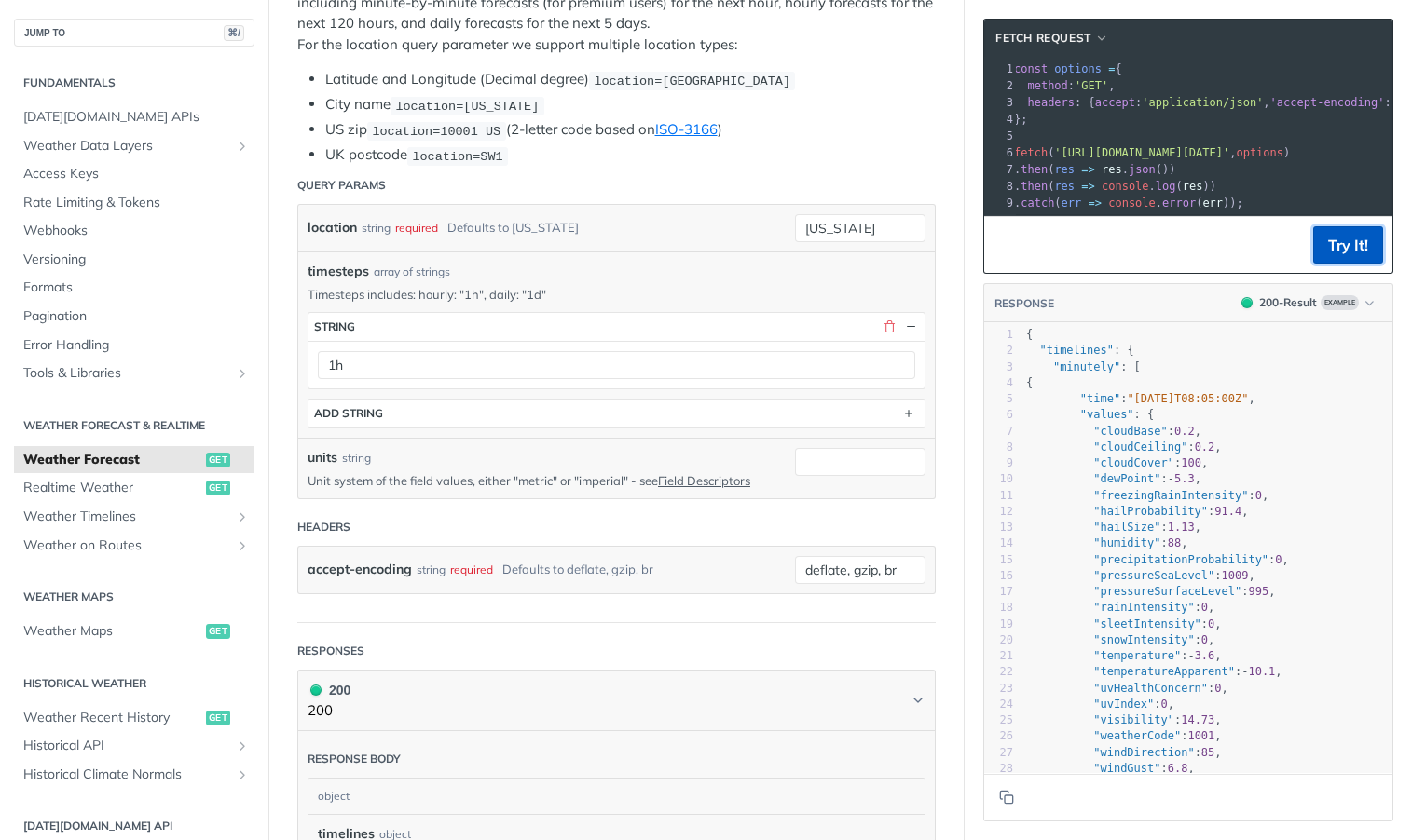
click at [1336, 237] on button "Try It!" at bounding box center [1348, 244] width 70 height 37
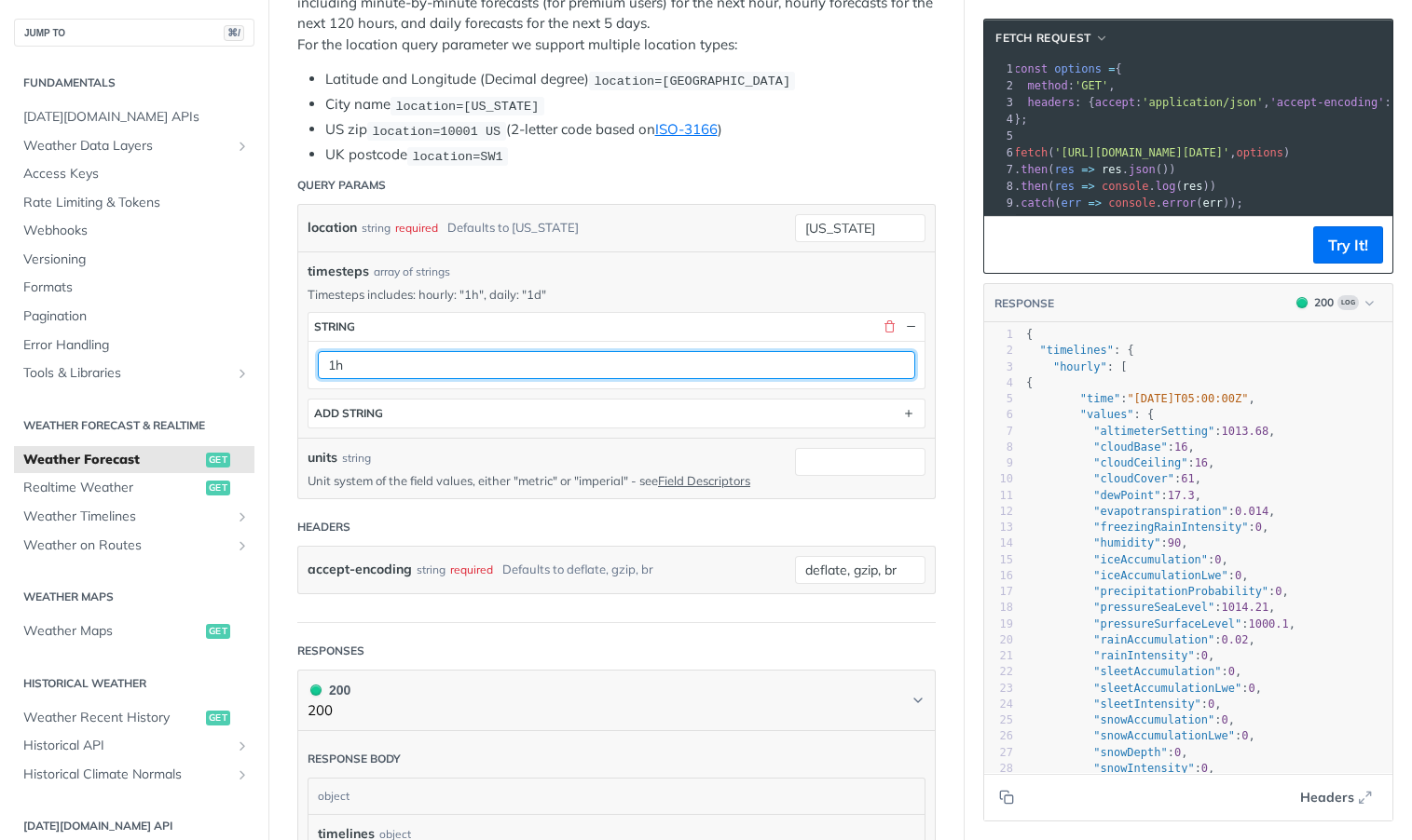
click at [816, 355] on input "1h" at bounding box center [616, 365] width 597 height 28
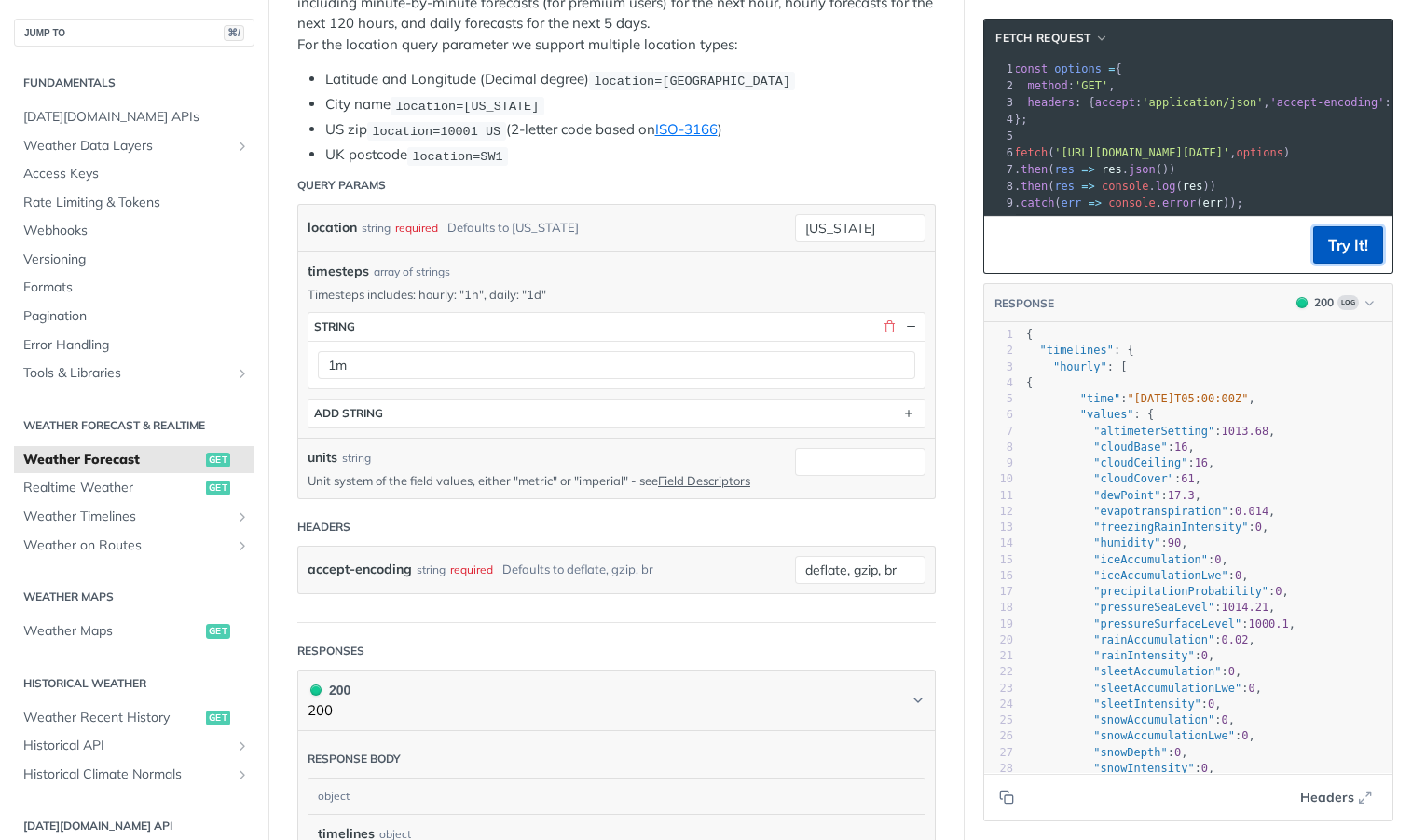
click at [1335, 229] on button "Try It!" at bounding box center [1348, 244] width 70 height 37
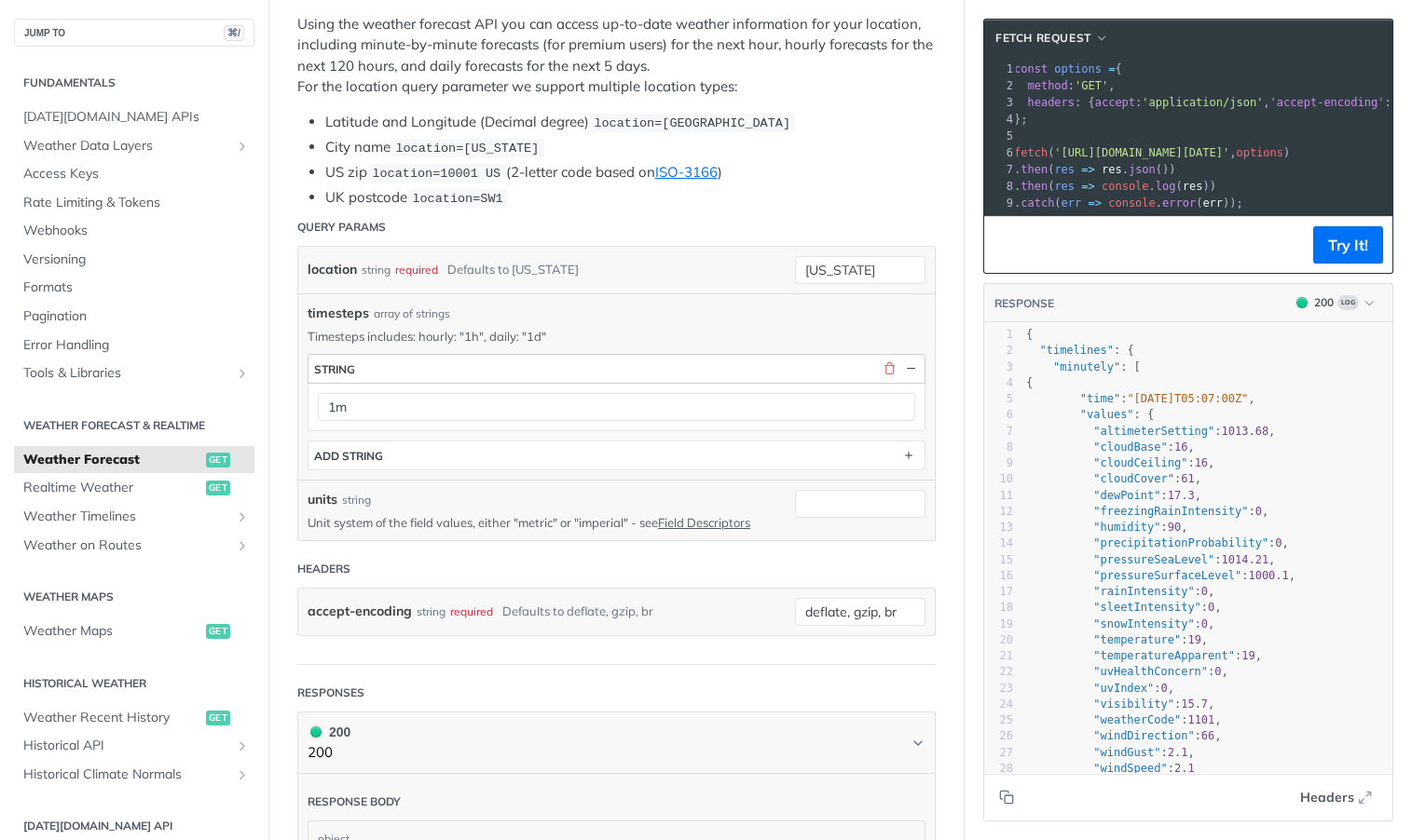
scroll to position [473, 0]
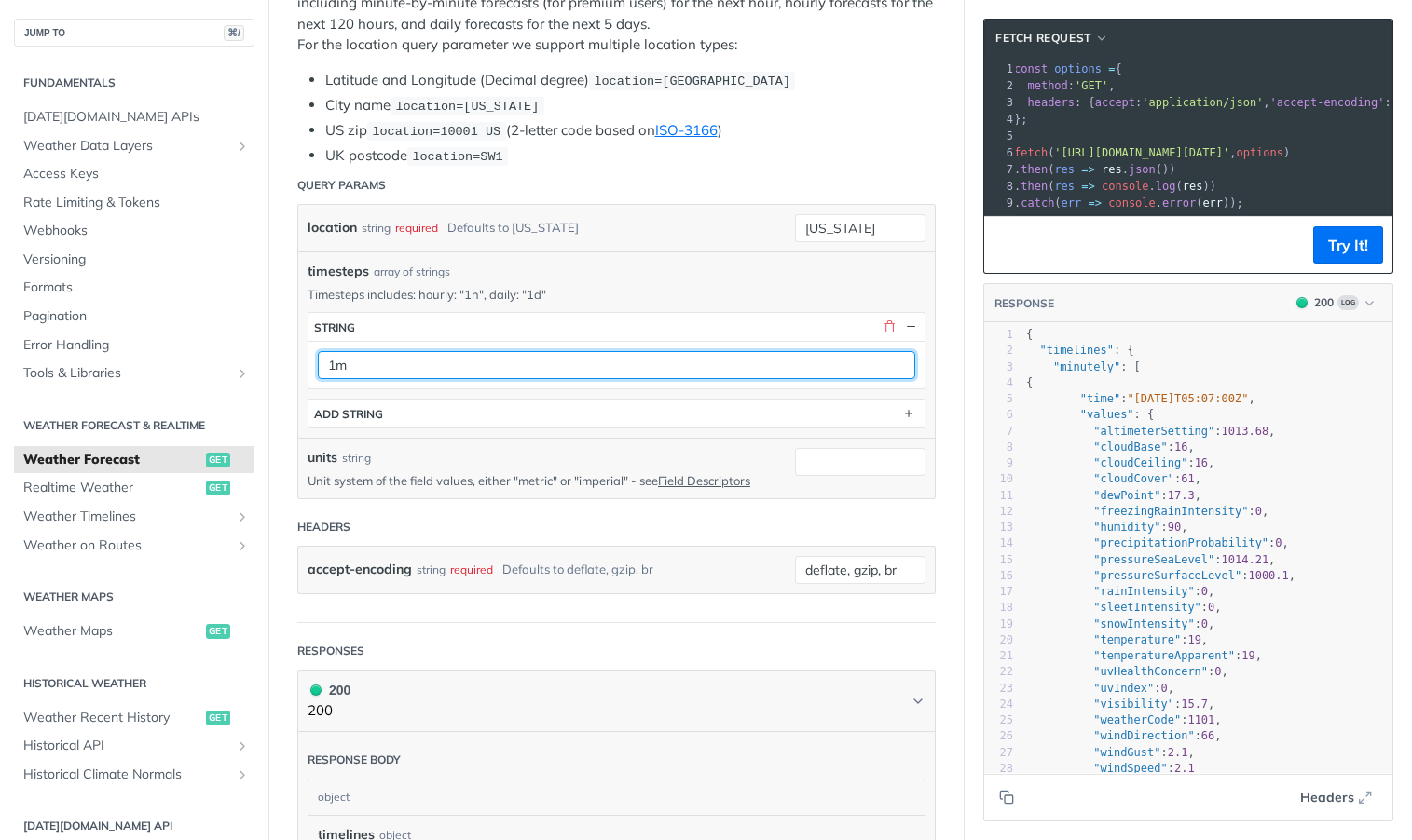
click at [632, 363] on input "1m" at bounding box center [616, 365] width 597 height 28
type input "1h"
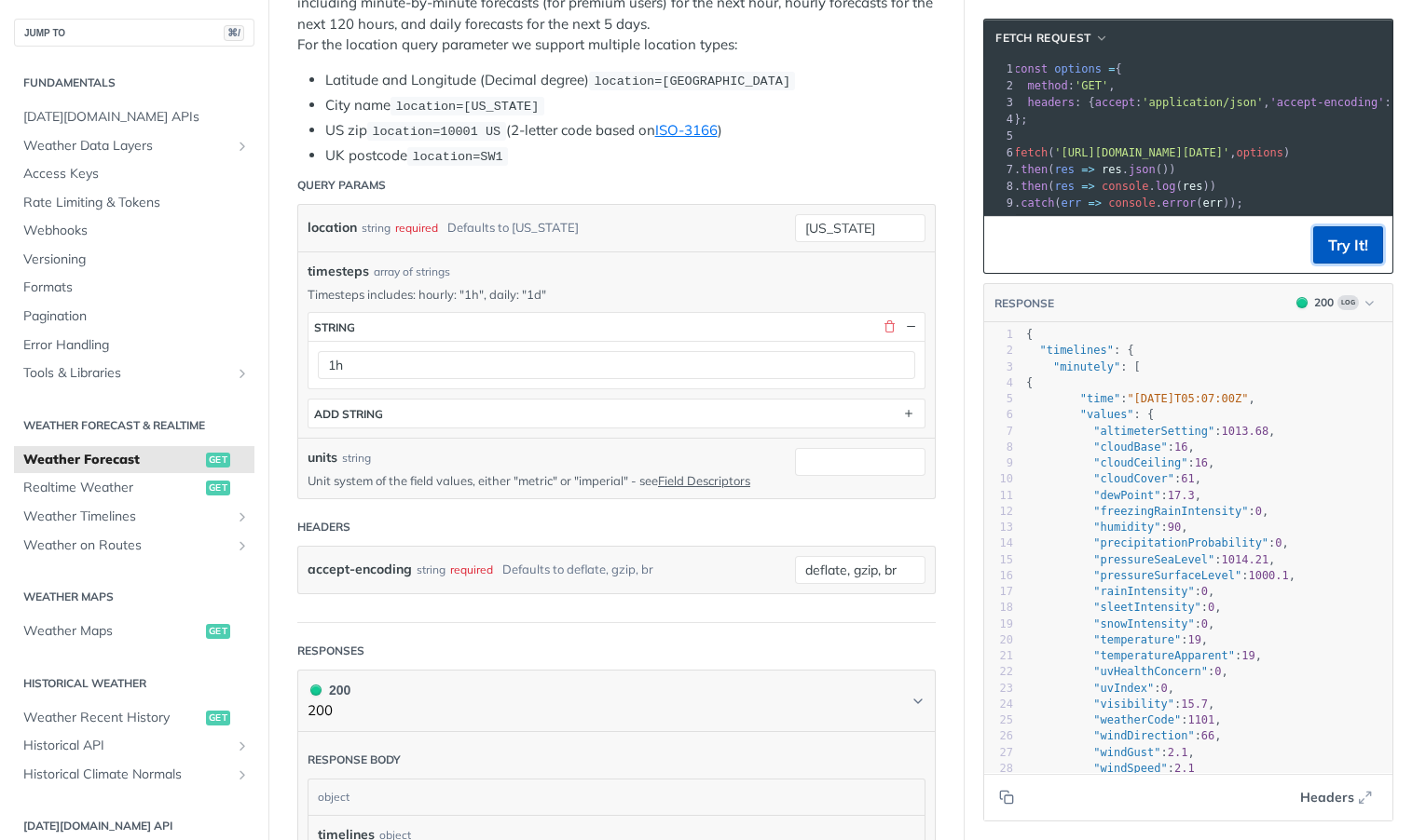
click at [1358, 247] on button "Try It!" at bounding box center [1348, 244] width 70 height 37
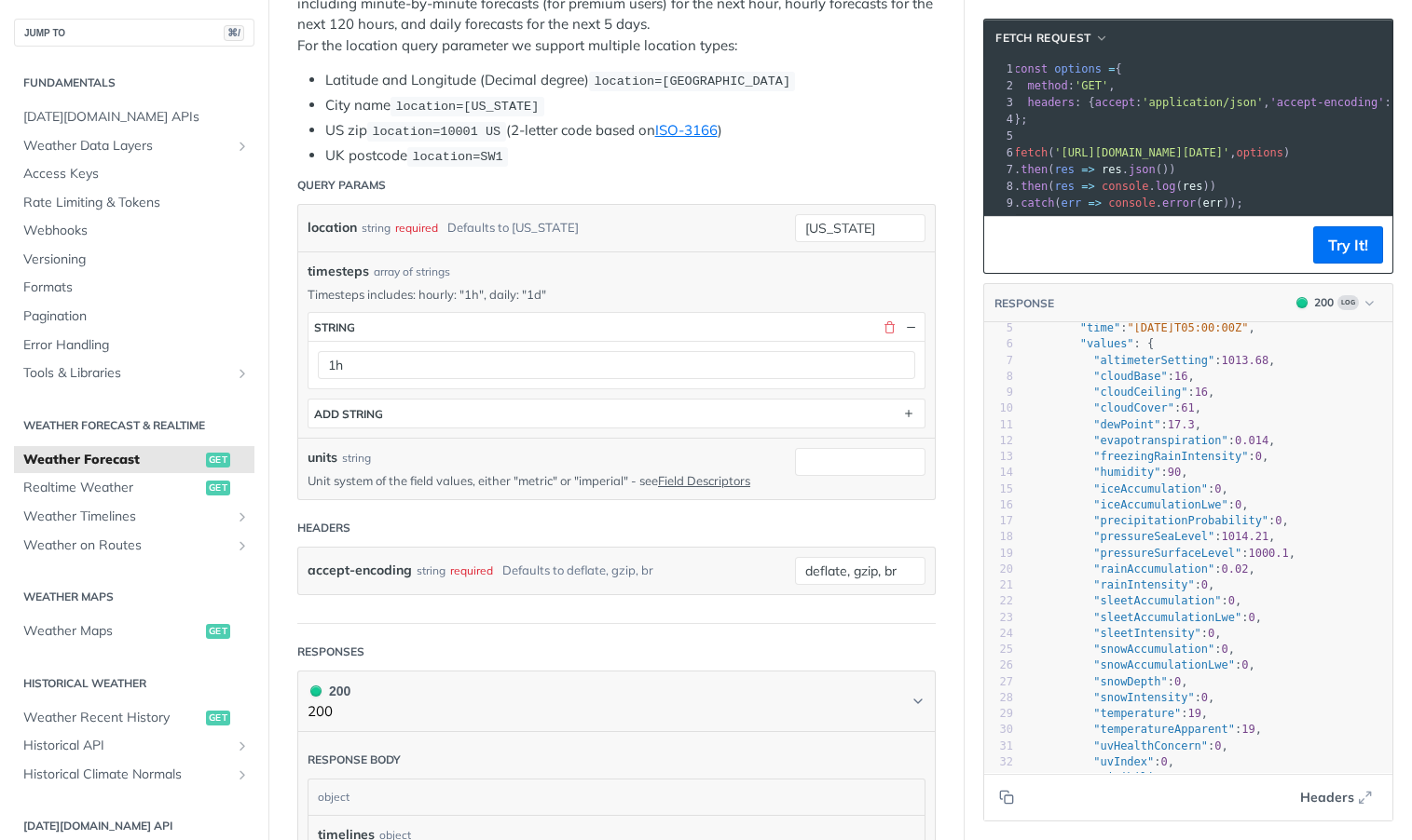
scroll to position [73, 0]
click at [857, 450] on input "units" at bounding box center [860, 463] width 131 height 28
type input "imperial"
click at [1376, 244] on button "Try It!" at bounding box center [1348, 244] width 70 height 37
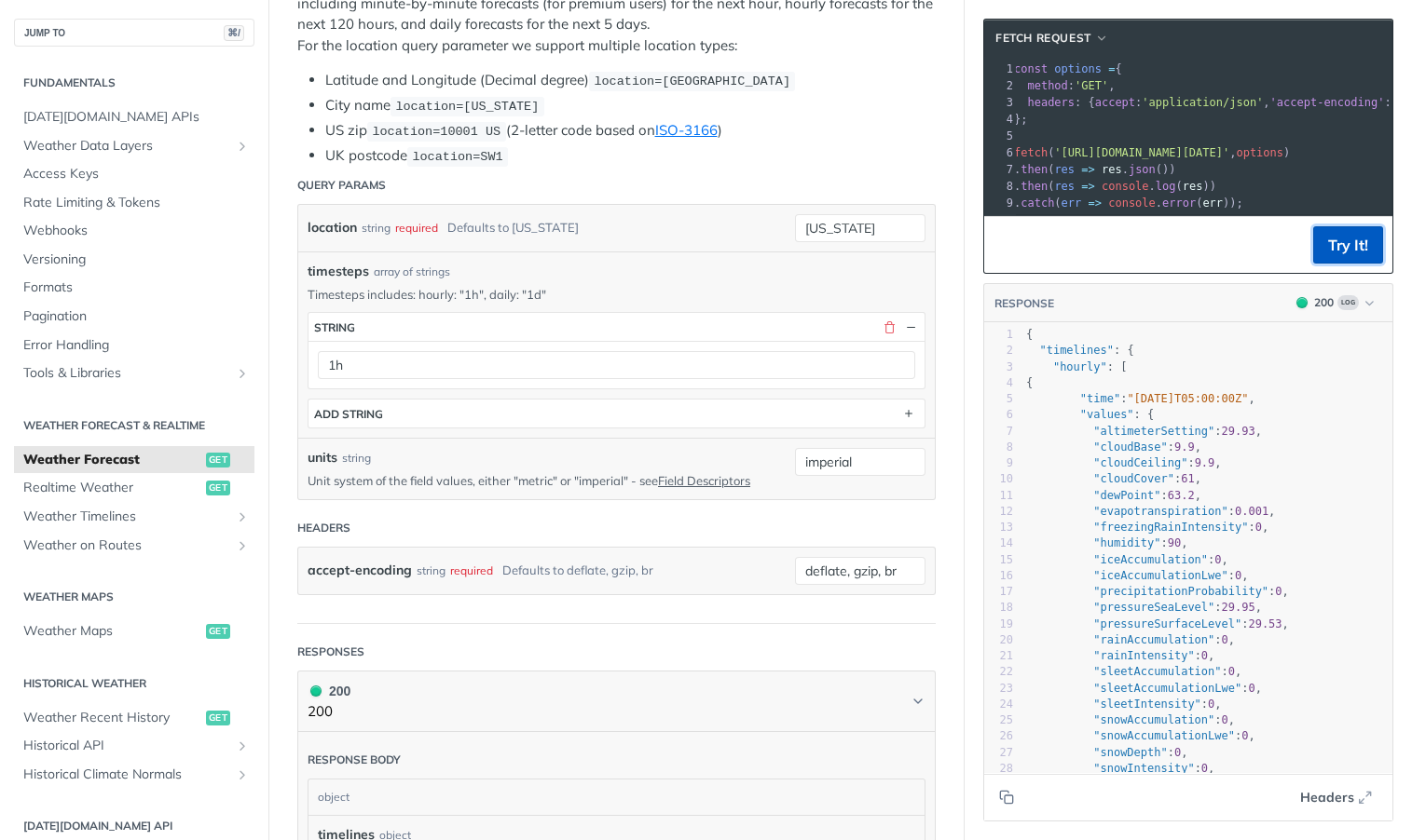
click at [1329, 237] on button "Try It!" at bounding box center [1348, 244] width 70 height 37
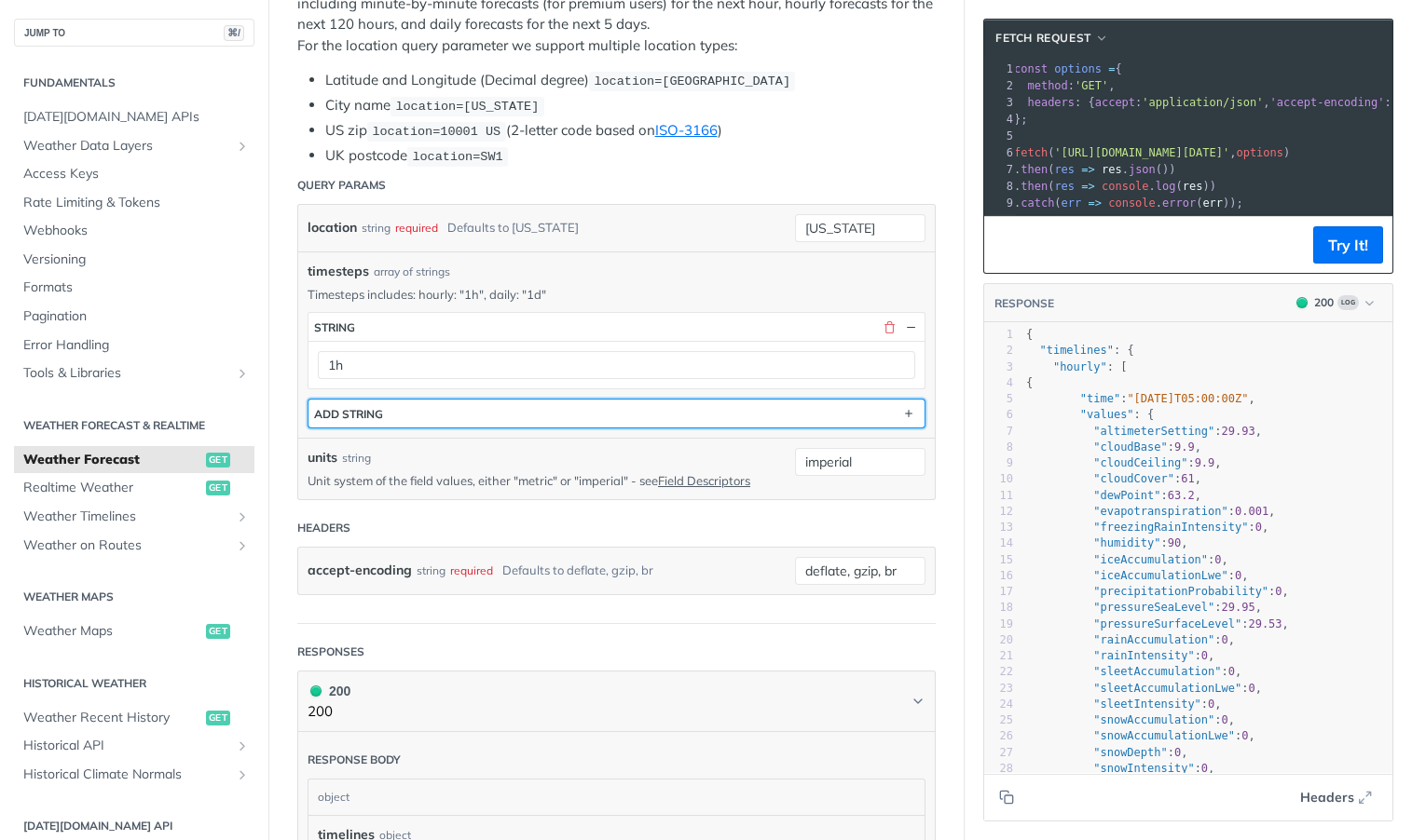
click at [751, 411] on button "ADD string" at bounding box center [616, 413] width 616 height 28
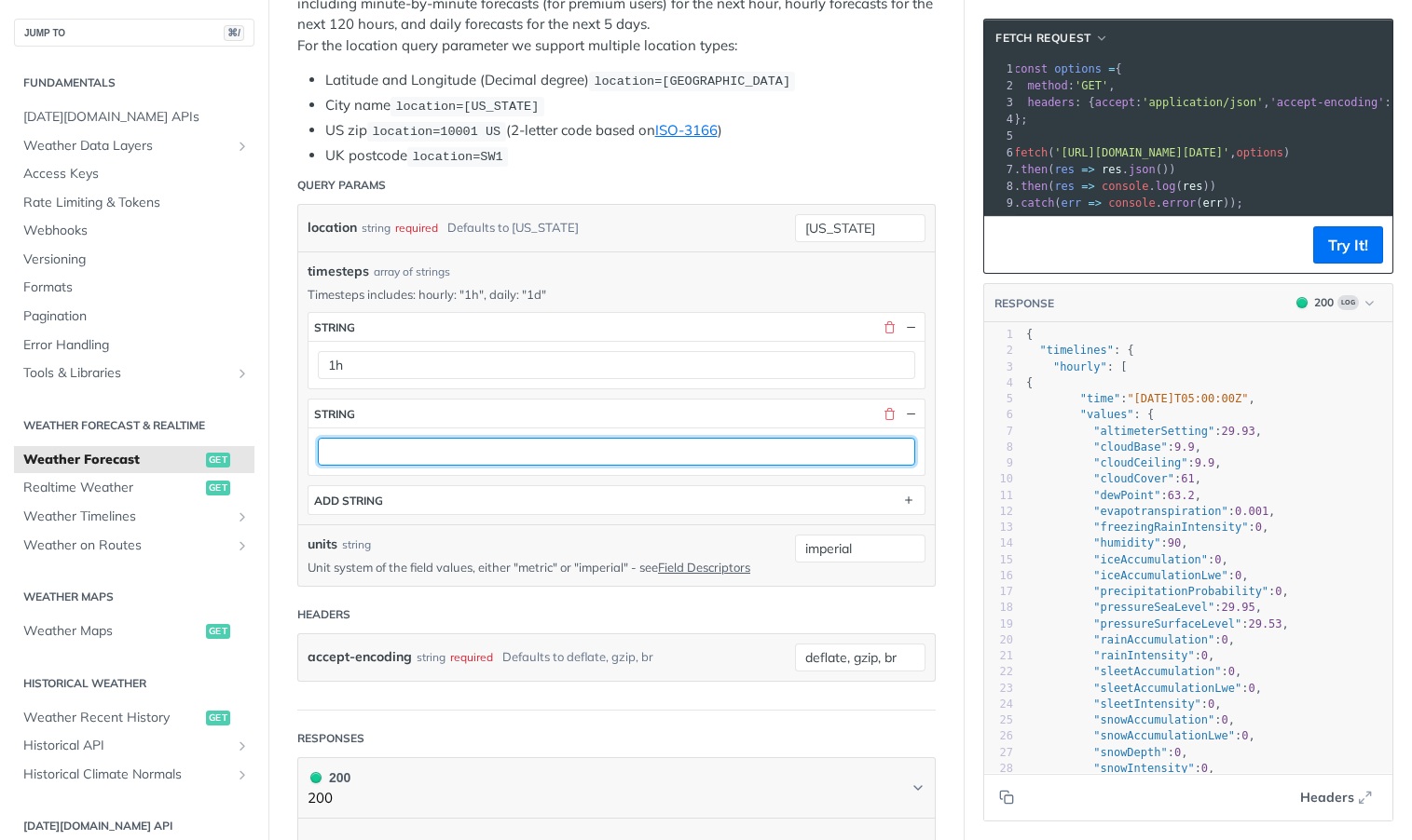
click at [725, 445] on input "text" at bounding box center [616, 452] width 597 height 28
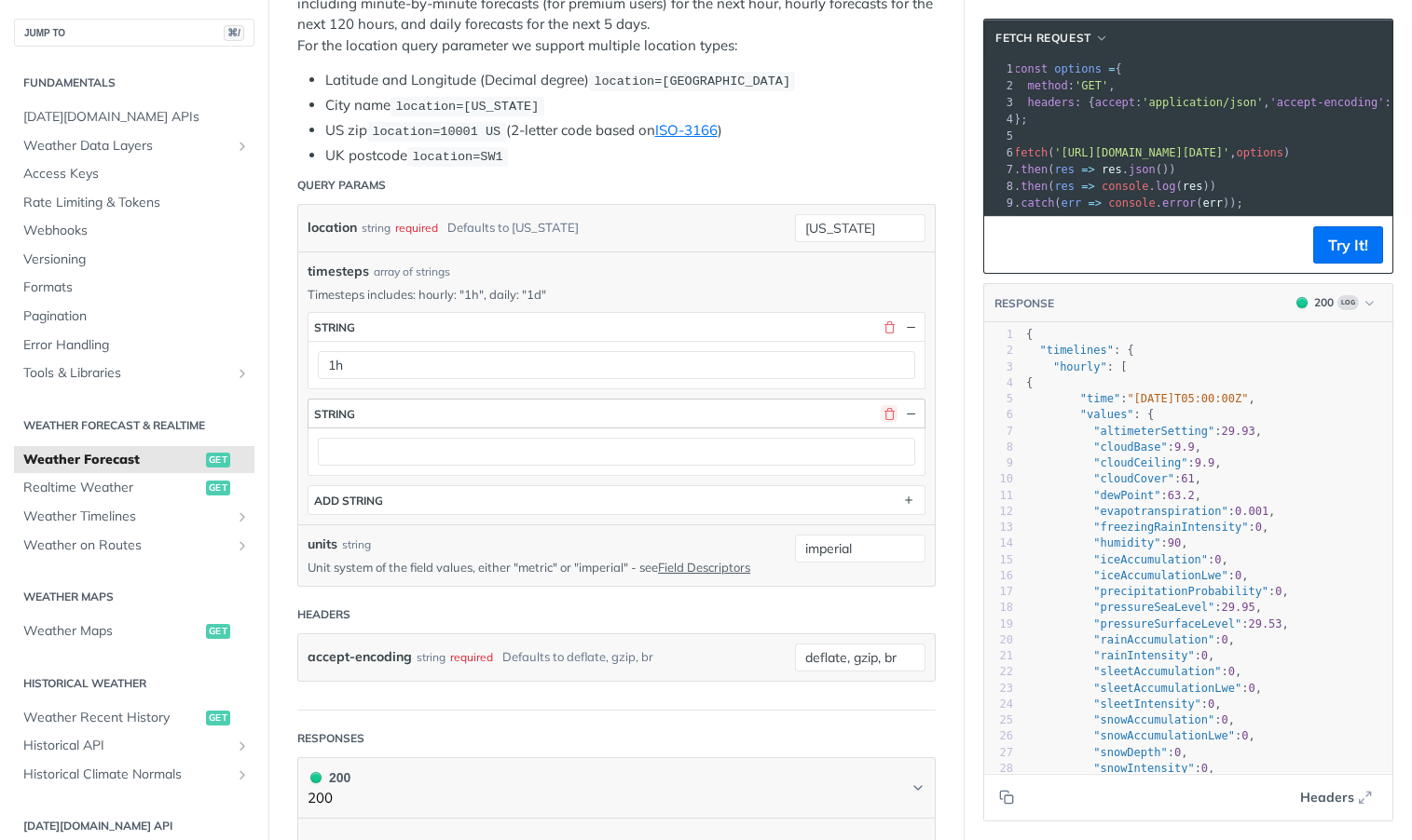
click at [891, 413] on button "button" at bounding box center [889, 413] width 17 height 17
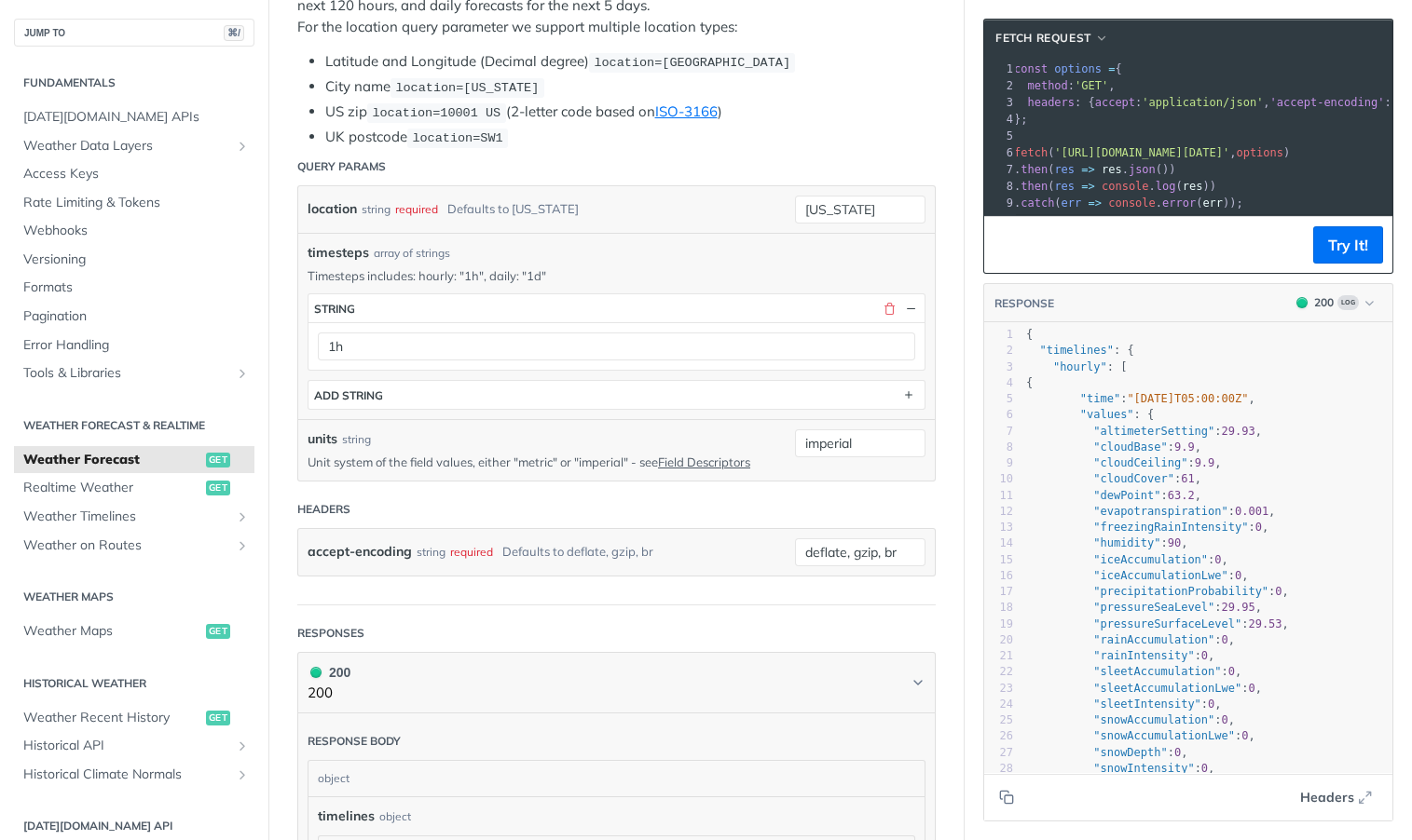
scroll to position [535, 0]
drag, startPoint x: 901, startPoint y: 548, endPoint x: 797, endPoint y: 548, distance: 104.0
click at [797, 548] on input "deflate, gzip, br" at bounding box center [860, 551] width 131 height 28
click at [758, 544] on div "accept-encoding string required Defaults to deflate, gzip, br" at bounding box center [537, 551] width 459 height 28
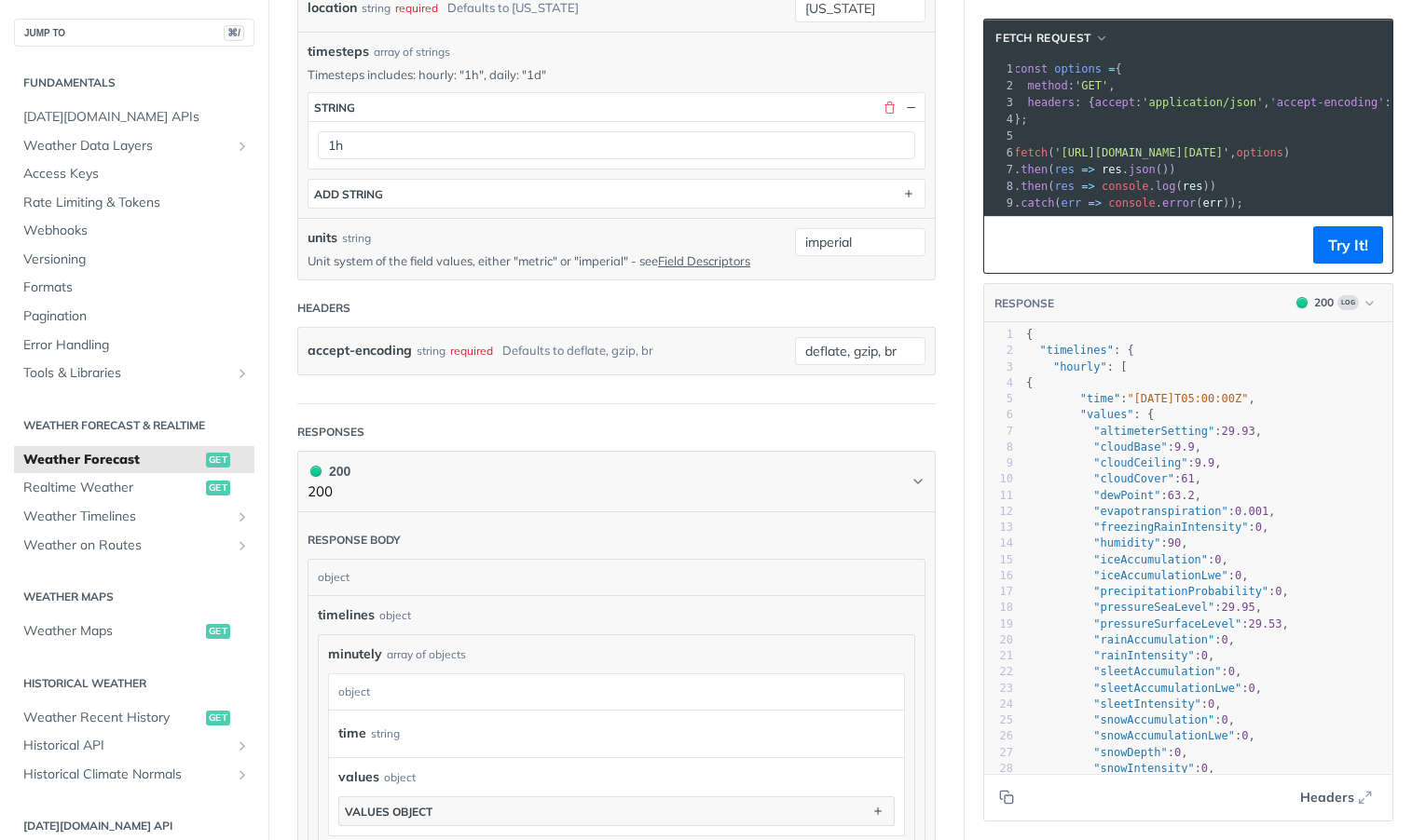
scroll to position [893, 0]
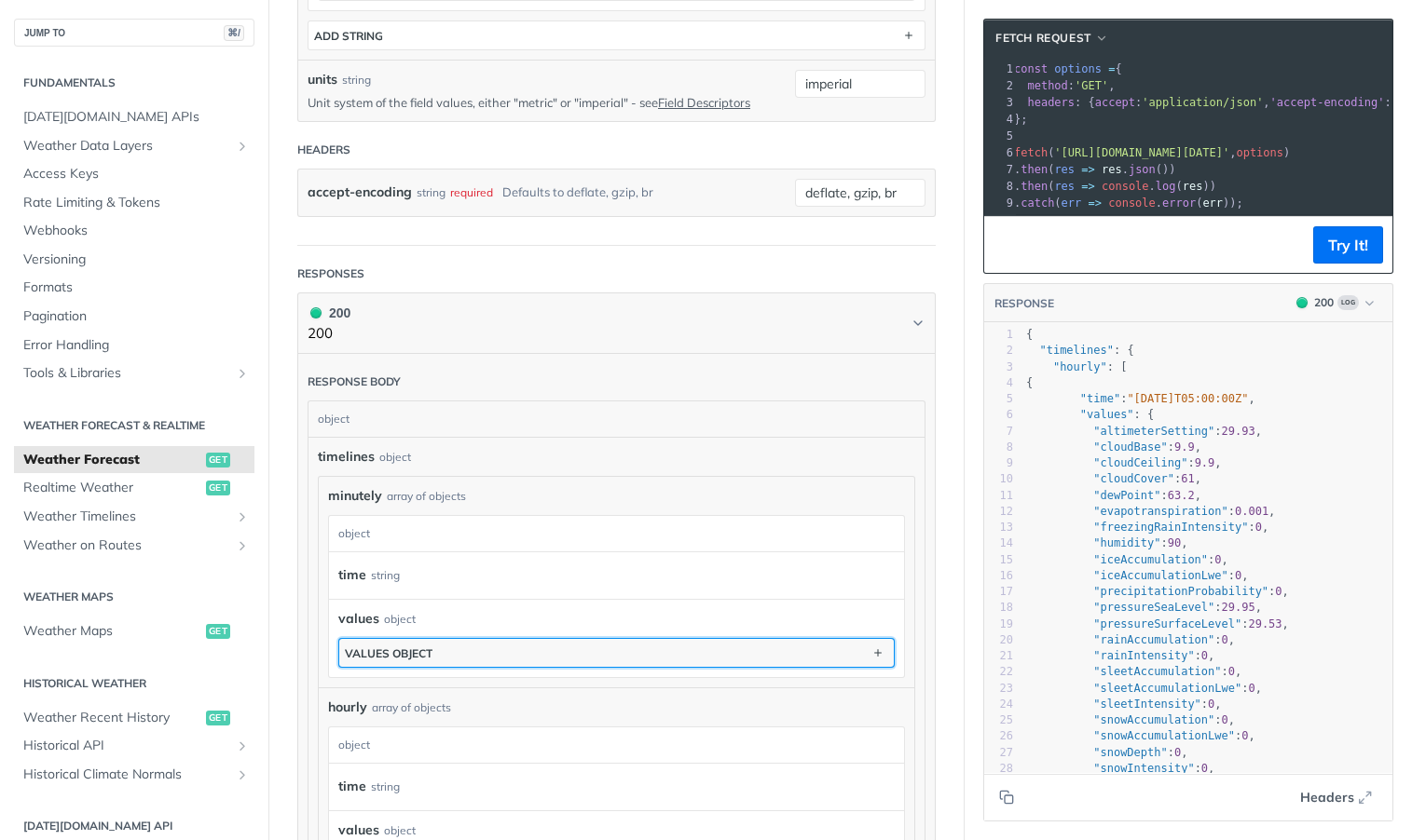
click at [450, 646] on button "values object" at bounding box center [616, 653] width 555 height 28
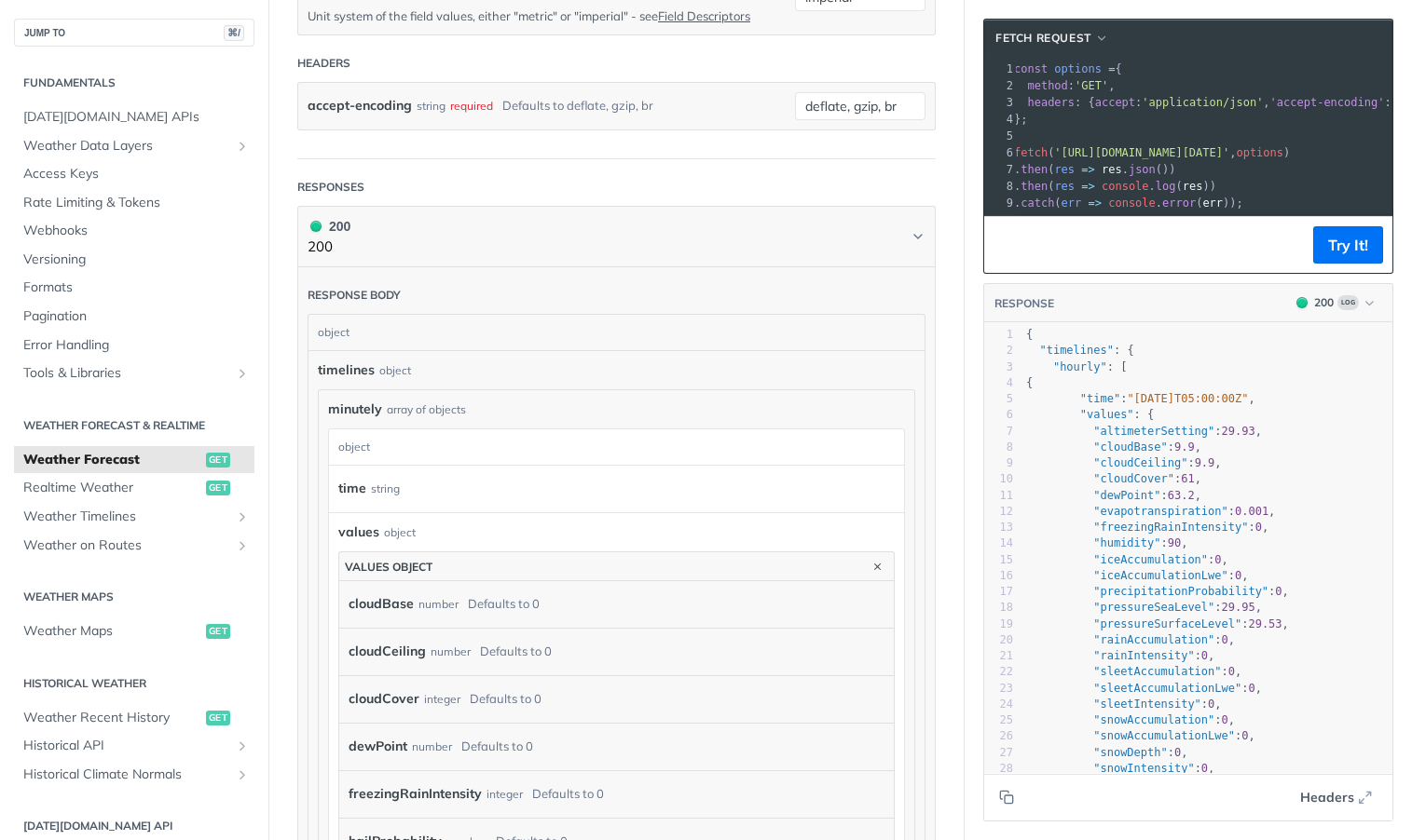
click at [517, 508] on div "time string" at bounding box center [616, 488] width 574 height 46
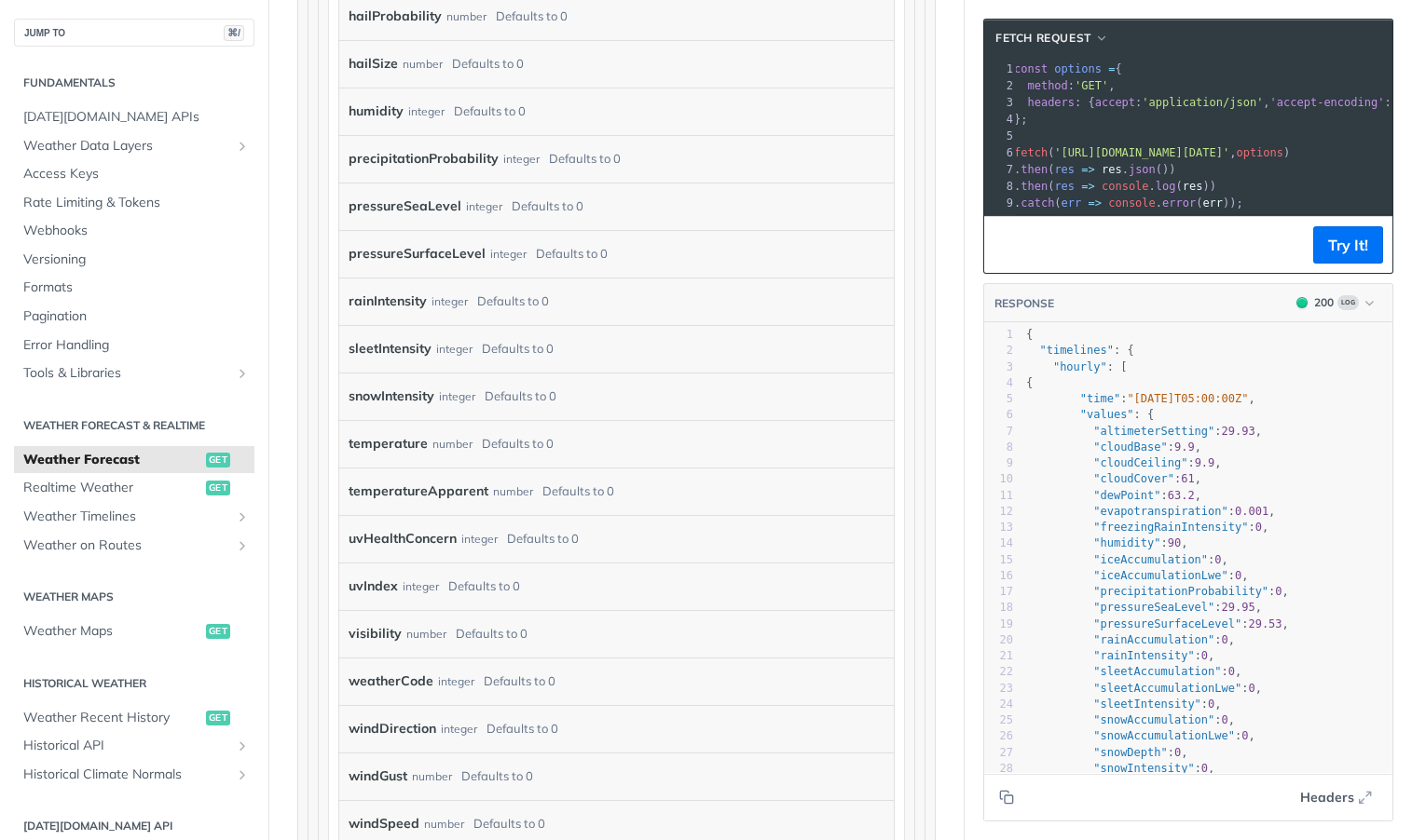
scroll to position [1792, 0]
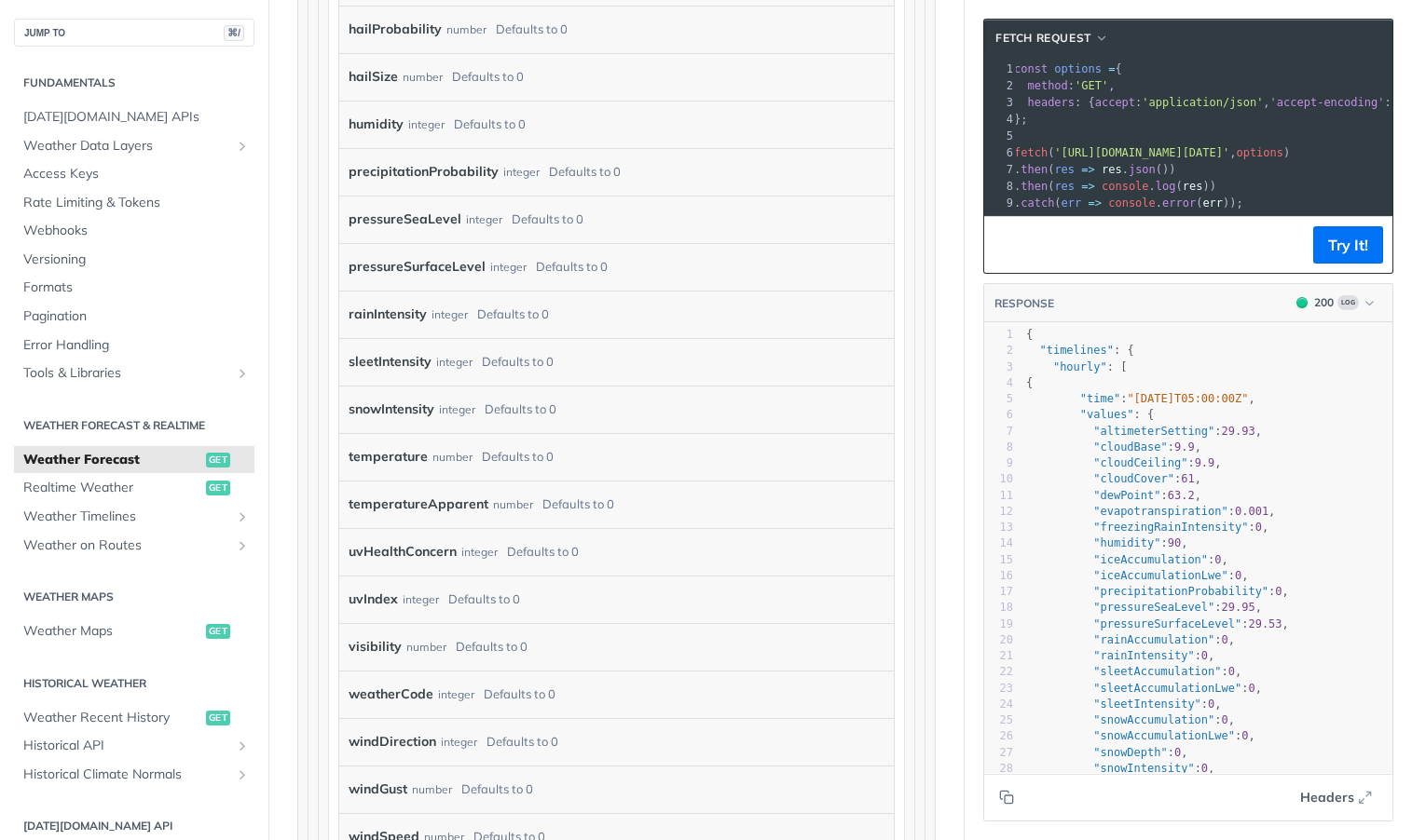
click at [406, 453] on label "temperature" at bounding box center [388, 457] width 79 height 27
drag, startPoint x: 495, startPoint y: 448, endPoint x: 567, endPoint y: 448, distance: 72.0
click at [566, 448] on div "temperature number Defaults to 0" at bounding box center [602, 458] width 508 height 28
click at [653, 448] on div "temperature number Defaults to 0" at bounding box center [602, 458] width 508 height 28
click at [944, 470] on article "Weather Forecast get https://api.tomorrow.io/v4 /weather/forecast Recent Reques…" at bounding box center [616, 98] width 696 height 3581
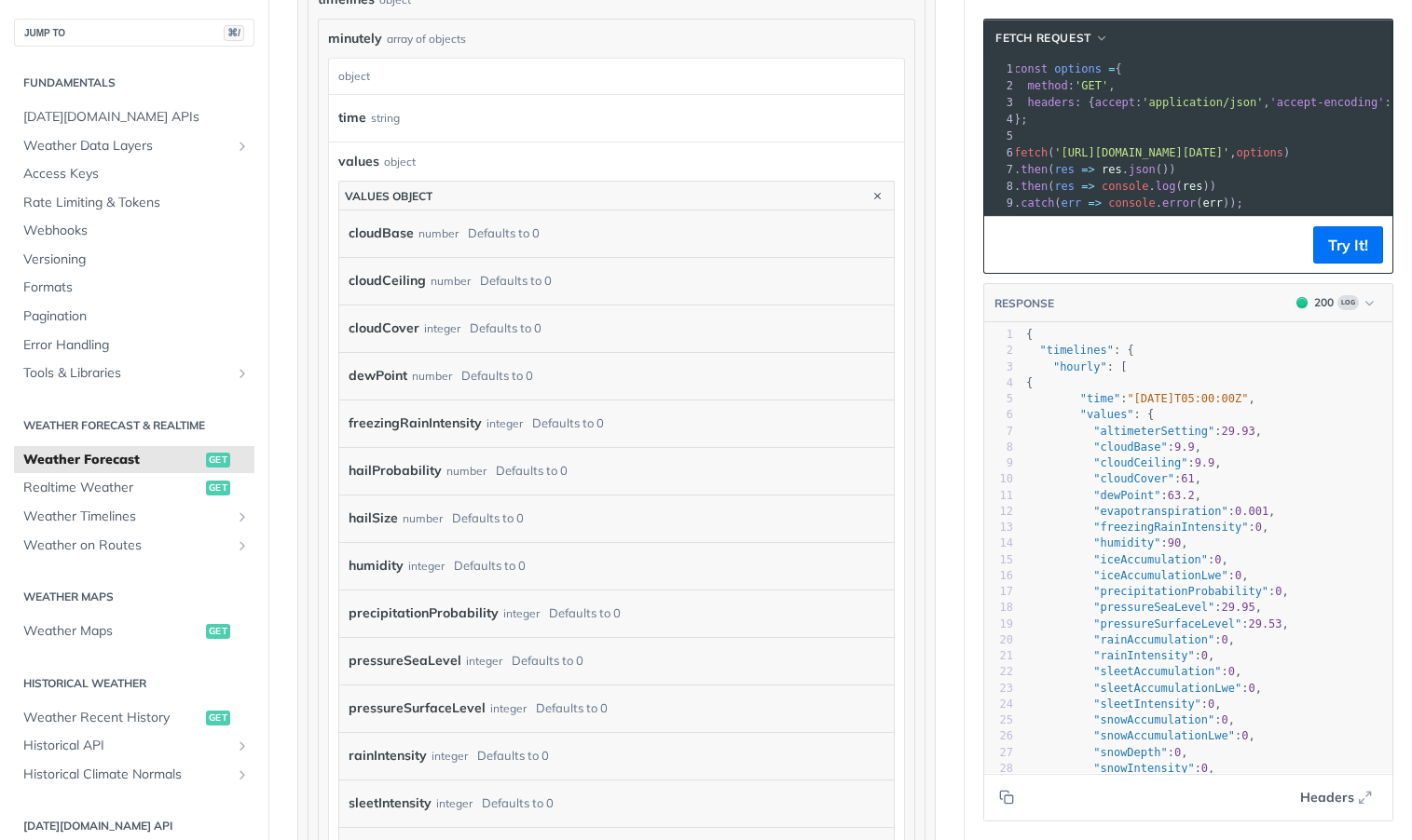
scroll to position [1164, 0]
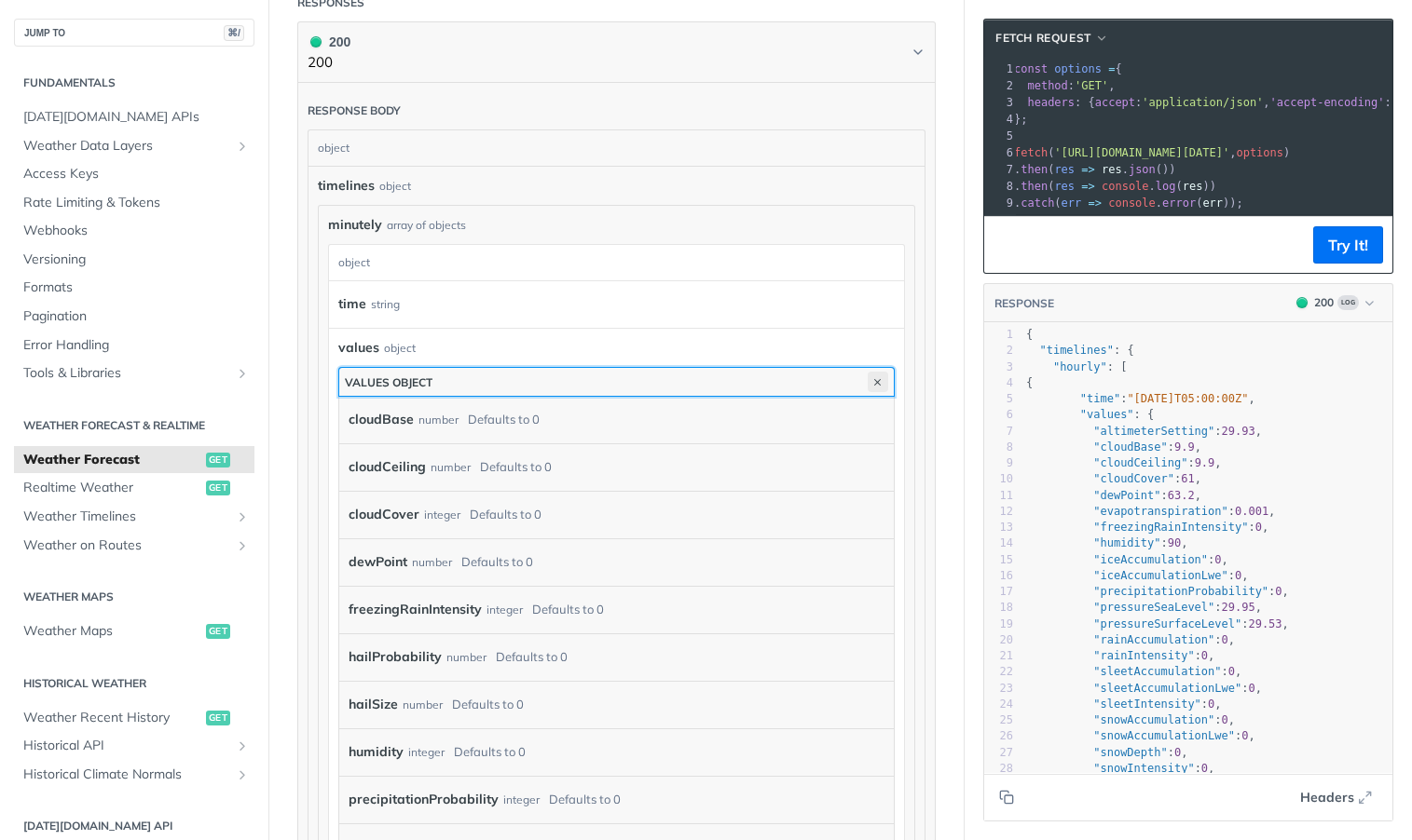
click at [879, 382] on icon "button" at bounding box center [878, 382] width 21 height 21
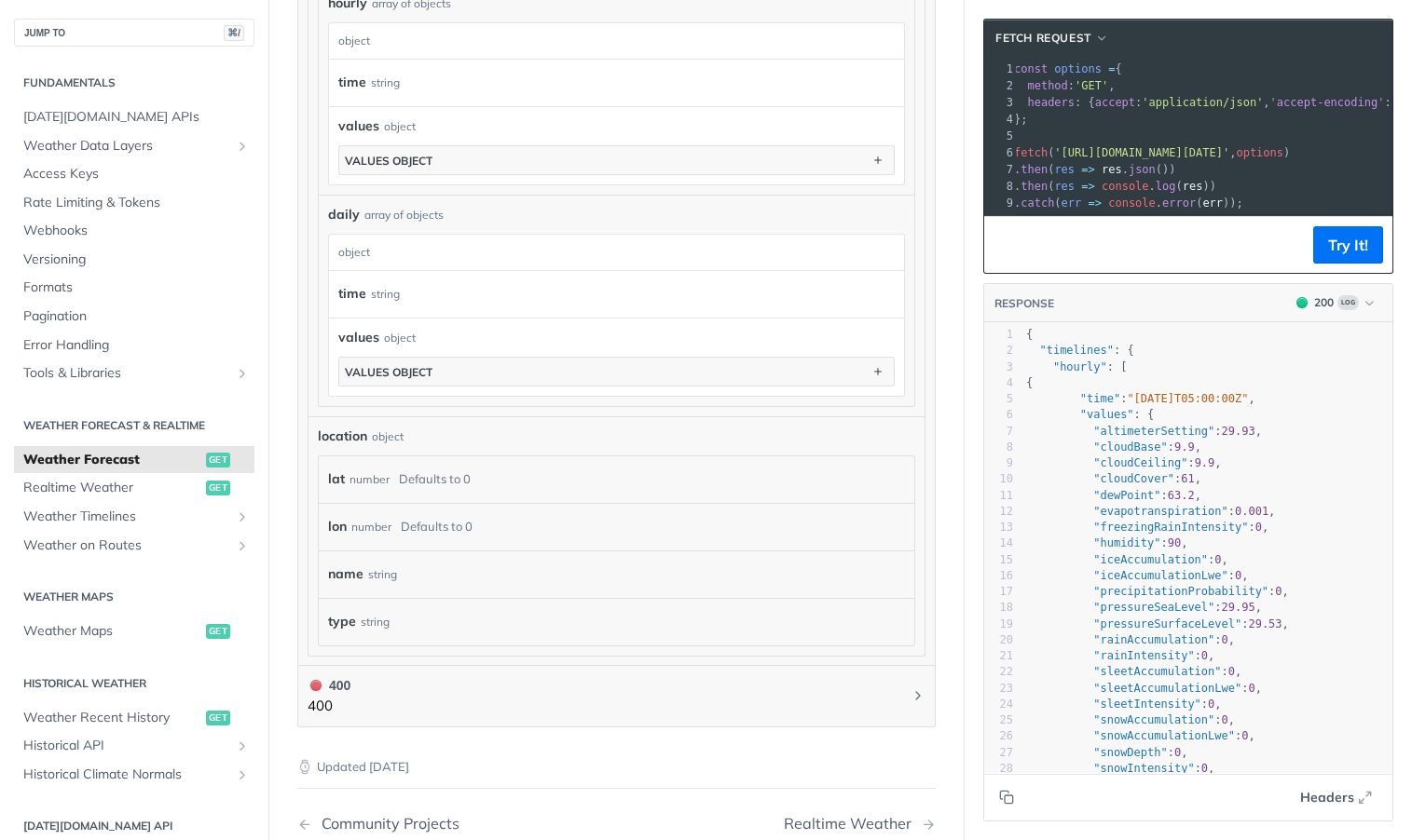
scroll to position [1640, 0]
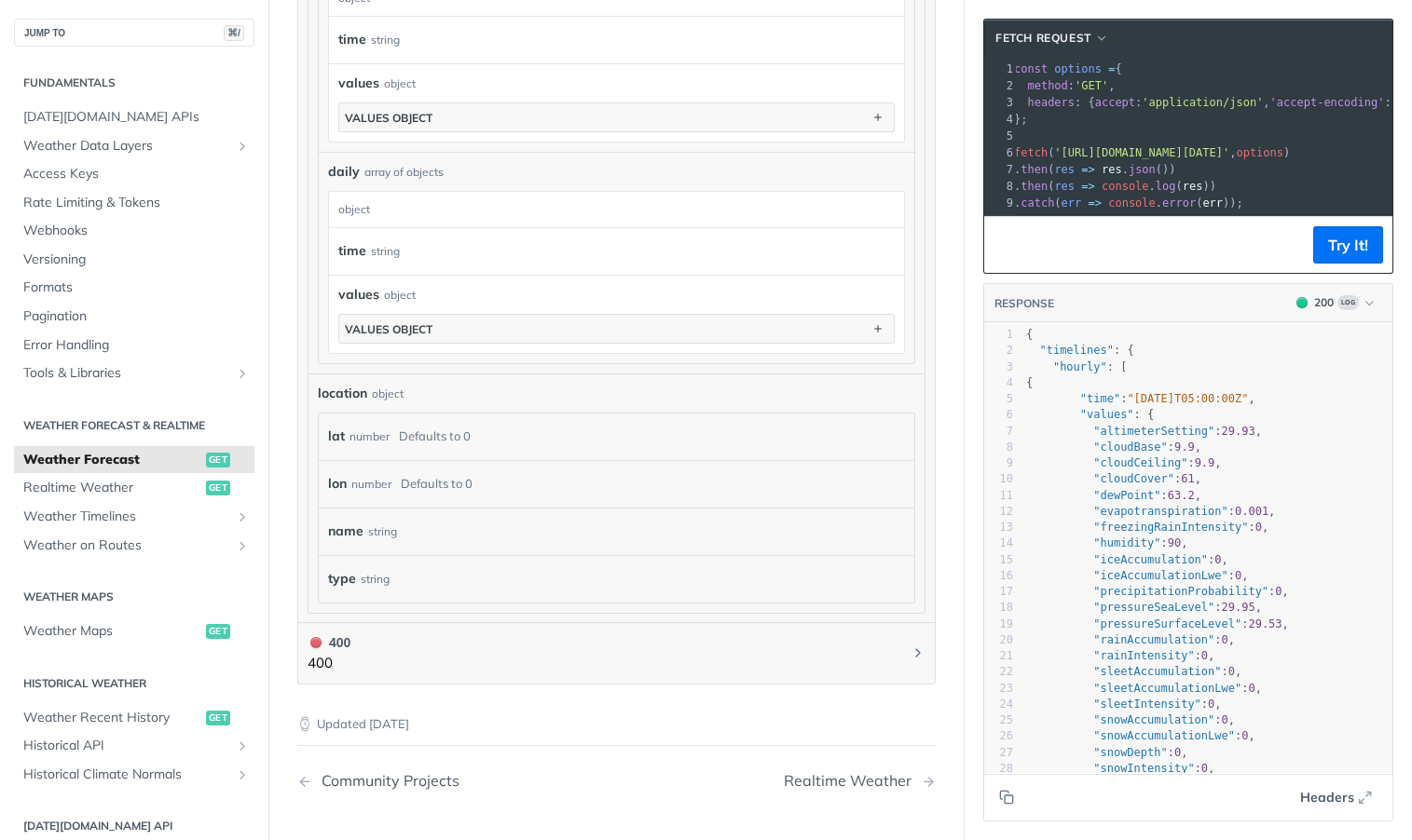
click at [434, 440] on div "Defaults to 0" at bounding box center [434, 436] width 72 height 27
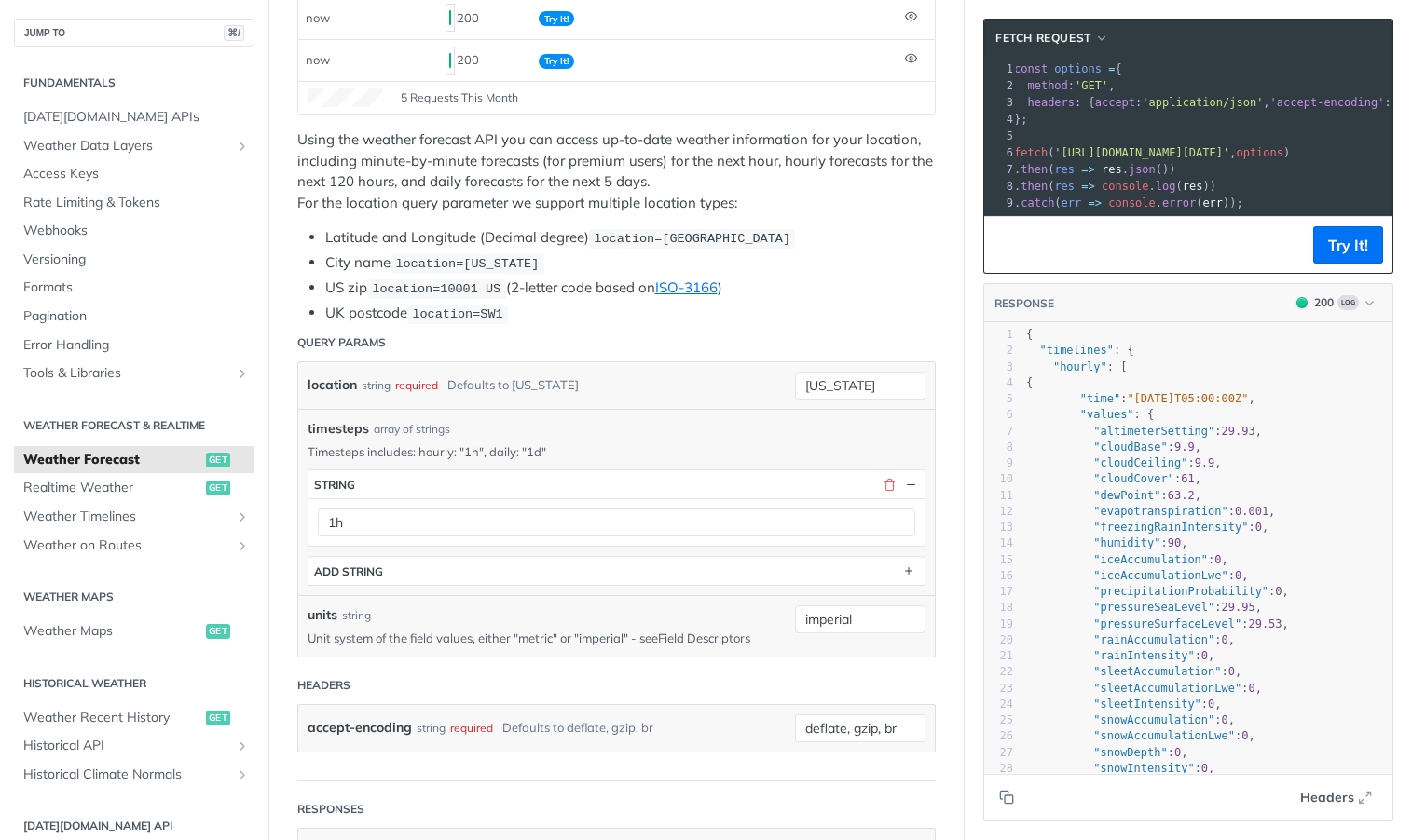
scroll to position [331, 0]
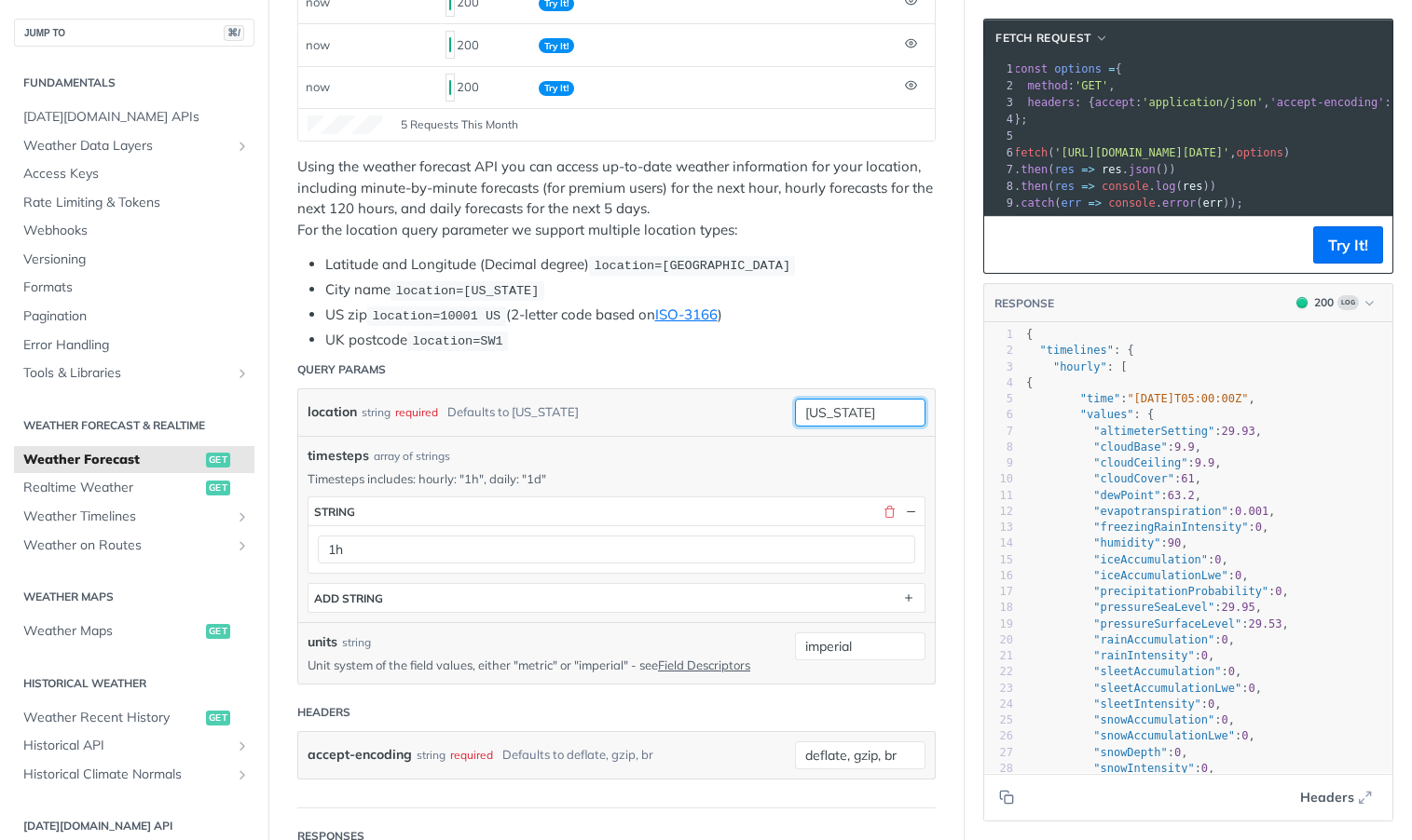
drag, startPoint x: 861, startPoint y: 409, endPoint x: 731, endPoint y: 409, distance: 130.0
click at [731, 409] on div "location string required Defaults to new york new york required type : string U…" at bounding box center [616, 412] width 618 height 28
type input "S"
type input "seoul"
click at [1341, 249] on button "Try It!" at bounding box center [1348, 244] width 70 height 37
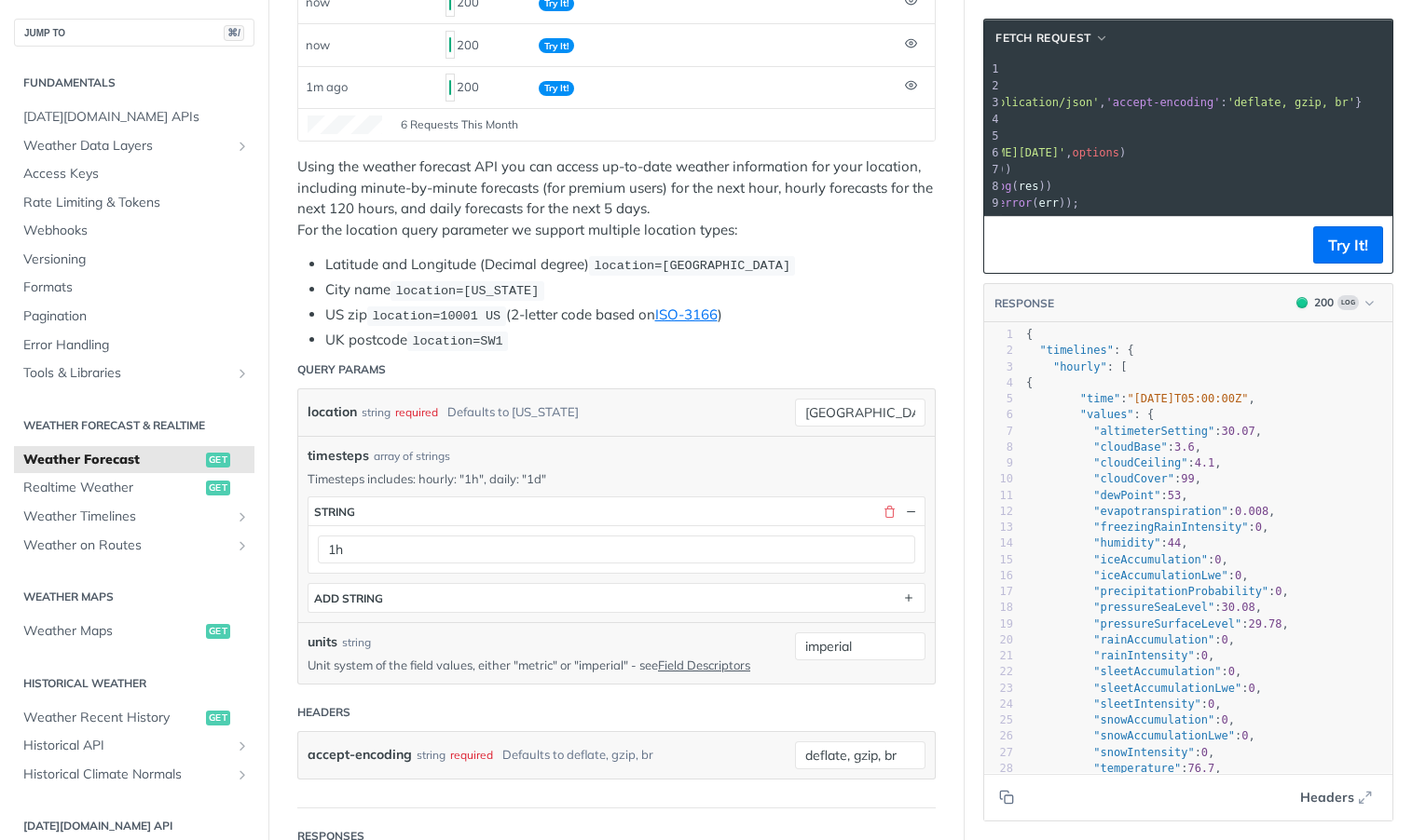
scroll to position [0, 0]
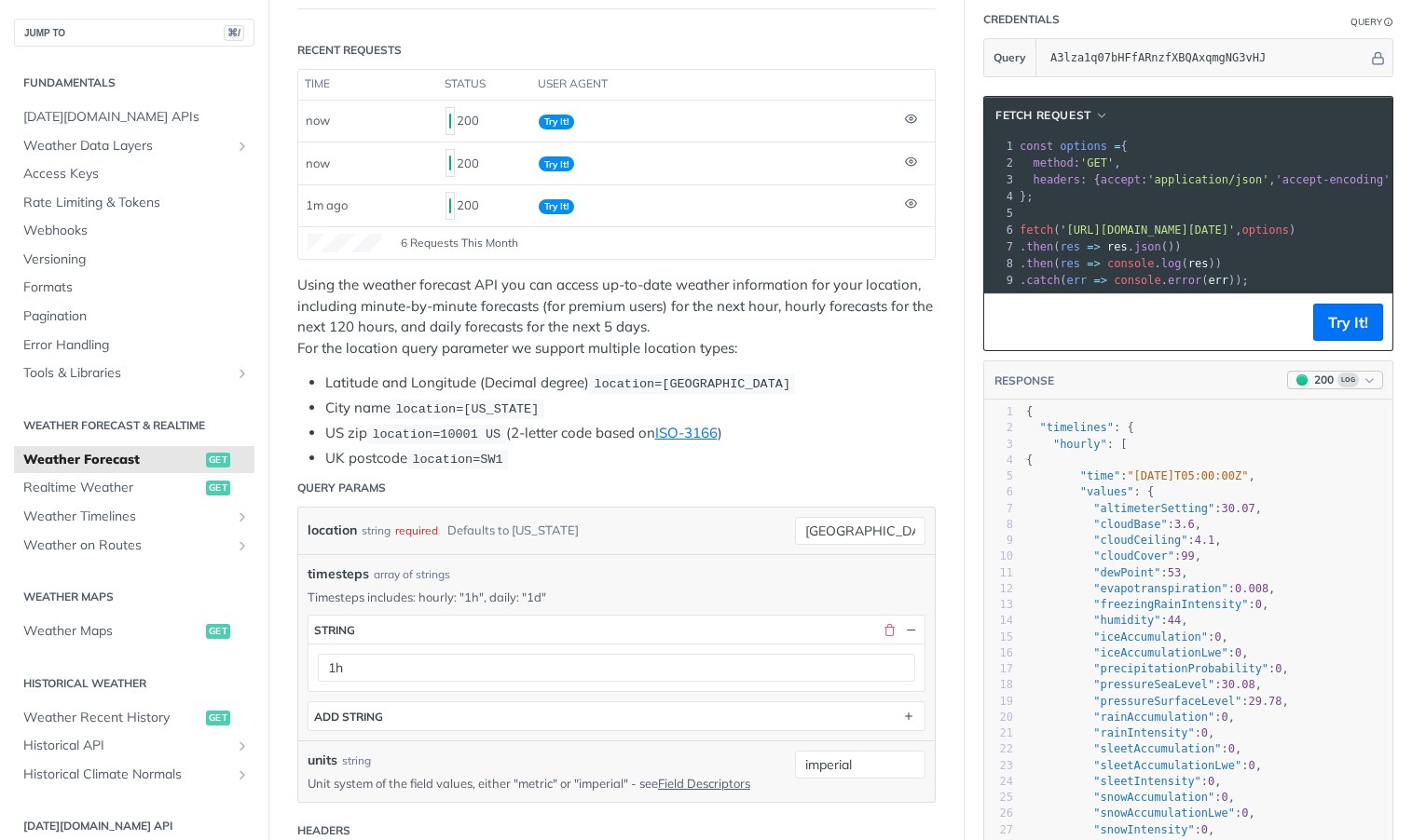
click at [1374, 380] on icon "button" at bounding box center [1368, 380] width 14 height 14
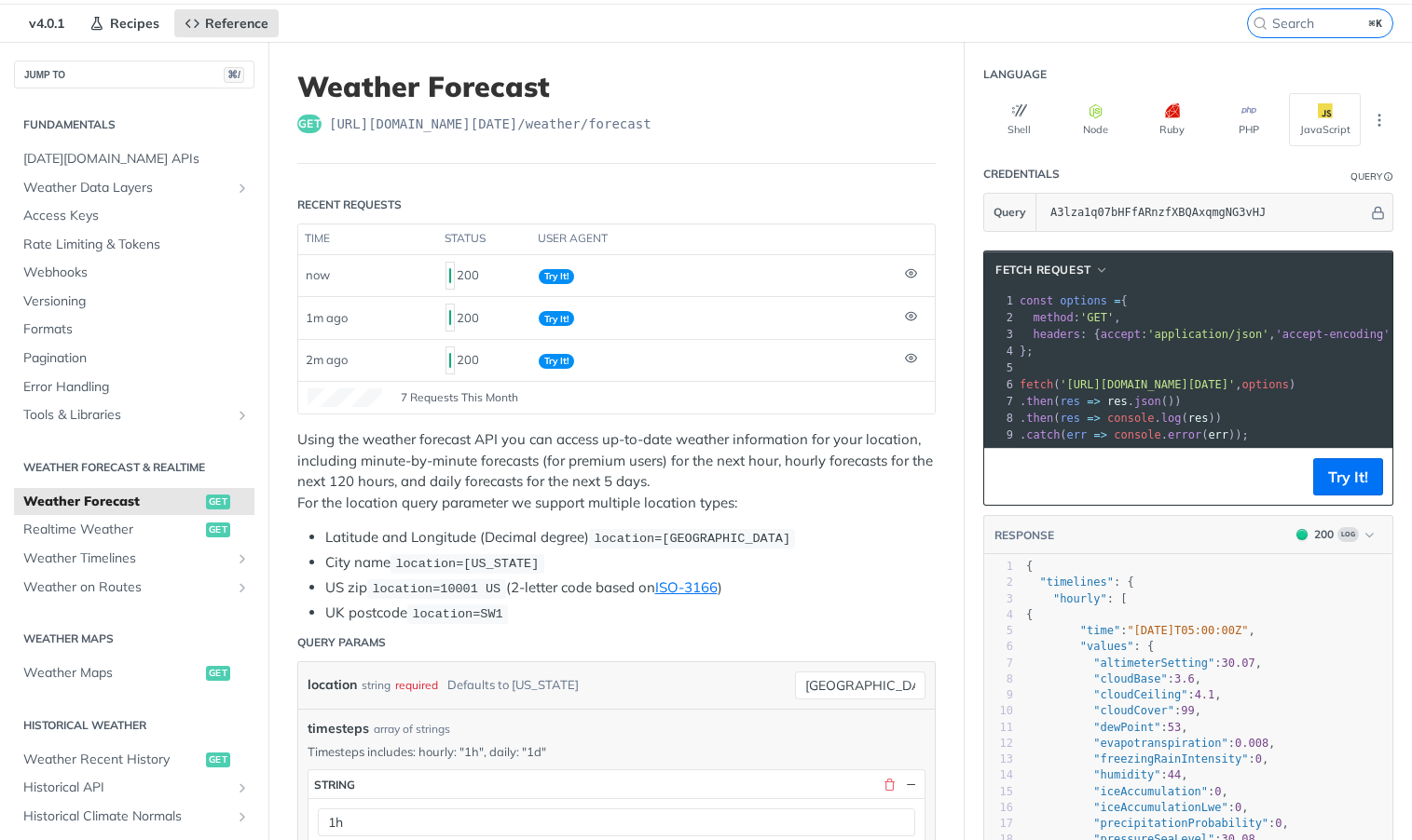
click at [1060, 382] on span "'https://api.tomorrow.io/v4/weather/forecast?location=seoul&timesteps=1h&units=…" at bounding box center [1146, 385] width 175 height 13
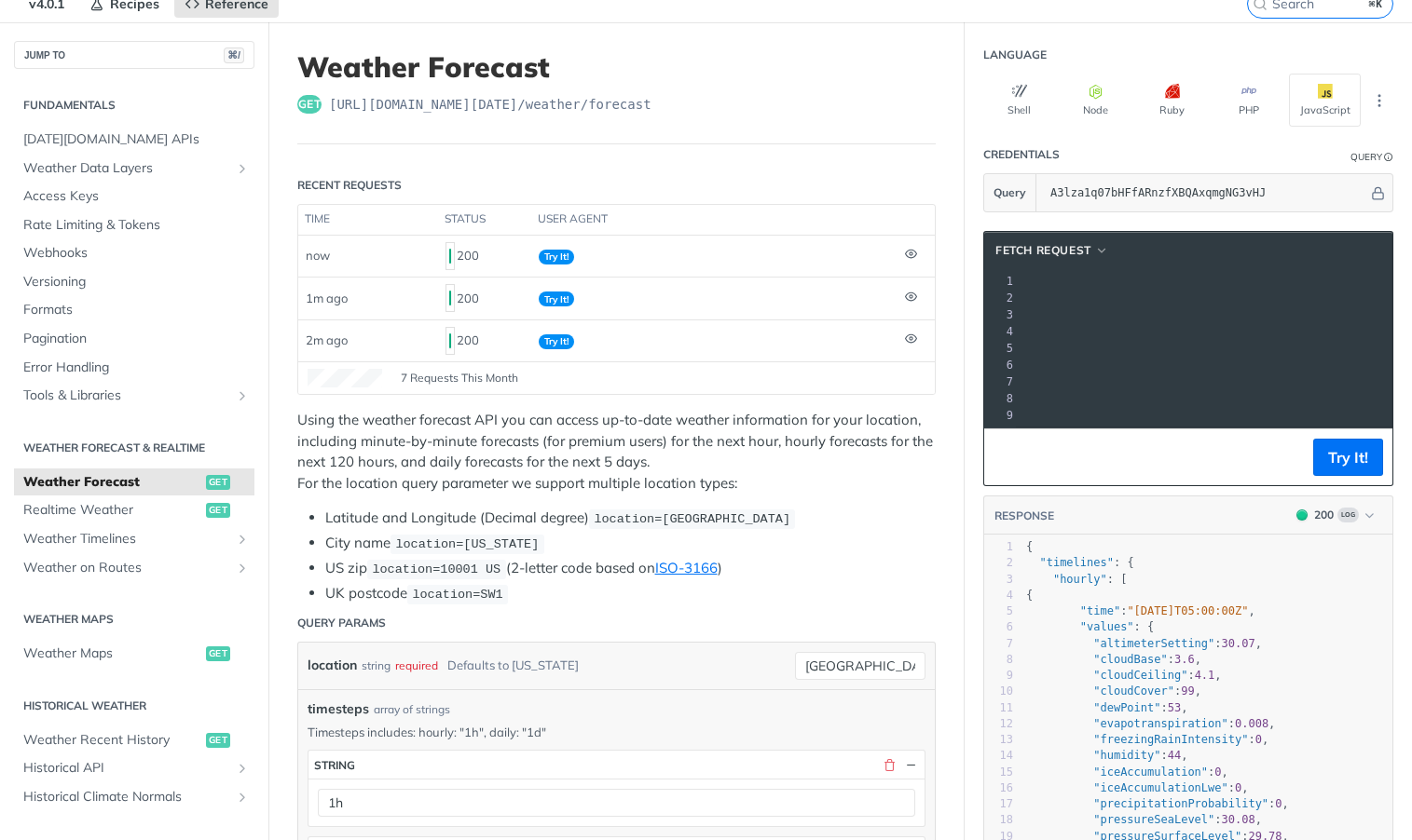
drag, startPoint x: 1059, startPoint y: 366, endPoint x: 1323, endPoint y: 359, distance: 264.1
click at [696, 359] on span "fetch ( 'https://api.tomorrow.io/v4/weather/forecast?location=seoul&timesteps=1…" at bounding box center [557, 365] width 275 height 13
copy span "'https://api.tomorrow.io/v4/weather/forecast?location=seoul&timesteps=1h&units=…"
click at [1156, 680] on span ""cloudCeiling"" at bounding box center [1139, 675] width 94 height 13
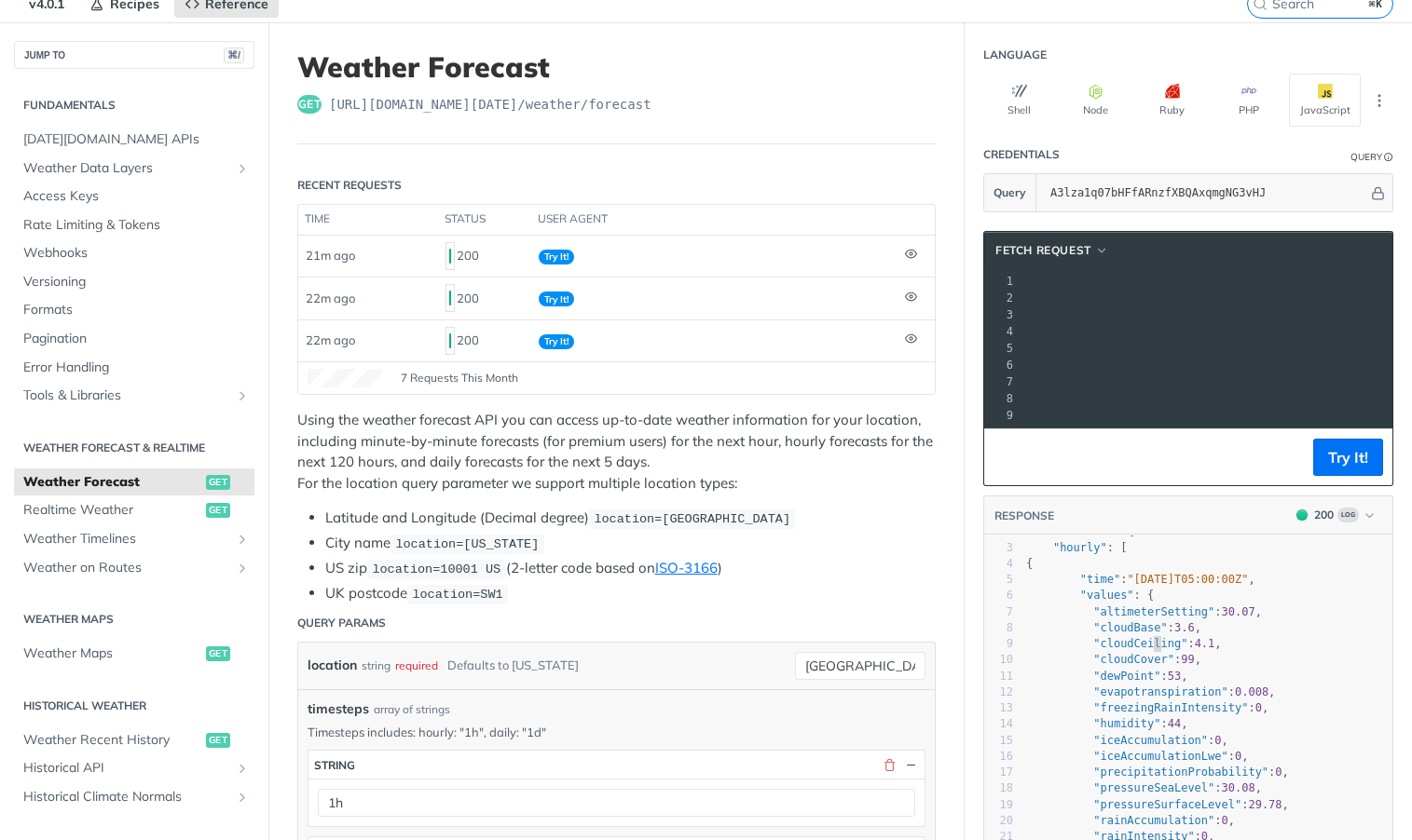
type textarea "{ "timelines": { "hourly": [ { "time": "2025-09-23T05:00:00Z", "values": { "alt…"
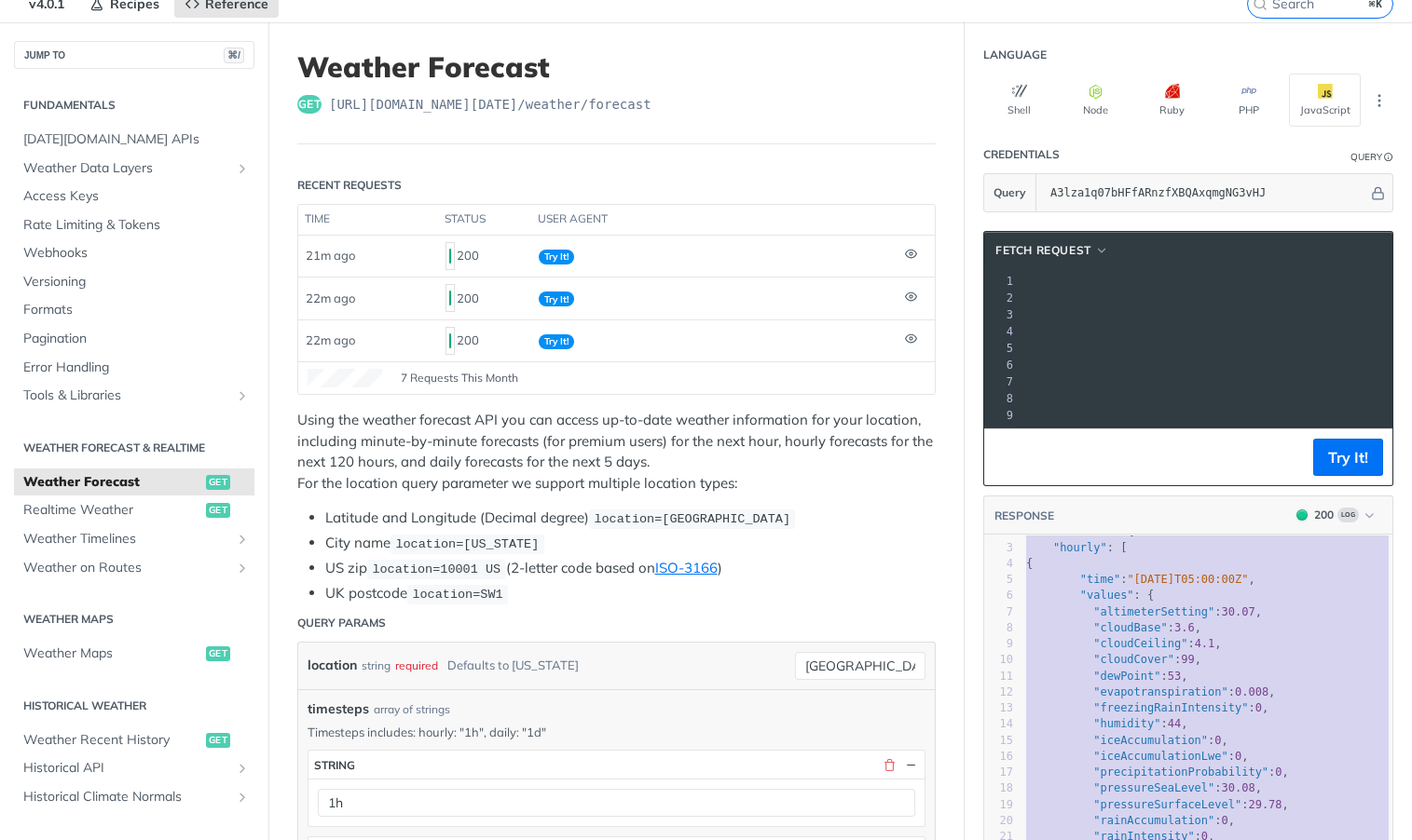
scroll to position [1, 0]
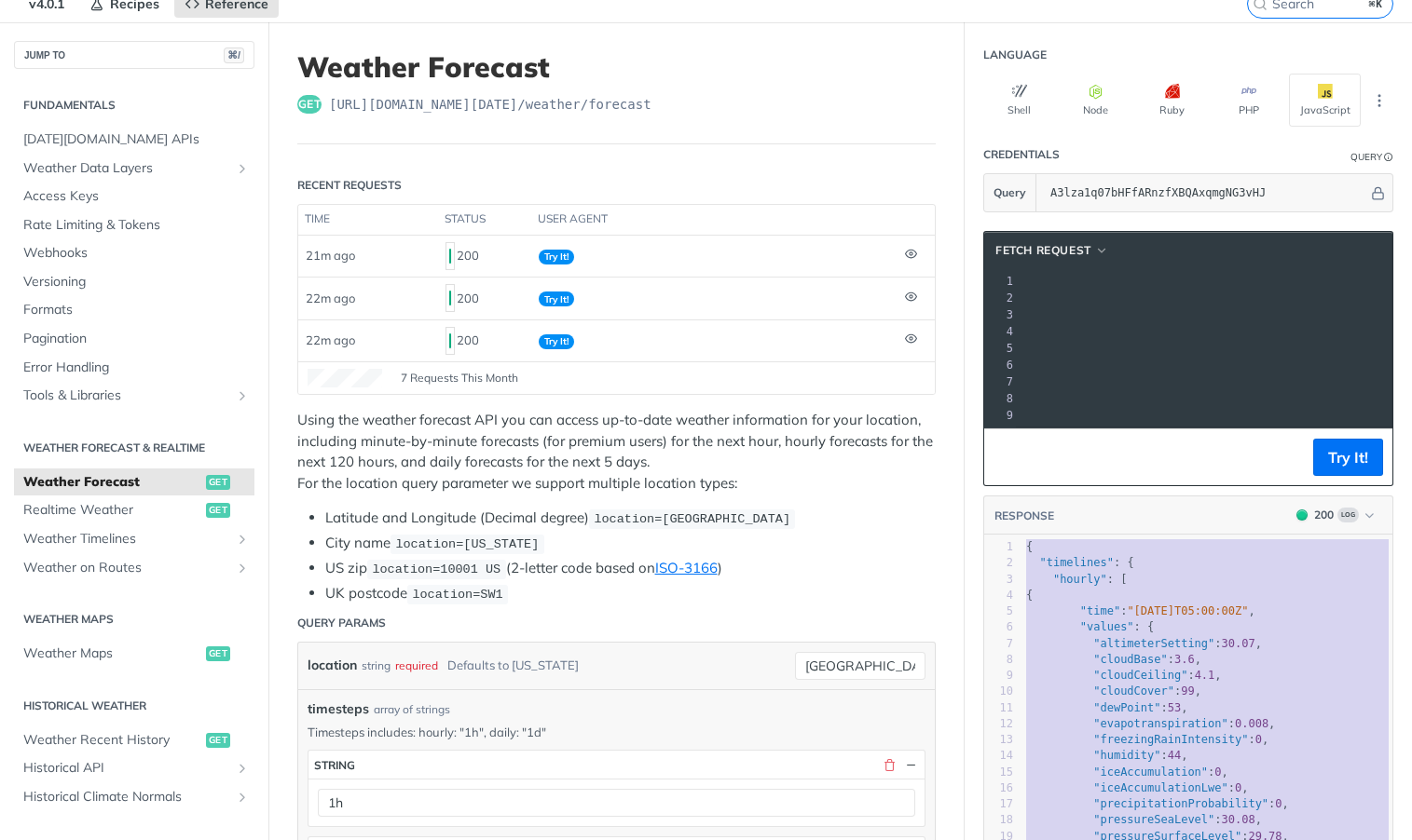
click at [1195, 652] on pre ""cloudBase" : 3.6 ," at bounding box center [1207, 659] width 370 height 16
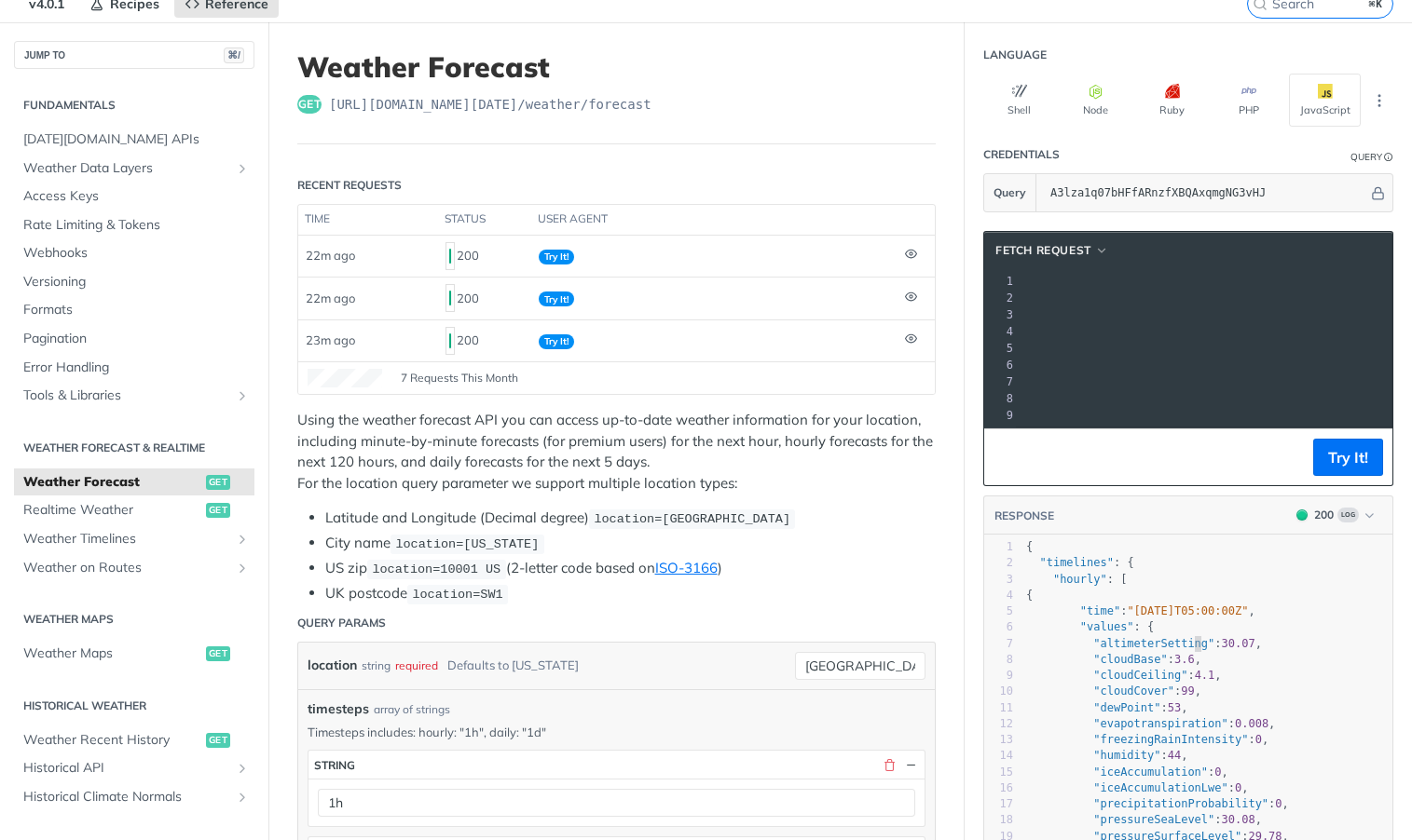
click at [1235, 612] on span ""2025-09-23T05:00:00Z"" at bounding box center [1187, 611] width 121 height 13
type textarea "{ "timelines": { "hourly": [ { "time": "2025-09-23T05:00:00Z", "values": { "alt…"
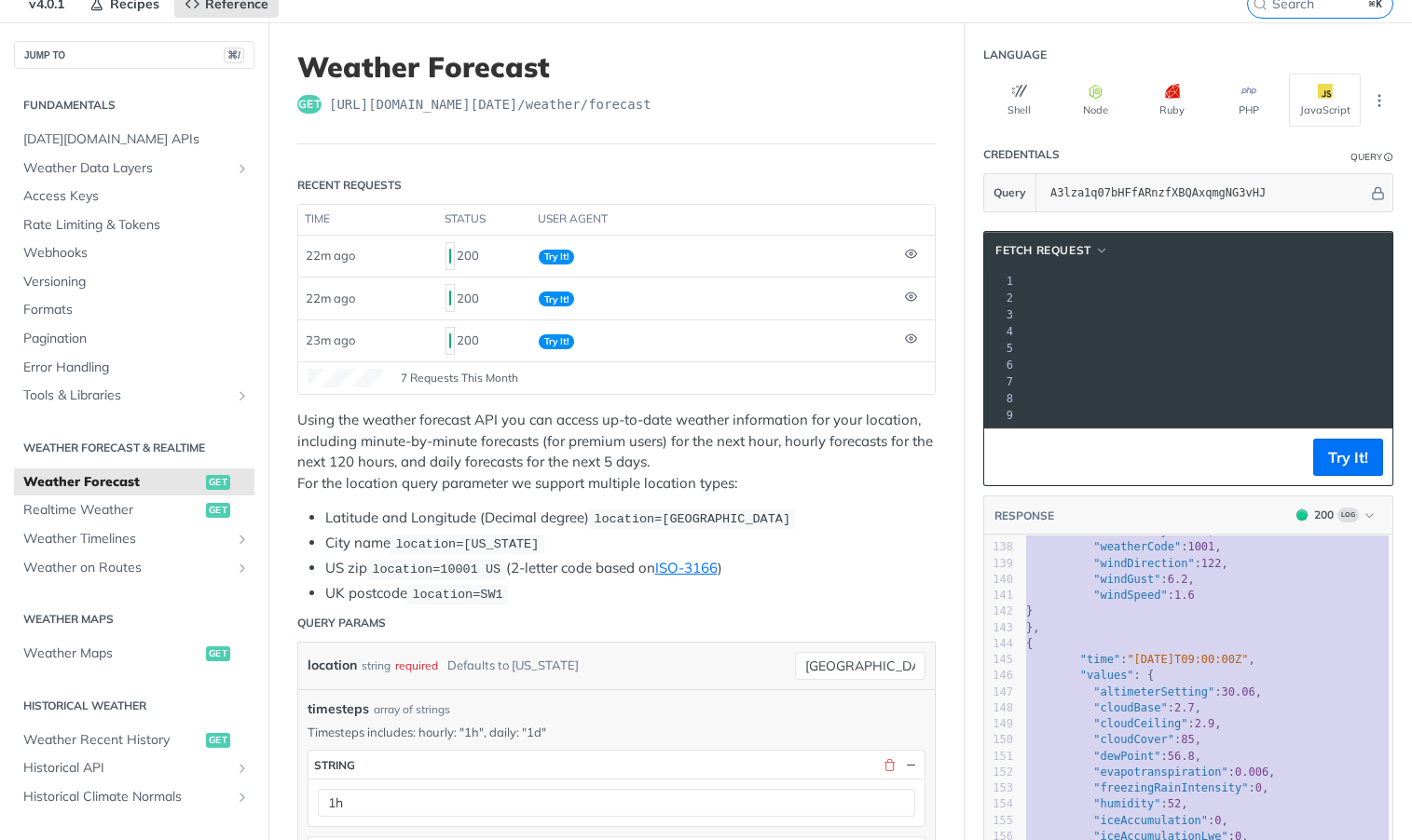
scroll to position [2419, 0]
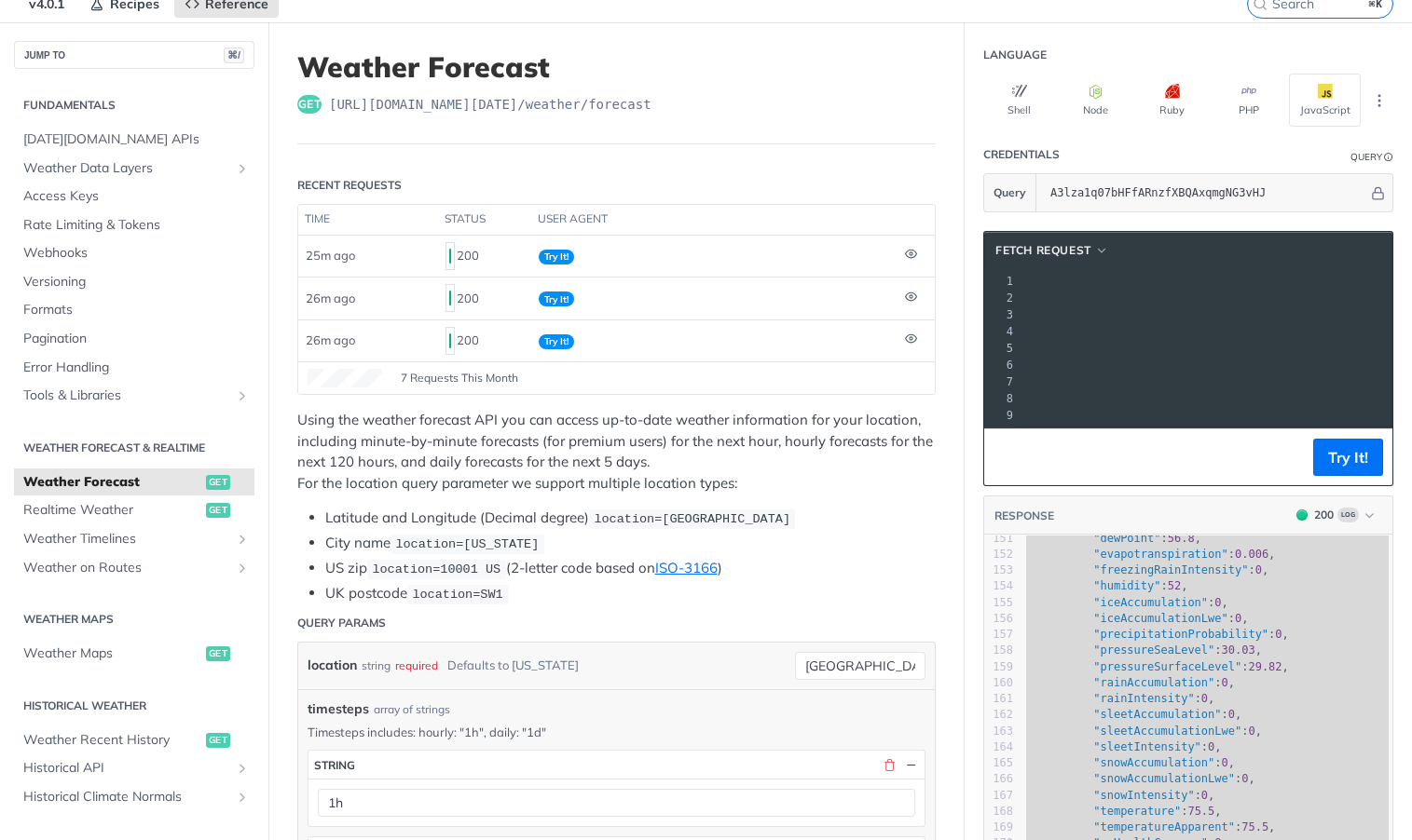
click at [635, 369] on span "'https://api.tomorrow.io/v4/weather/forecast?location=seoul&timesteps=1h&units=…" at bounding box center [547, 365] width 175 height 13
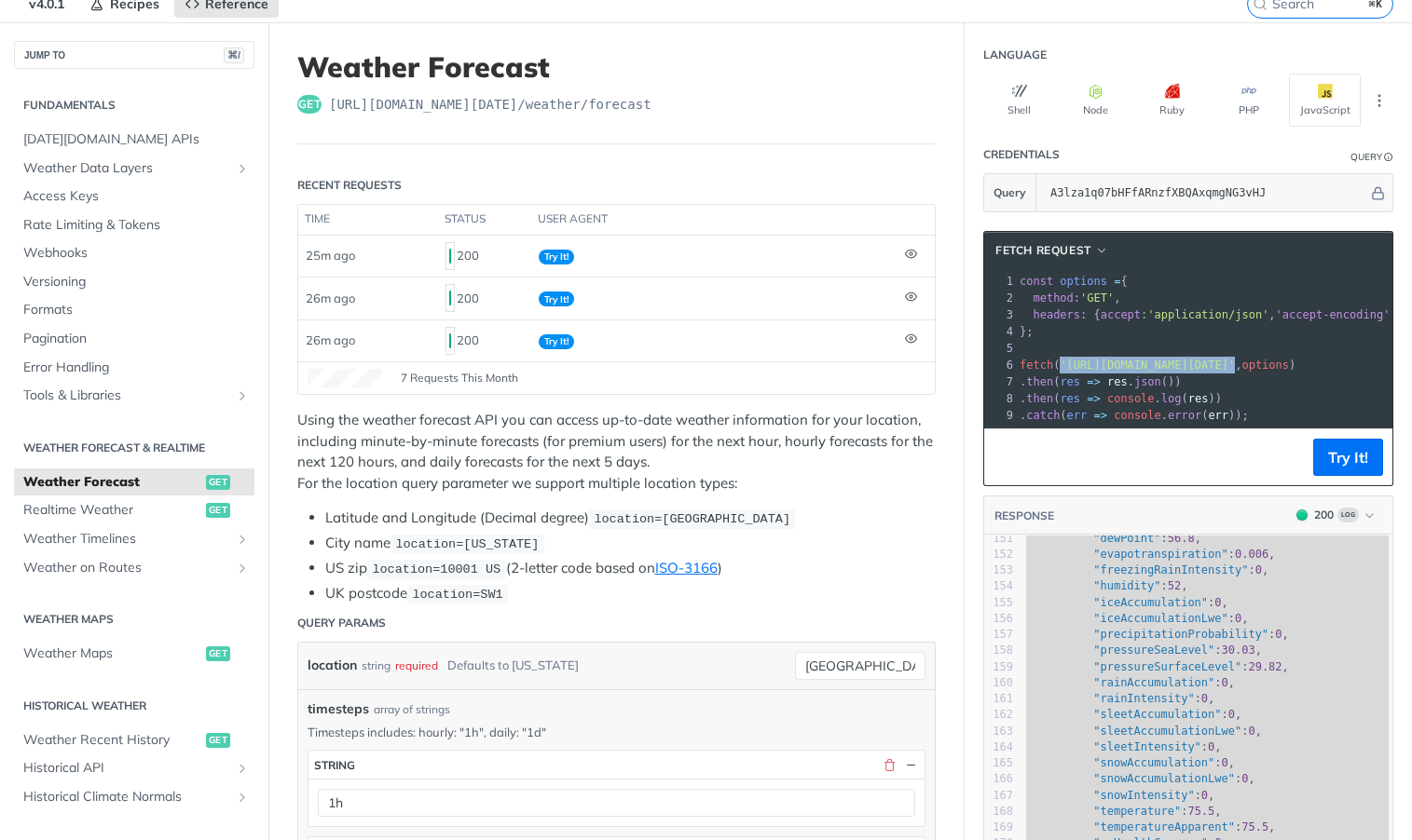
drag, startPoint x: 1321, startPoint y: 366, endPoint x: 1057, endPoint y: 361, distance: 264.0
click at [1058, 361] on span "fetch ( 'https://api.tomorrow.io/v4/weather/forecast?location=seoul&timesteps=1…" at bounding box center [1156, 365] width 275 height 13
copy span "'https://api.tomorrow.io/v4/weather/forecast?location=seoul&timesteps=1h&units=…"
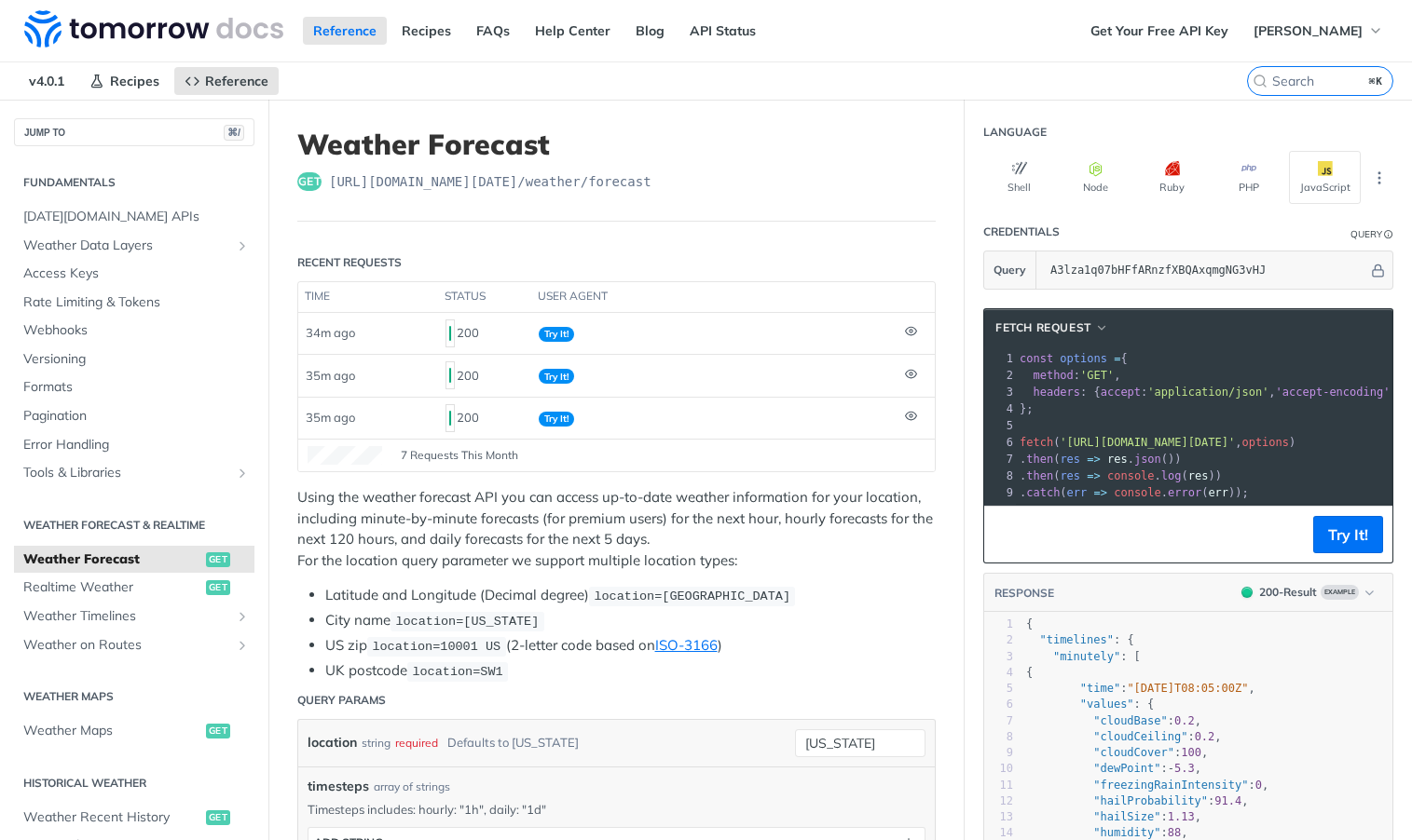
click at [1340, 553] on footer "Try It!" at bounding box center [1188, 534] width 408 height 57
click at [1338, 546] on button "Try It!" at bounding box center [1348, 534] width 70 height 37
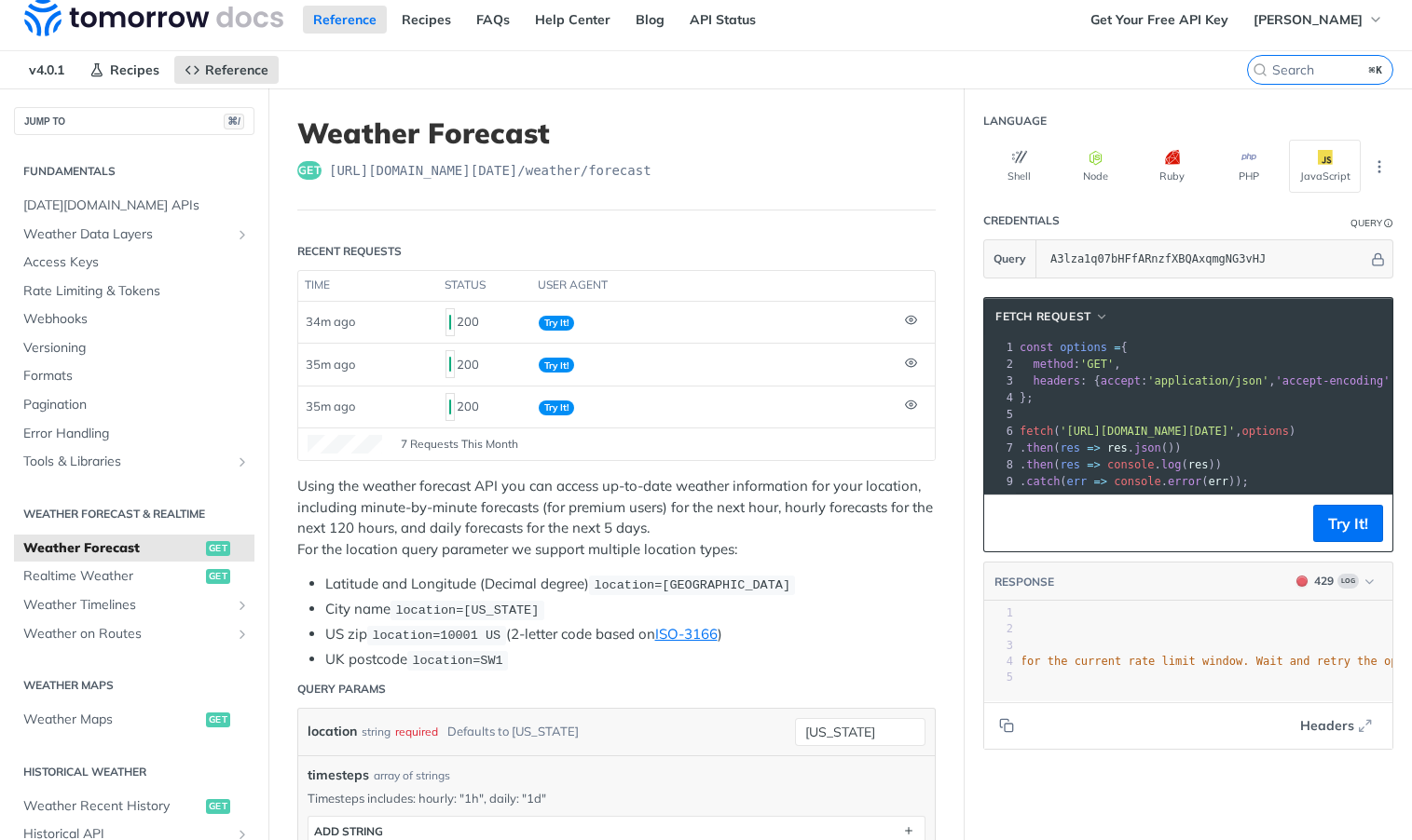
scroll to position [0, 472]
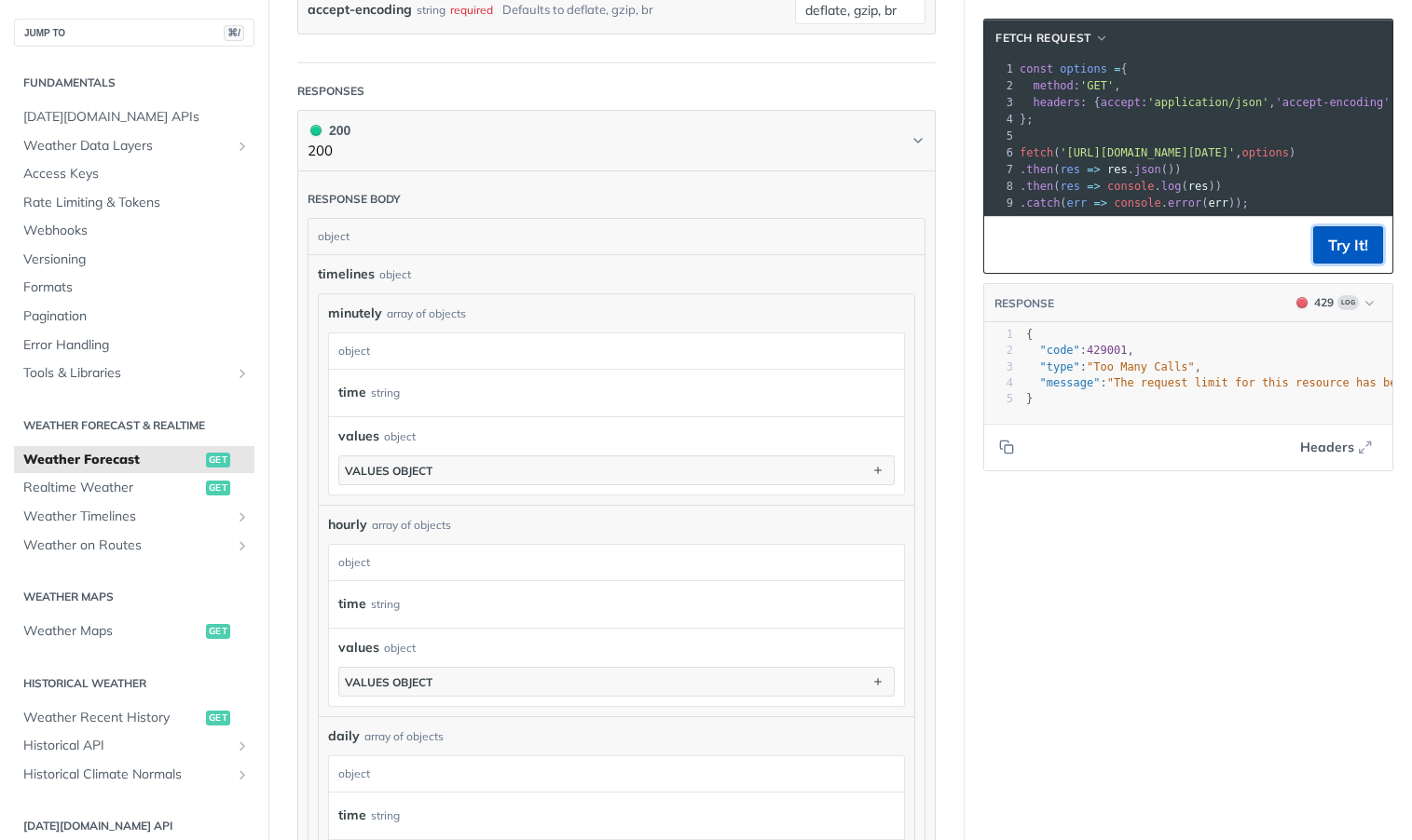
click at [1332, 252] on button "Try It!" at bounding box center [1348, 244] width 70 height 37
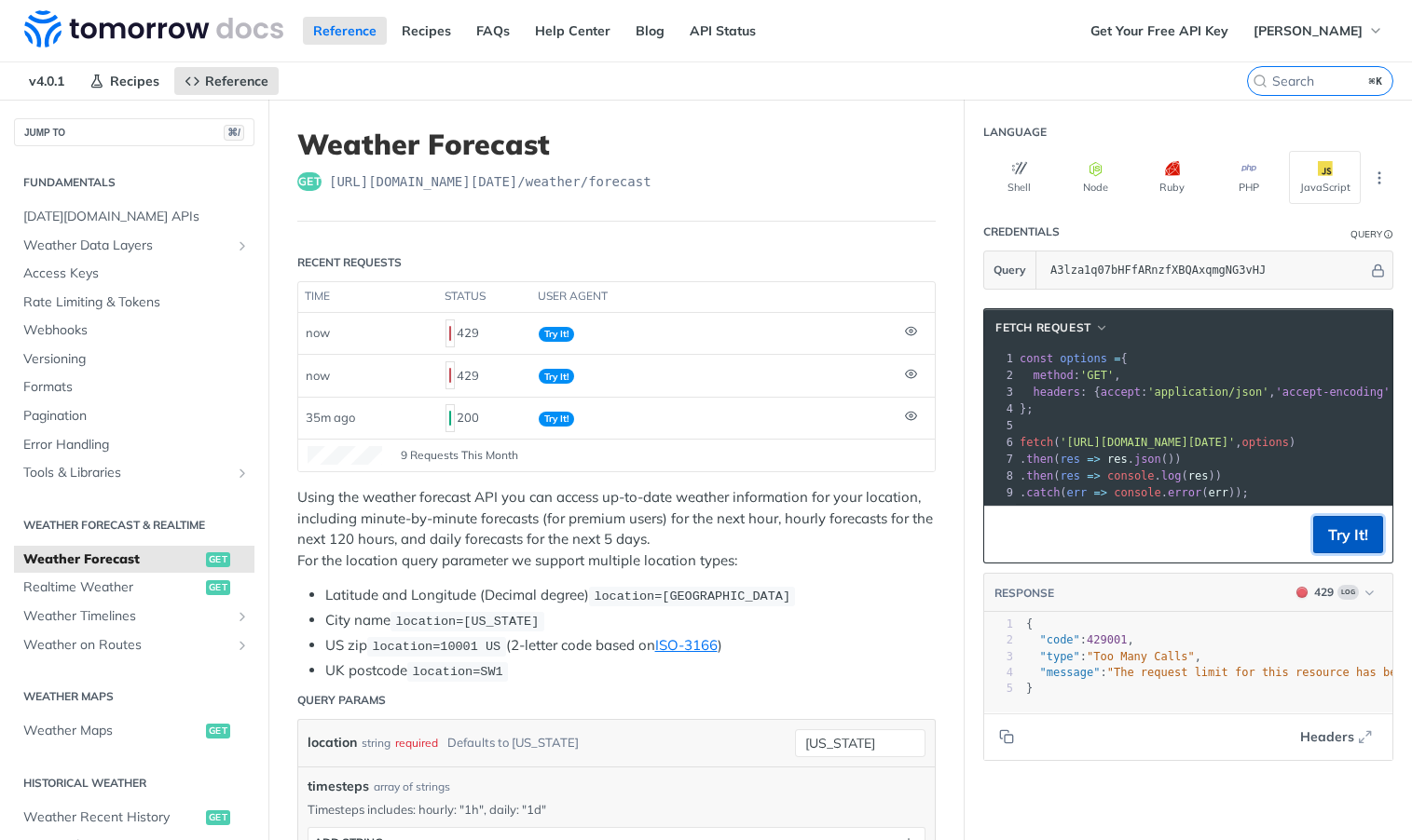
click at [1355, 536] on button "Try It!" at bounding box center [1348, 534] width 70 height 37
click at [1352, 546] on button "Try It!" at bounding box center [1348, 534] width 70 height 37
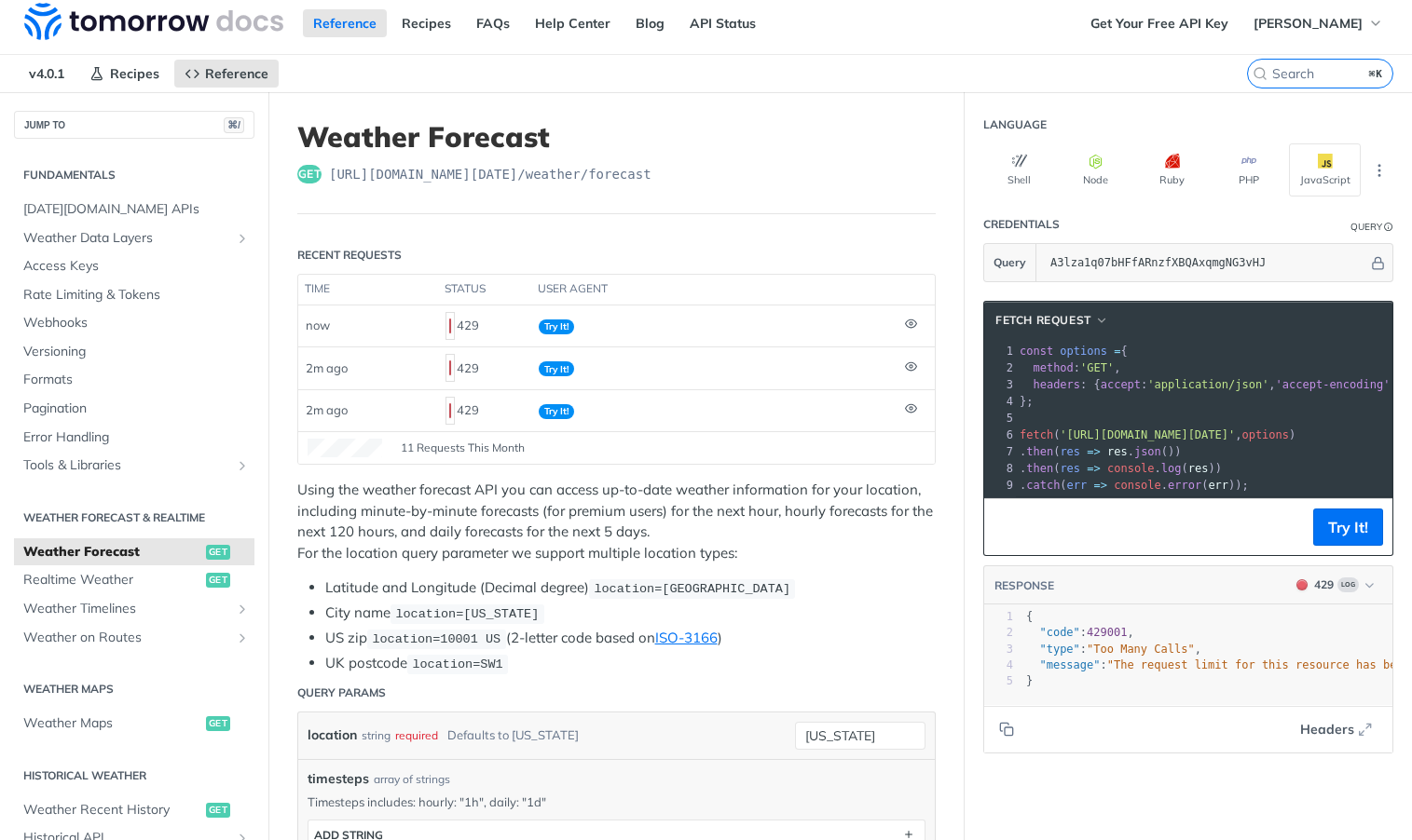
scroll to position [5, 0]
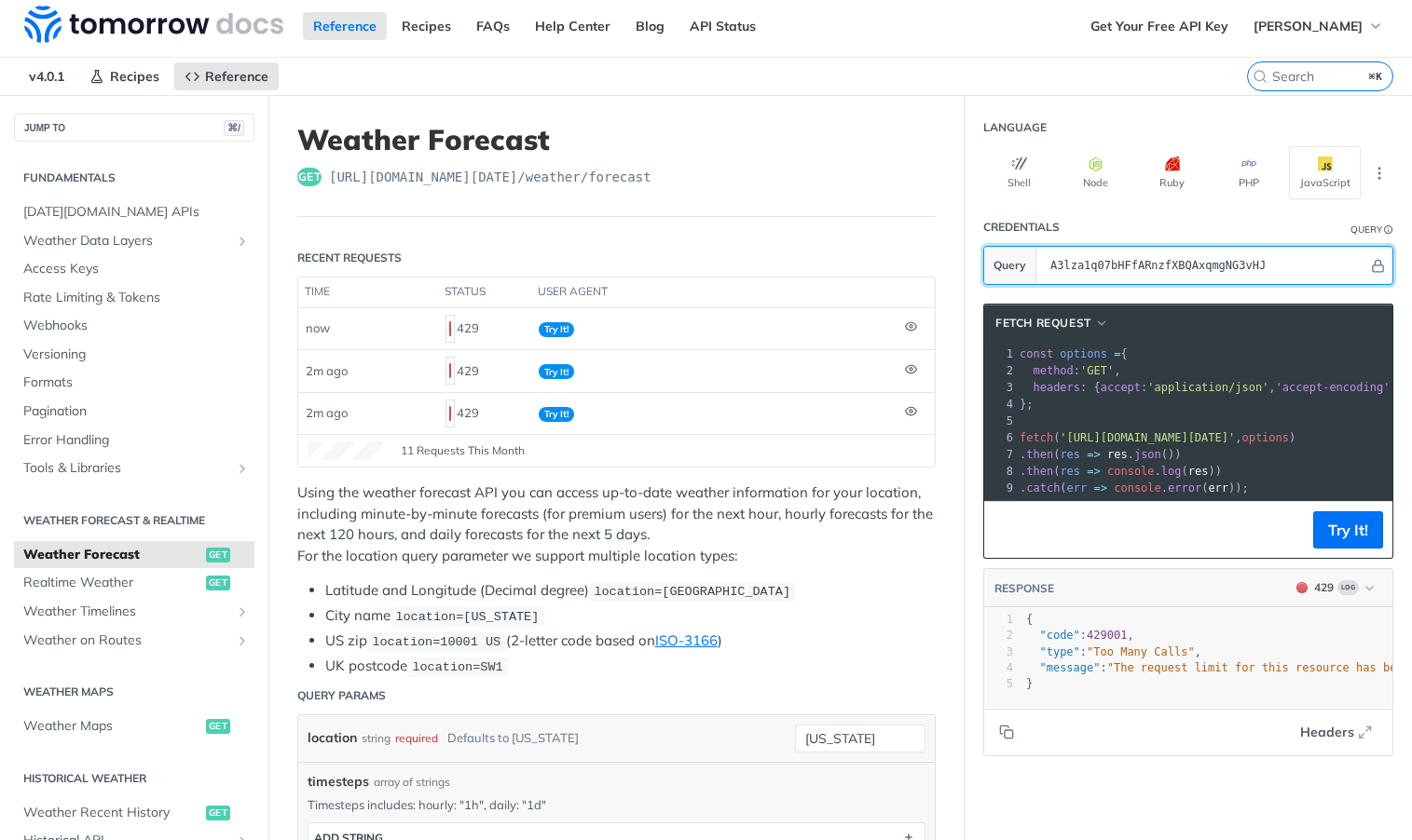
click at [1016, 261] on section "Query A3lza1q07bHFfARnzfXBQAxqmgNG3vHJ" at bounding box center [1188, 265] width 410 height 39
click at [1084, 279] on input "A3lza1q07bHFfARnzfXBQAxqmgNG3vHJ" at bounding box center [1205, 265] width 327 height 37
click at [1187, 271] on input "A3lza1q07bHFfARnzfXBQAxqmgNG3vHJ" at bounding box center [1205, 265] width 327 height 37
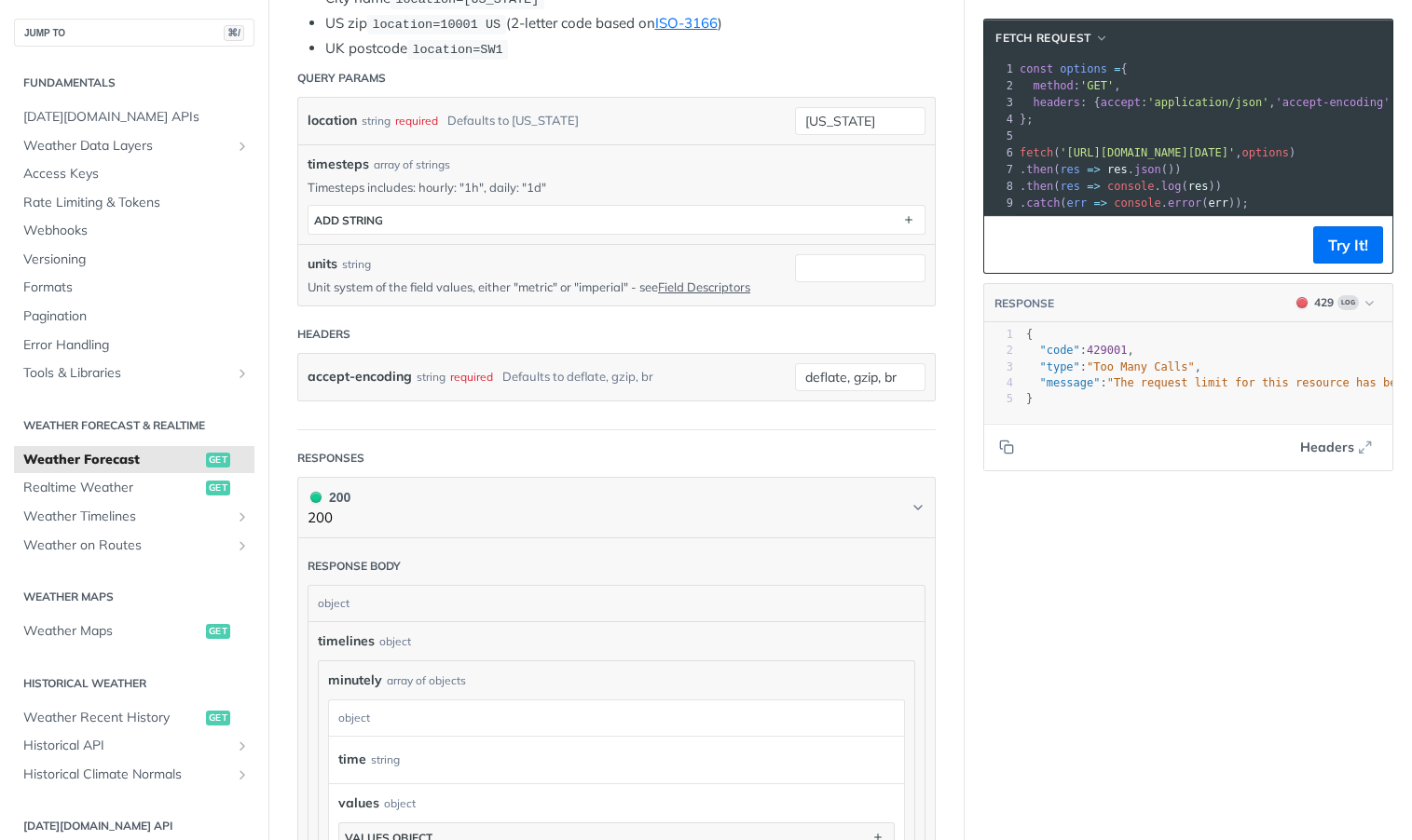
scroll to position [611, 0]
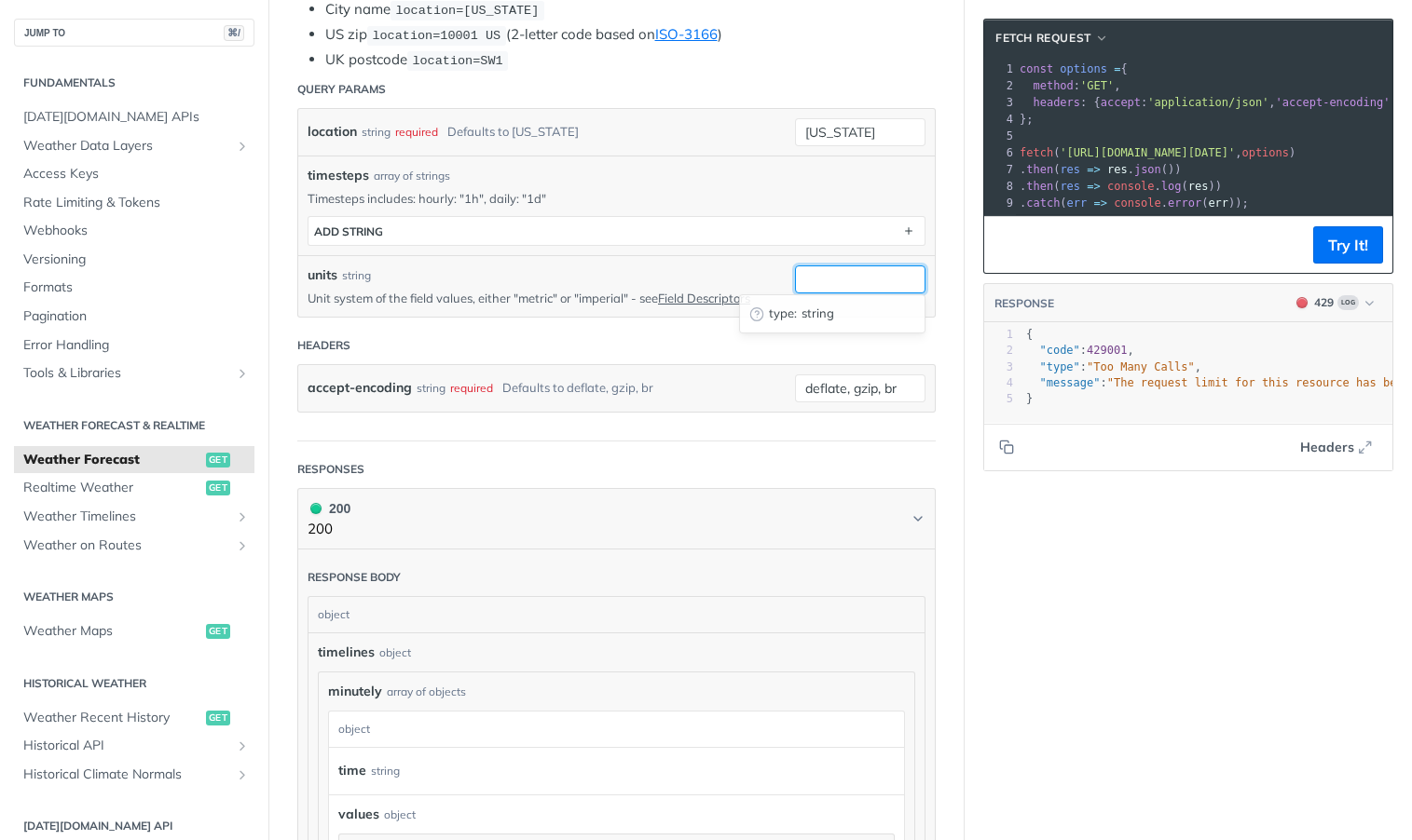
click at [844, 272] on input "units" at bounding box center [860, 280] width 131 height 28
